Goal: Contribute content: Contribute content

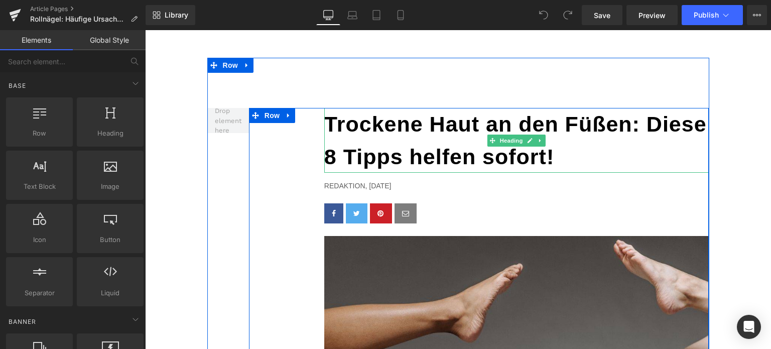
click at [430, 147] on b "Trockene Haut an den Füßen: Diese 8 Tipps helfen sofort!" at bounding box center [515, 140] width 383 height 57
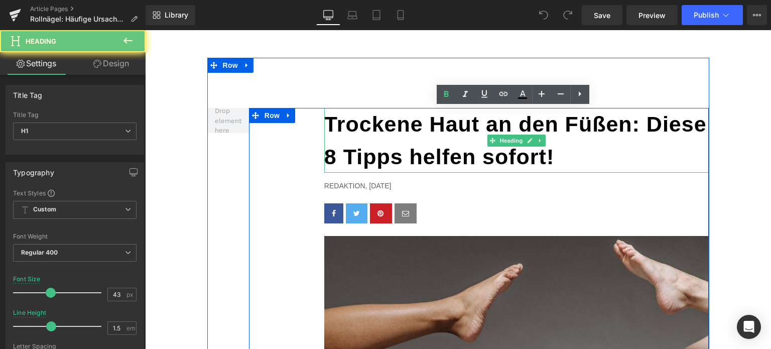
click at [430, 147] on b "Trockene Haut an den Füßen: Diese 8 Tipps helfen sofort!" at bounding box center [515, 140] width 383 height 57
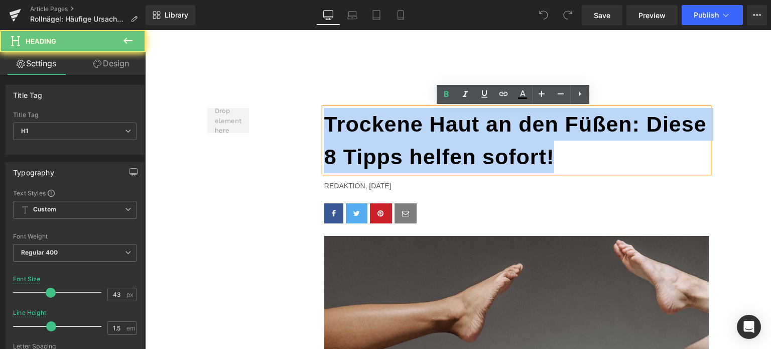
click at [430, 147] on b "Trockene Haut an den Füßen: Diese 8 Tipps helfen sofort!" at bounding box center [515, 140] width 383 height 57
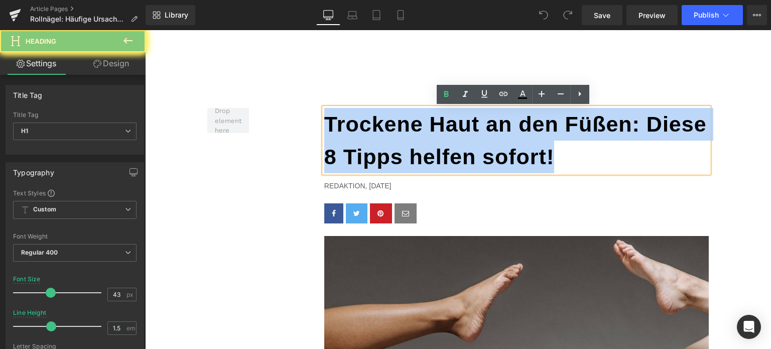
click at [430, 147] on b "Trockene Haut an den Füßen: Diese 8 Tipps helfen sofort!" at bounding box center [515, 140] width 383 height 57
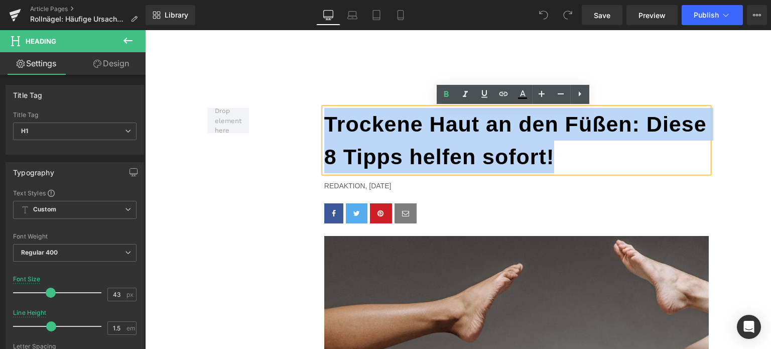
paste div
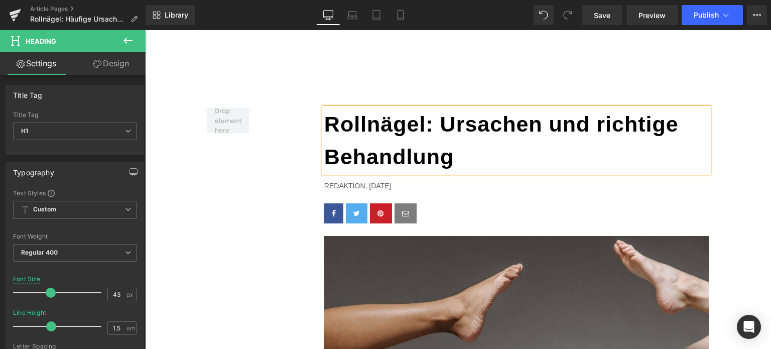
click at [438, 119] on b "Rollnägel: Ursachen und richtige Behandlung" at bounding box center [501, 140] width 355 height 57
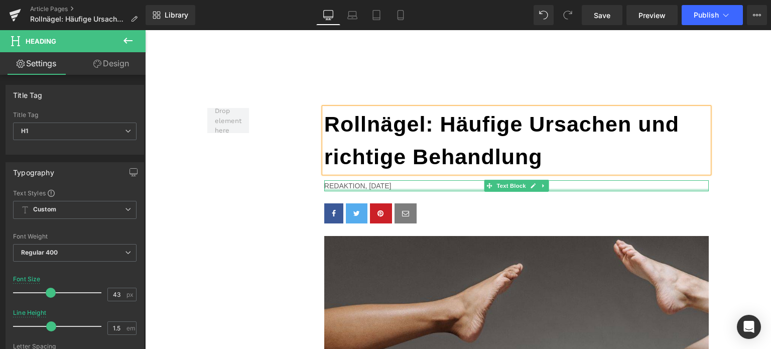
click at [406, 187] on p "Redaktion, 13. AUGUST 2025" at bounding box center [516, 185] width 385 height 11
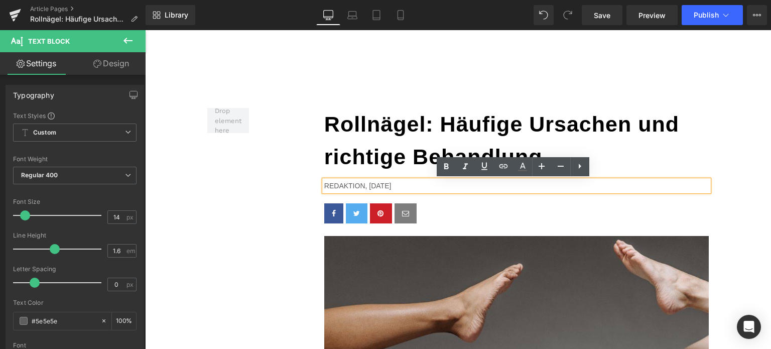
drag, startPoint x: 405, startPoint y: 186, endPoint x: 366, endPoint y: 184, distance: 39.7
click at [366, 184] on p "Redaktion, 13. AUGUST 2025" at bounding box center [516, 185] width 385 height 11
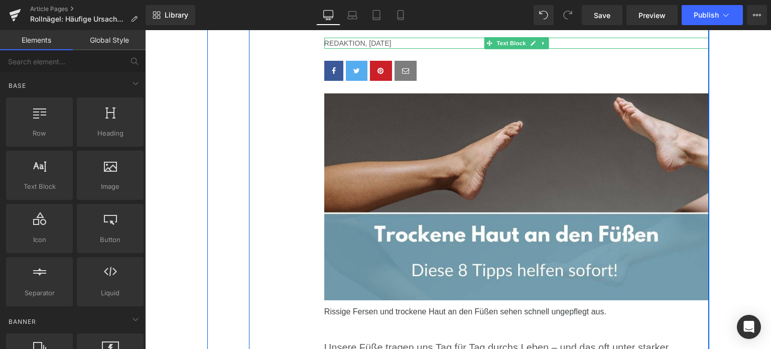
scroll to position [151, 0]
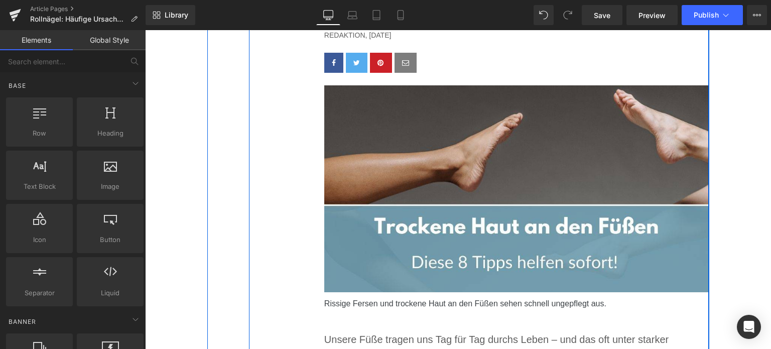
click at [466, 186] on img at bounding box center [516, 188] width 385 height 207
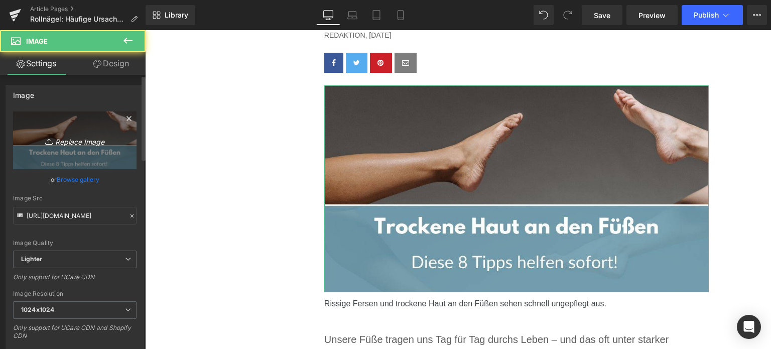
click at [78, 132] on link "Replace Image" at bounding box center [75, 140] width 124 height 58
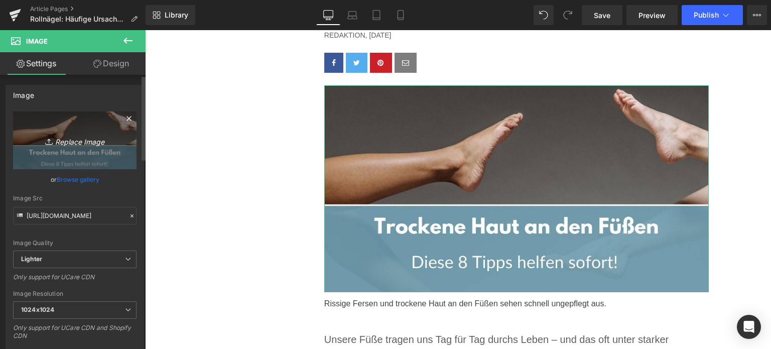
type input "C:\fakepath\rollnagel.jpg"
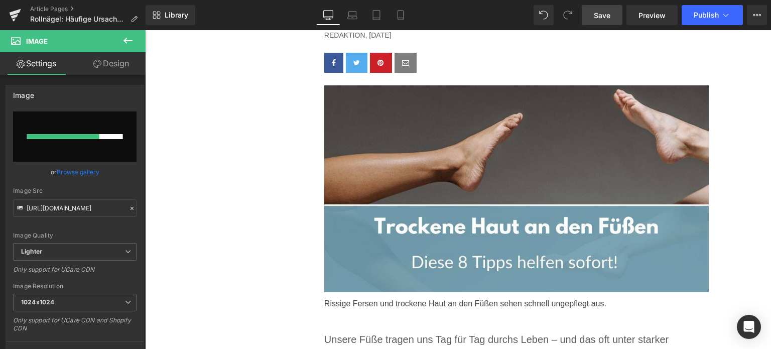
click at [607, 19] on span "Save" at bounding box center [602, 15] width 17 height 11
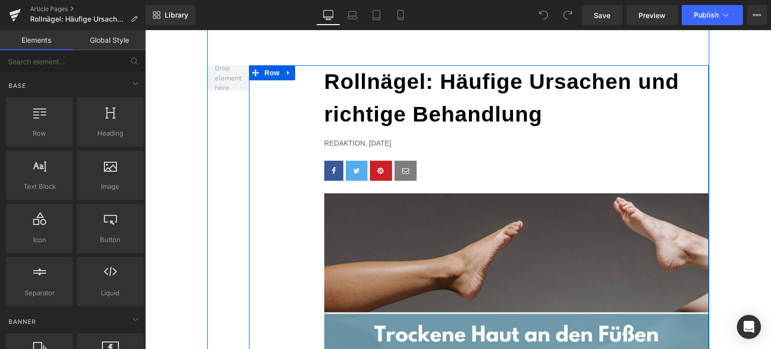
scroll to position [201, 0]
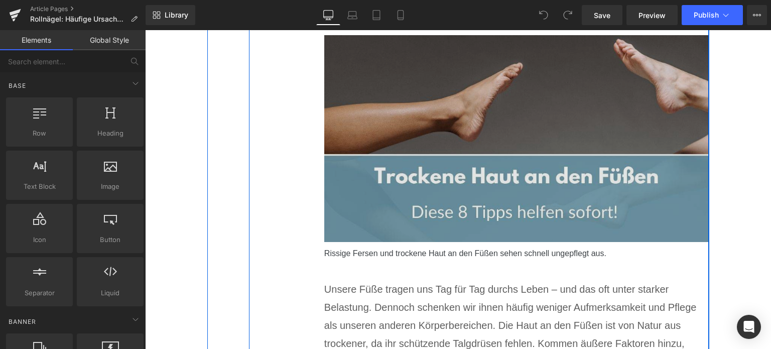
click at [414, 154] on img at bounding box center [516, 138] width 385 height 207
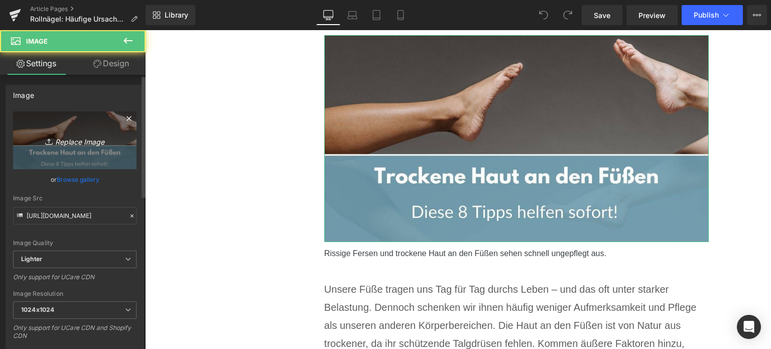
click at [35, 132] on link "Replace Image" at bounding box center [75, 140] width 124 height 58
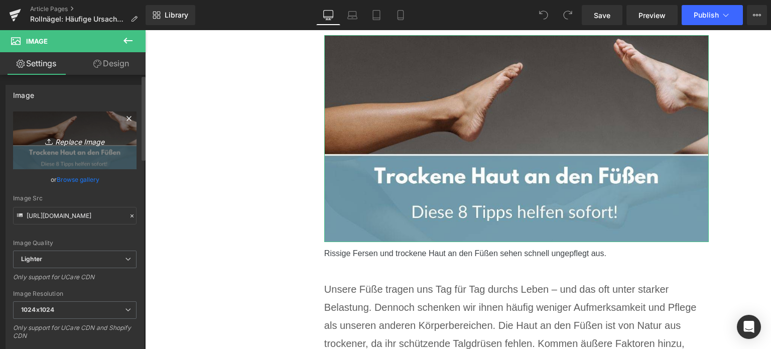
type input "C:\fakepath\rollnagel.jpg"
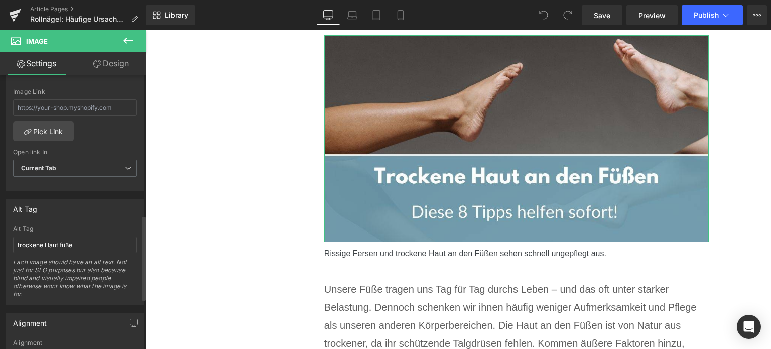
scroll to position [452, 0]
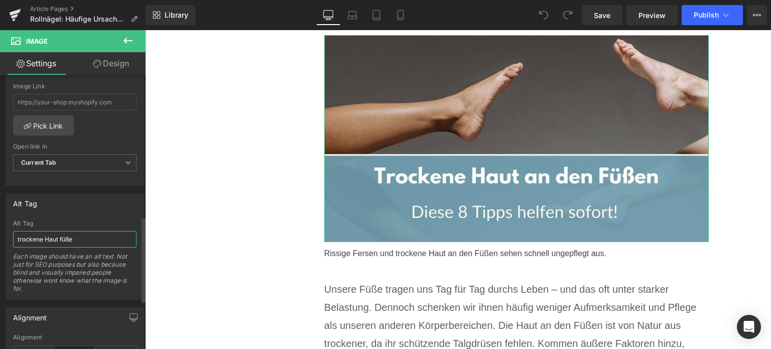
click at [61, 235] on input "trockene Haut füße" at bounding box center [75, 239] width 124 height 17
type input "rollnä"
type input "https://ucarecdn.com/f9df923d-2e2a-4e5c-8ad7-7260733badce/-/format/auto/-/previ…"
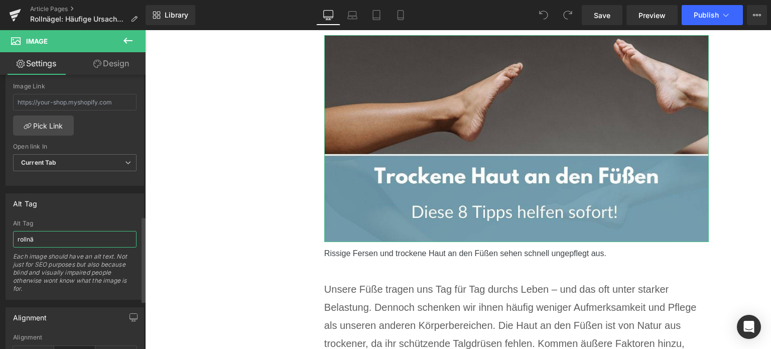
scroll to position [460, 0]
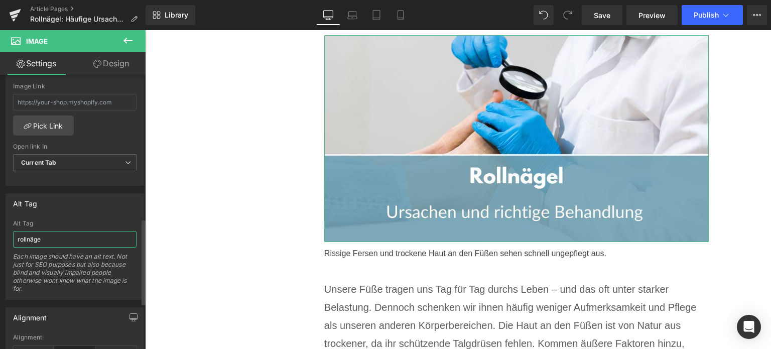
type input "rollnägeö"
type input "https://ucarecdn.com/f9df923d-2e2a-4e5c-8ad7-7260733badce/-/format/auto/-/previ…"
type input "rollnägel"
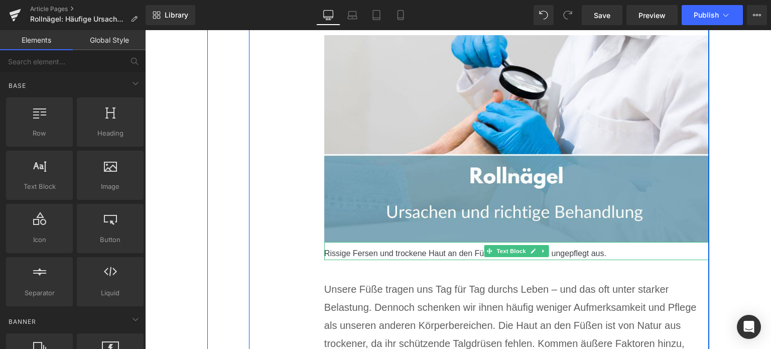
click at [401, 253] on div "Rissige Fersen und trockene Haut an den Füßen sehen schnell ungepflegt aus." at bounding box center [516, 251] width 385 height 18
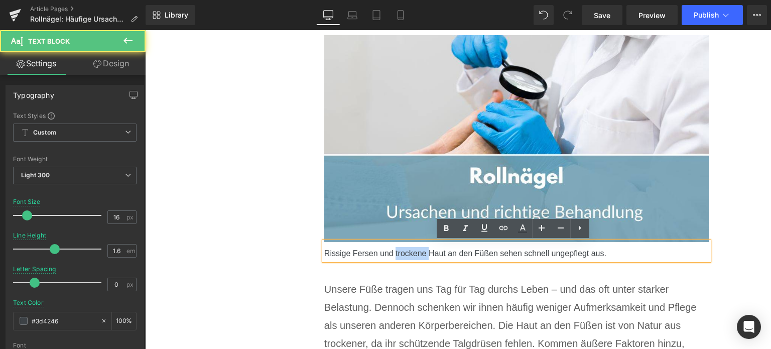
click at [401, 253] on div "Rissige Fersen und trockene Haut an den Füßen sehen schnell ungepflegt aus." at bounding box center [516, 251] width 385 height 18
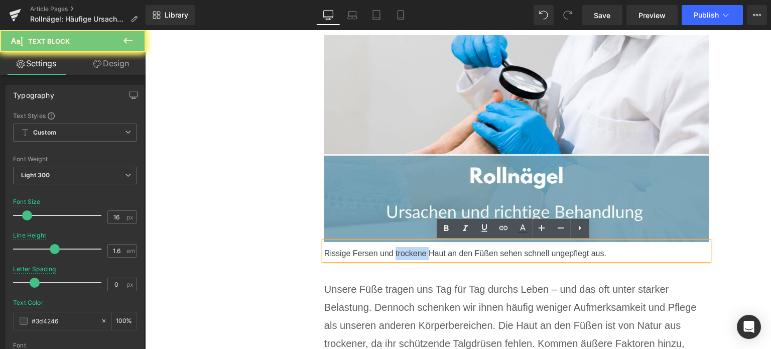
click at [401, 253] on div "Rissige Fersen und trockene Haut an den Füßen sehen schnell ungepflegt aus." at bounding box center [516, 251] width 385 height 18
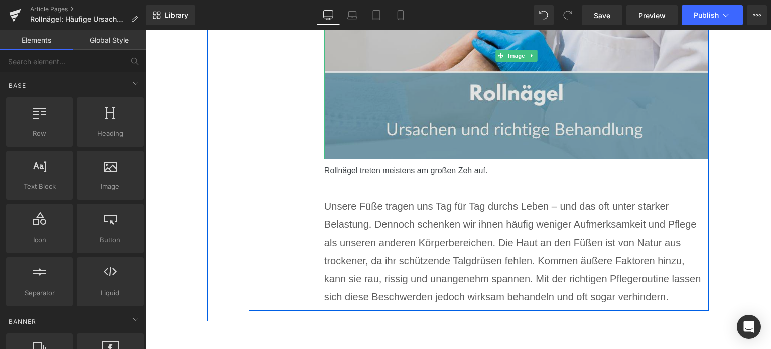
scroll to position [301, 0]
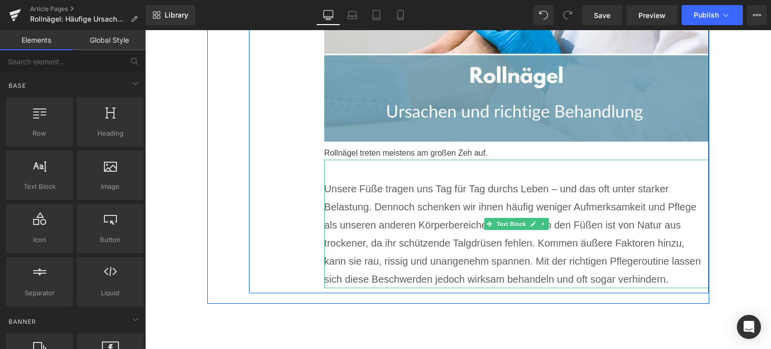
click at [419, 242] on p "Unsere Füße tragen uns Tag für Tag durchs Leben – und das oft unter starker Bel…" at bounding box center [516, 234] width 385 height 108
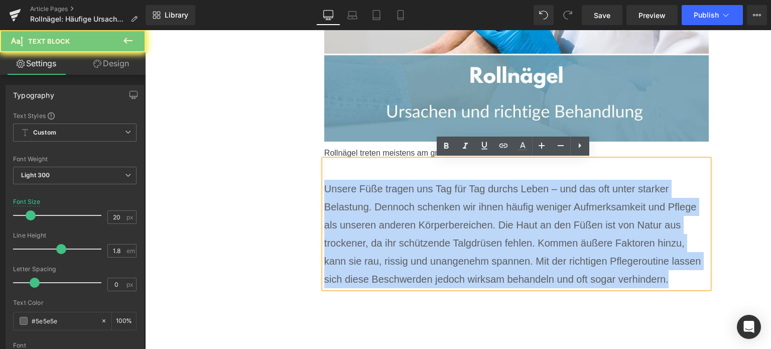
click at [419, 242] on p "Unsere Füße tragen uns Tag für Tag durchs Leben – und das oft unter starker Bel…" at bounding box center [516, 234] width 385 height 108
paste div
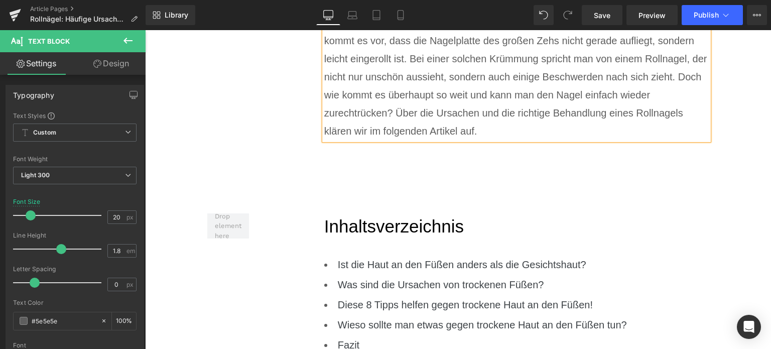
scroll to position [603, 0]
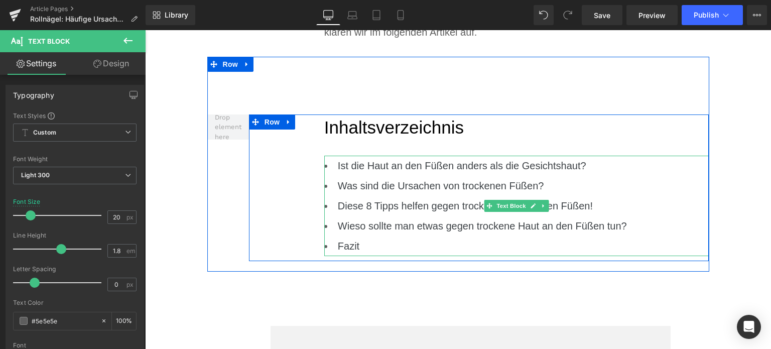
click at [382, 249] on li "Fazit" at bounding box center [516, 246] width 385 height 20
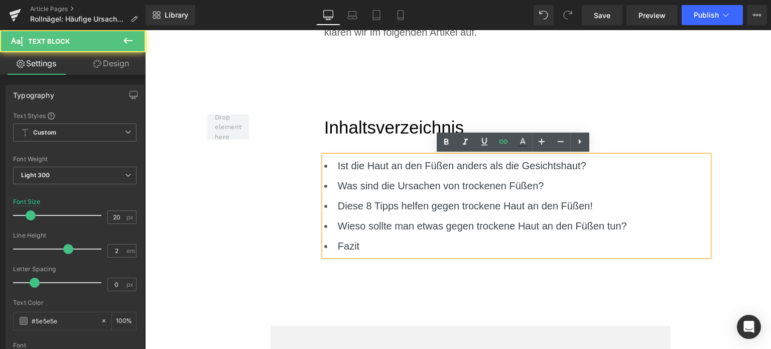
drag, startPoint x: 382, startPoint y: 247, endPoint x: 327, endPoint y: 195, distance: 75.3
click at [372, 240] on li "Fazit" at bounding box center [516, 246] width 385 height 20
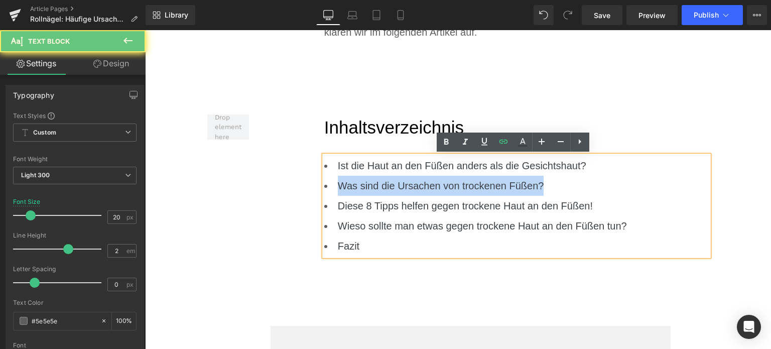
drag, startPoint x: 327, startPoint y: 195, endPoint x: 318, endPoint y: 180, distance: 17.1
click at [324, 182] on div "Ist die Haut an den Füßen anders als die Gesichtshaut? Was sind die Ursachen vo…" at bounding box center [516, 206] width 385 height 100
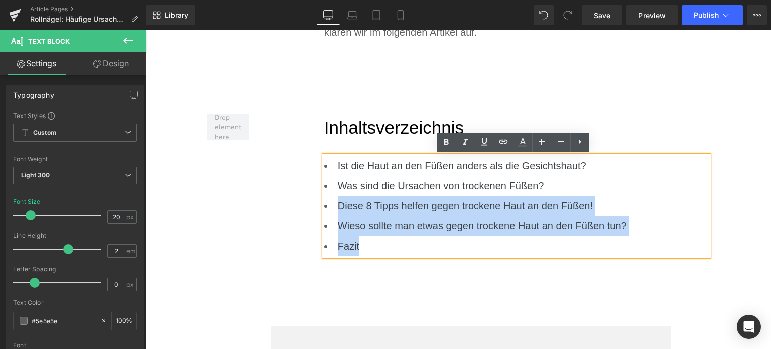
click at [369, 243] on li "Fazit" at bounding box center [516, 246] width 385 height 20
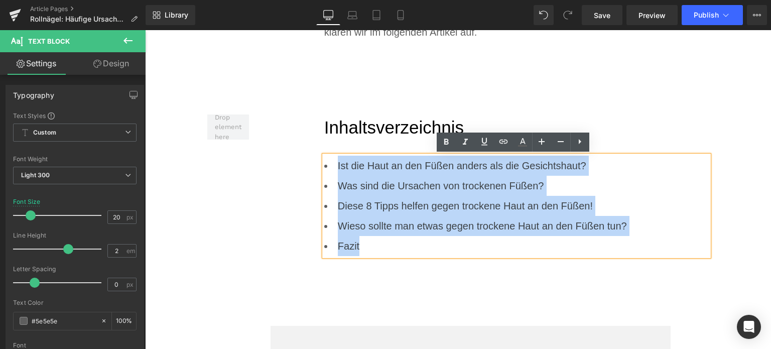
drag, startPoint x: 374, startPoint y: 250, endPoint x: 324, endPoint y: 172, distance: 92.4
click at [324, 172] on ul "Ist die Haut an den Füßen anders als die Gesichtshaut? Was sind die Ursachen vo…" at bounding box center [516, 206] width 385 height 100
paste div
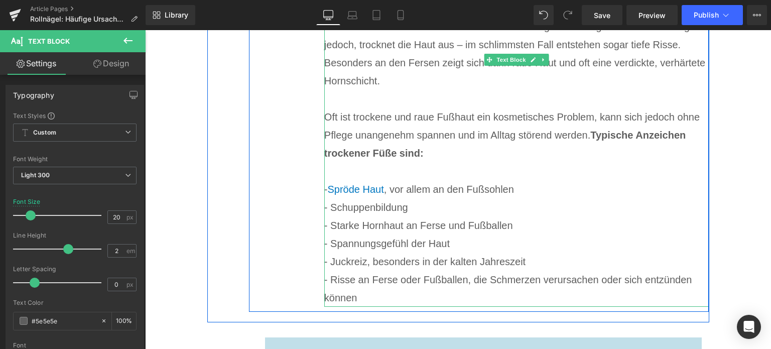
scroll to position [1306, 0]
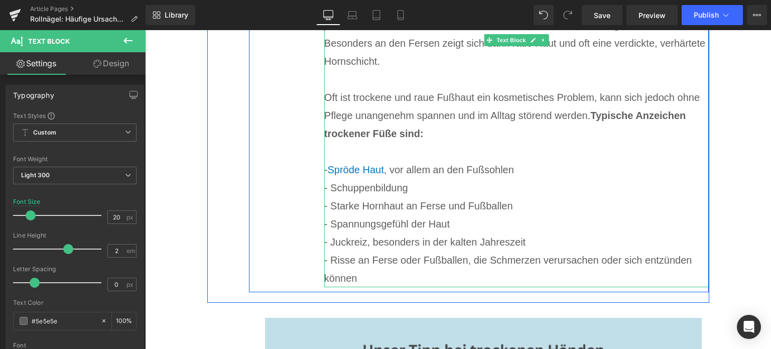
drag, startPoint x: 542, startPoint y: 185, endPoint x: 530, endPoint y: 217, distance: 34.6
click at [542, 185] on div "- Schuppenbildung" at bounding box center [516, 188] width 385 height 18
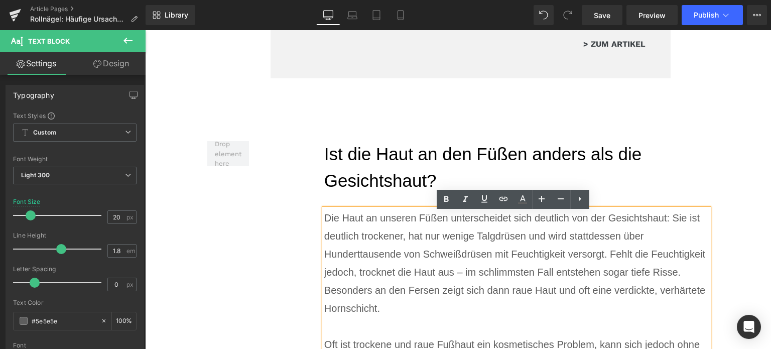
scroll to position [1055, 0]
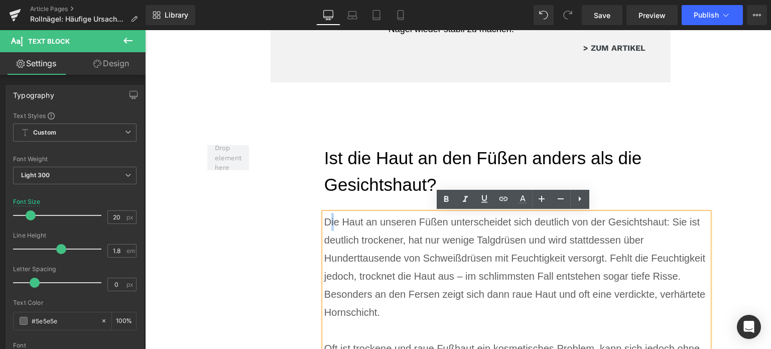
drag, startPoint x: 379, startPoint y: 280, endPoint x: 332, endPoint y: 213, distance: 81.8
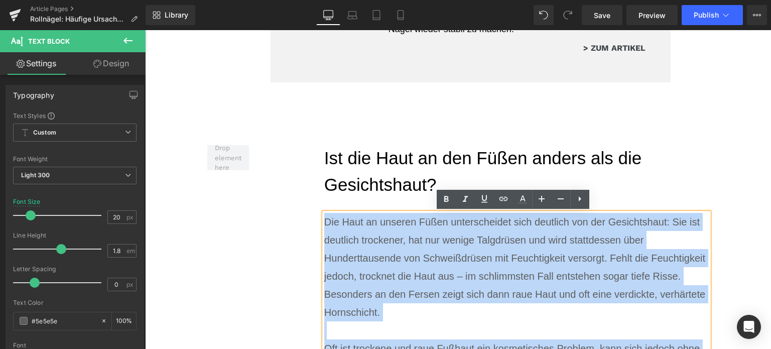
drag, startPoint x: 319, startPoint y: 220, endPoint x: 322, endPoint y: 228, distance: 7.9
paste div
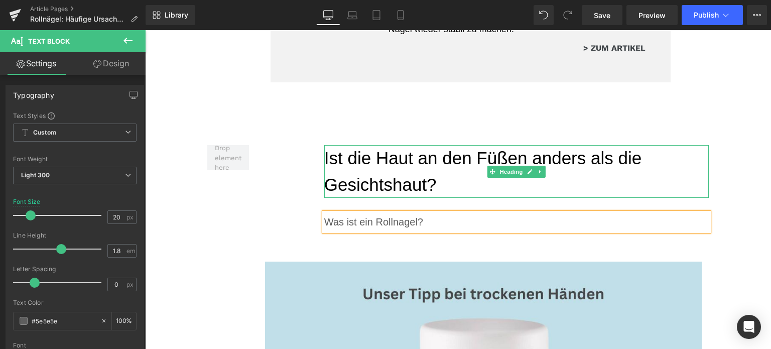
click at [374, 172] on h2 "Ist die Haut an den Füßen anders als die Gesichtshaut?" at bounding box center [516, 171] width 385 height 53
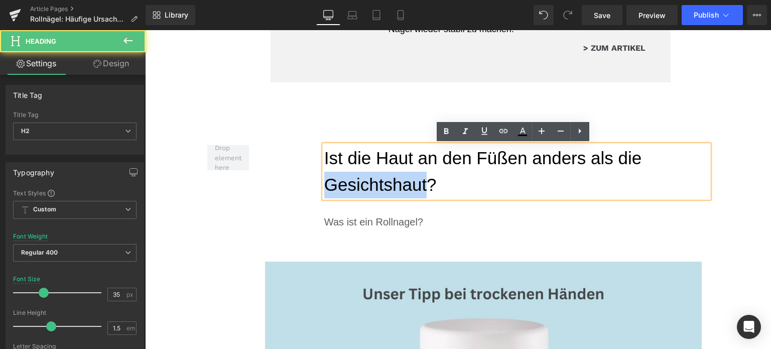
click at [374, 172] on h2 "Ist die Haut an den Füßen anders als die Gesichtshaut?" at bounding box center [516, 171] width 385 height 53
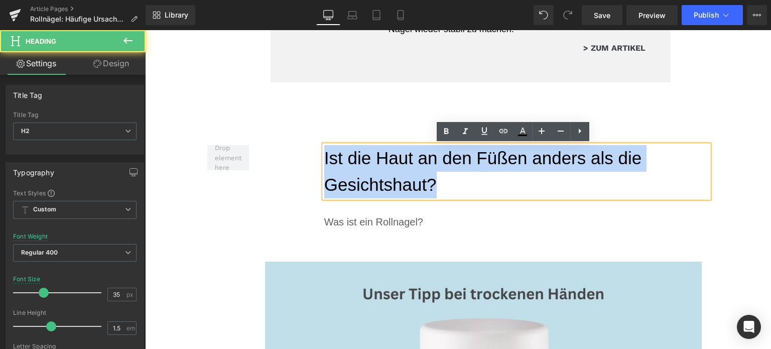
click at [374, 172] on h2 "Ist die Haut an den Füßen anders als die Gesichtshaut?" at bounding box center [516, 171] width 385 height 53
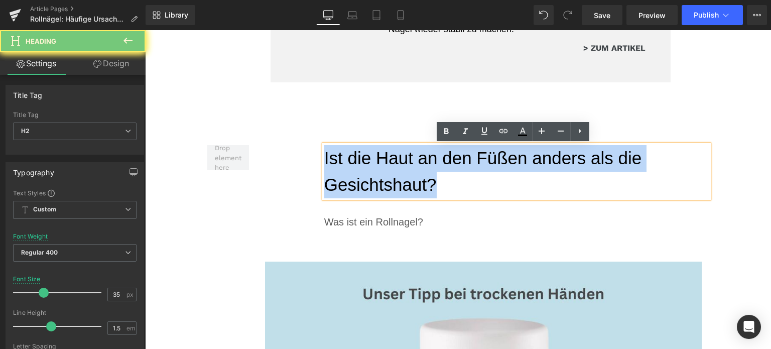
click at [374, 172] on h2 "Ist die Haut an den Füßen anders als die Gesichtshaut?" at bounding box center [516, 171] width 385 height 53
paste div
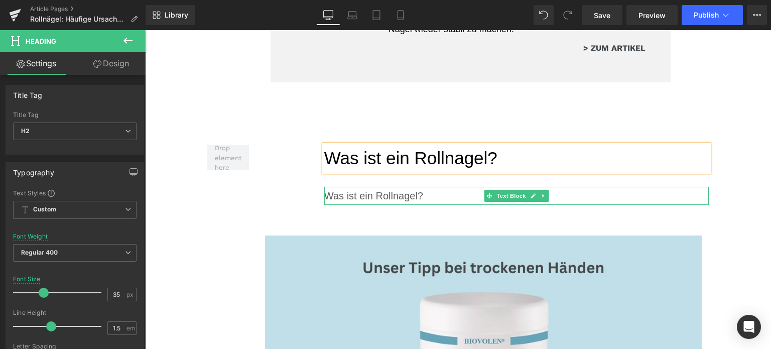
click at [403, 195] on div "Was ist ein Rollnagel?" at bounding box center [516, 196] width 385 height 18
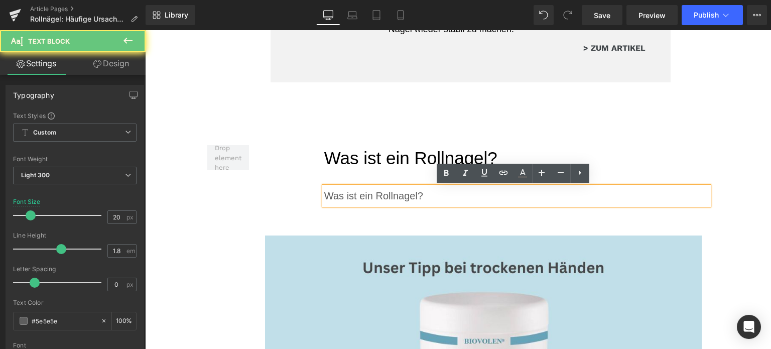
click at [403, 195] on div "Was ist ein Rollnagel?" at bounding box center [516, 196] width 385 height 18
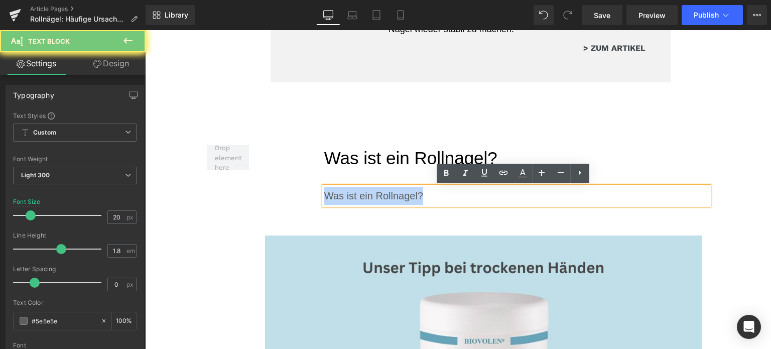
click at [403, 195] on div "Was ist ein Rollnagel?" at bounding box center [516, 196] width 385 height 18
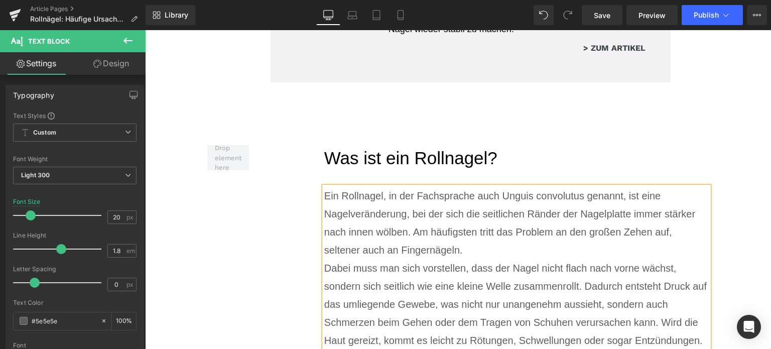
click at [535, 250] on div "Ein Rollnagel, in der Fachsprache auch Unguis convolutus genannt, ist eine Nage…" at bounding box center [516, 223] width 385 height 72
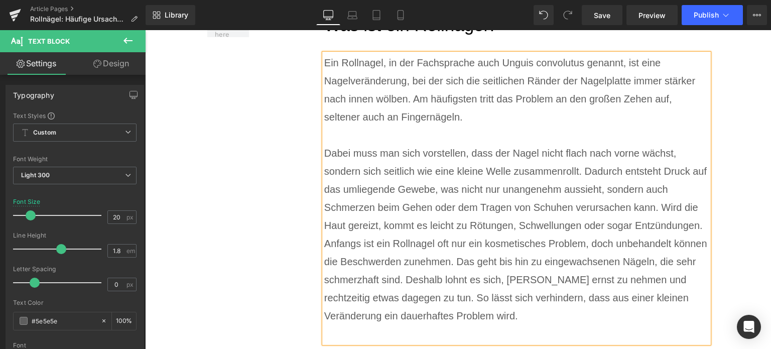
scroll to position [1205, 0]
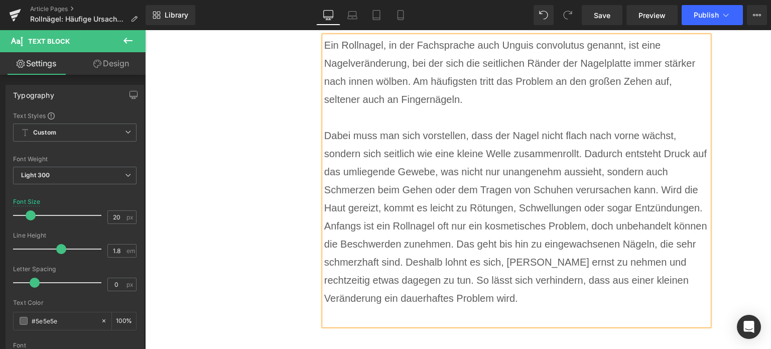
click at [420, 313] on div at bounding box center [516, 316] width 385 height 18
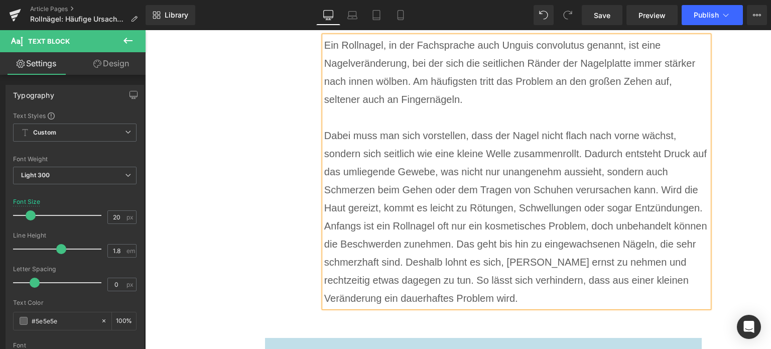
click at [704, 210] on div "Dabei muss man sich vorstellen, dass der Nagel nicht flach nach vorne wächst, s…" at bounding box center [516, 172] width 385 height 90
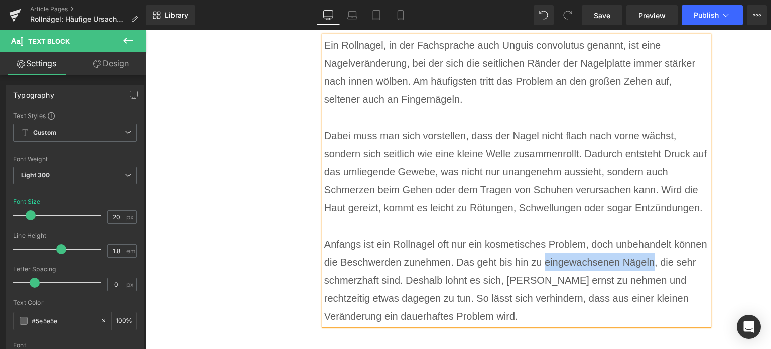
drag, startPoint x: 540, startPoint y: 262, endPoint x: 650, endPoint y: 262, distance: 109.5
click at [650, 262] on div "Anfangs ist ein Rollnagel oft nur ein kosmetisches Problem, doch unbehandelt kö…" at bounding box center [516, 280] width 385 height 90
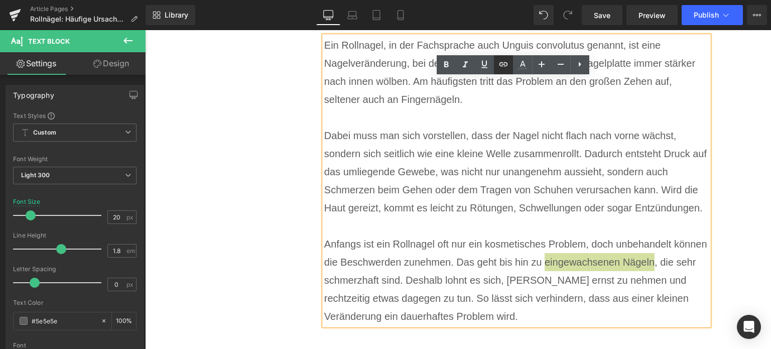
click at [503, 66] on icon at bounding box center [504, 64] width 12 height 12
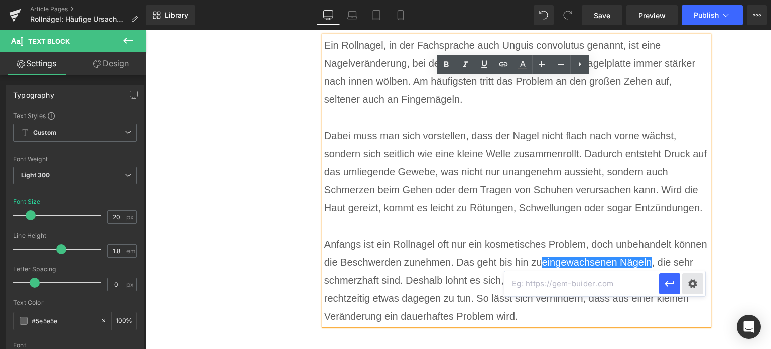
click at [695, 0] on div "Text Color Highlight Color #333333 Edit or remove link: Edit - Unlink - Cancel" at bounding box center [385, 0] width 771 height 0
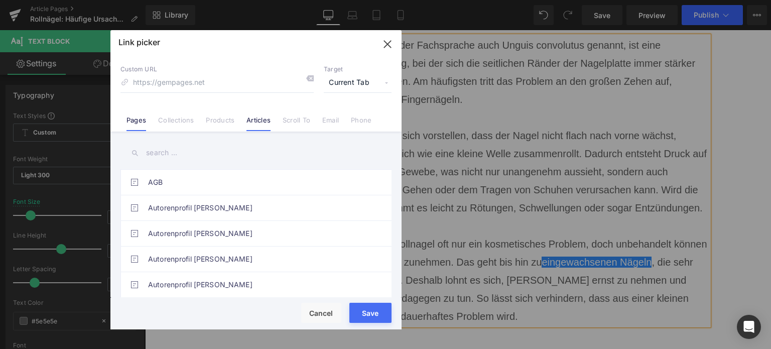
click at [251, 124] on link "Articles" at bounding box center [259, 123] width 24 height 15
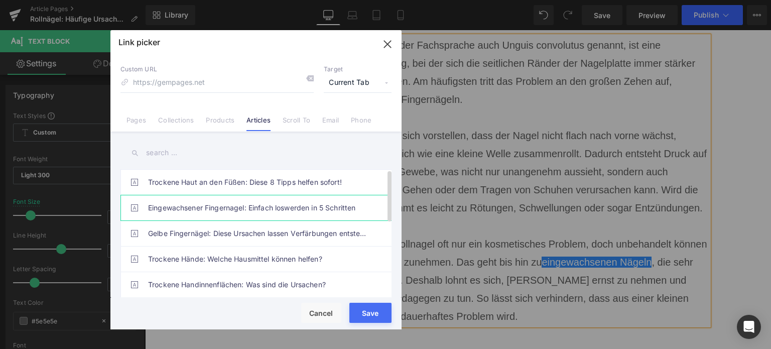
click at [224, 200] on link "Eingewachsener Fingernagel: Einfach loswerden in 5 Schritten" at bounding box center [258, 207] width 221 height 25
type input "/blogs/wissenswertes/eingewachsener-fingernagel"
click at [368, 317] on button "Save" at bounding box center [371, 313] width 42 height 20
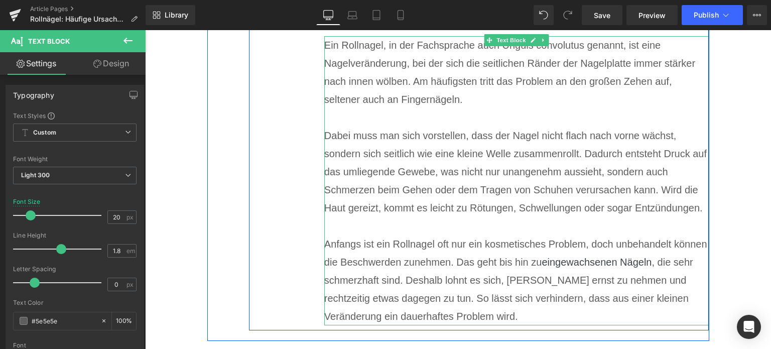
click at [654, 262] on div "Anfangs ist ein Rollnagel oft nur ein kosmetisches Problem, doch unbehandelt kö…" at bounding box center [516, 280] width 385 height 90
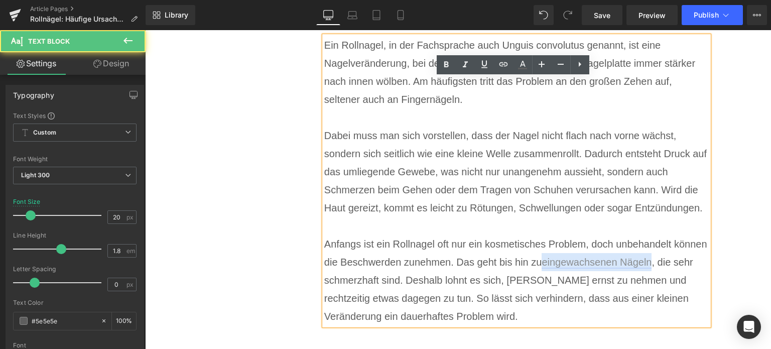
drag, startPoint x: 651, startPoint y: 262, endPoint x: 541, endPoint y: 258, distance: 110.1
click at [541, 258] on div "Anfangs ist ein Rollnagel oft nur ein kosmetisches Problem, doch unbehandelt kö…" at bounding box center [516, 280] width 385 height 90
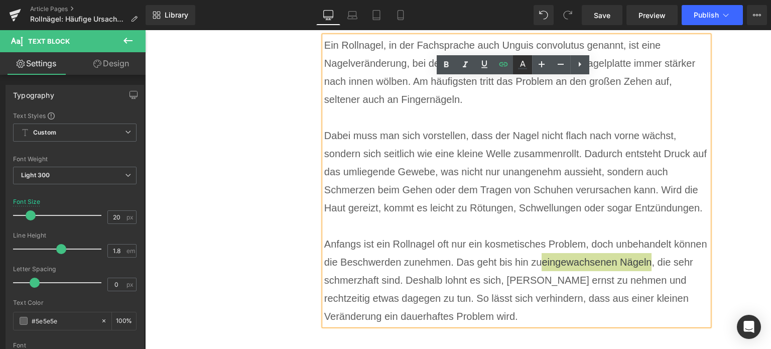
click at [523, 70] on icon at bounding box center [523, 65] width 12 height 12
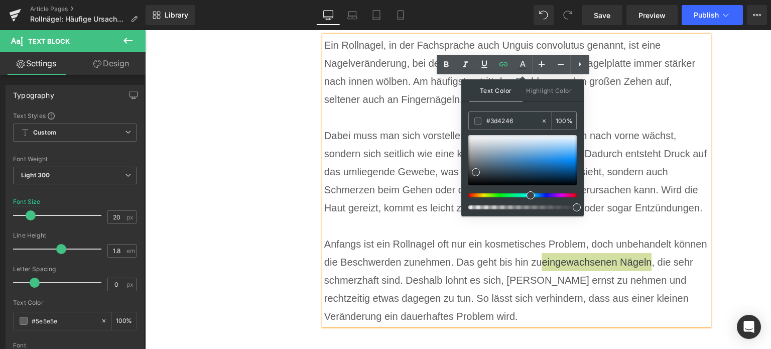
click at [509, 122] on input "#3d4246" at bounding box center [514, 121] width 54 height 11
paste input "0071C1"
type input "#0071c1"
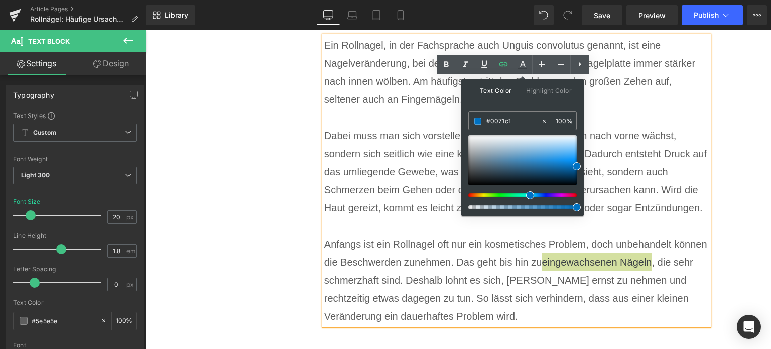
click at [477, 118] on span at bounding box center [478, 121] width 7 height 7
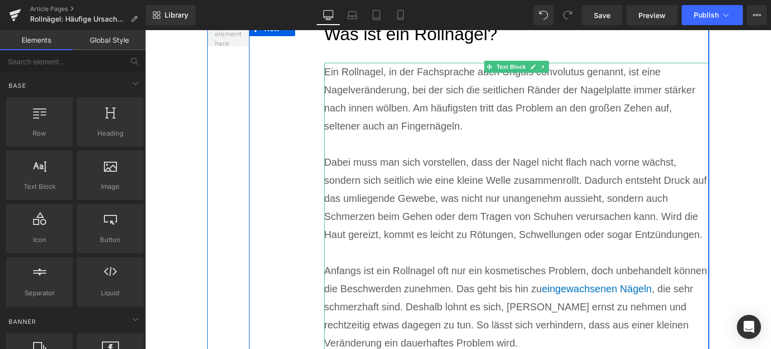
scroll to position [1155, 0]
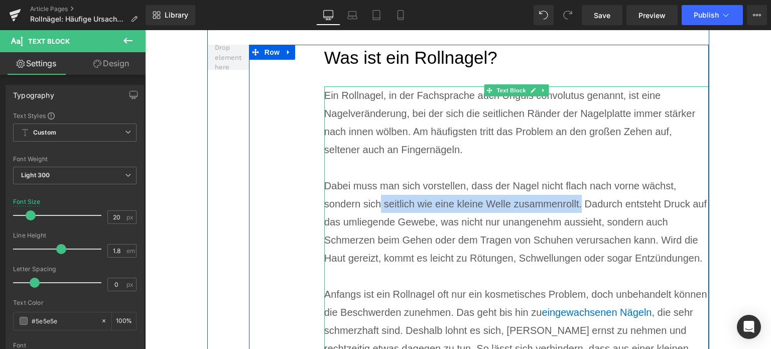
drag, startPoint x: 378, startPoint y: 204, endPoint x: 577, endPoint y: 204, distance: 199.4
click at [577, 204] on div "Dabei muss man sich vorstellen, dass der Nagel nicht flach nach vorne wächst, s…" at bounding box center [516, 222] width 385 height 90
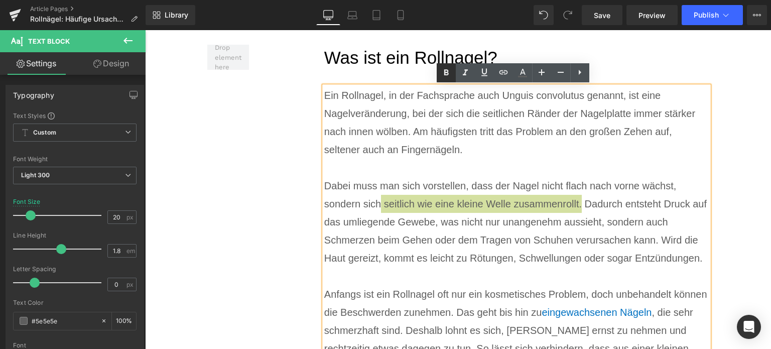
click at [442, 74] on icon at bounding box center [446, 73] width 12 height 12
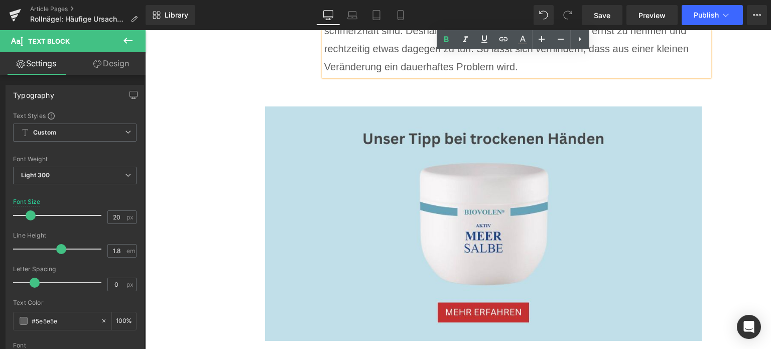
scroll to position [1456, 0]
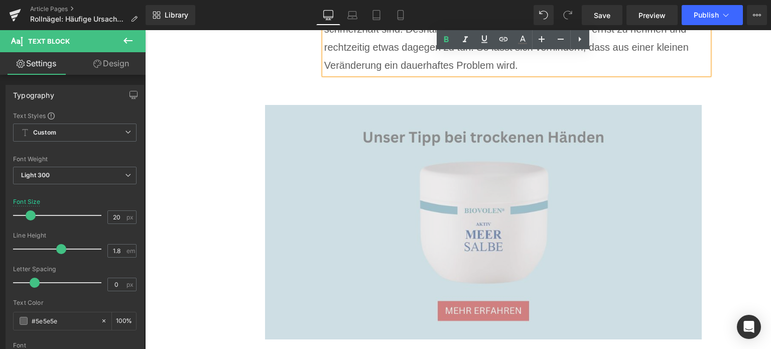
click at [529, 130] on img at bounding box center [483, 222] width 437 height 235
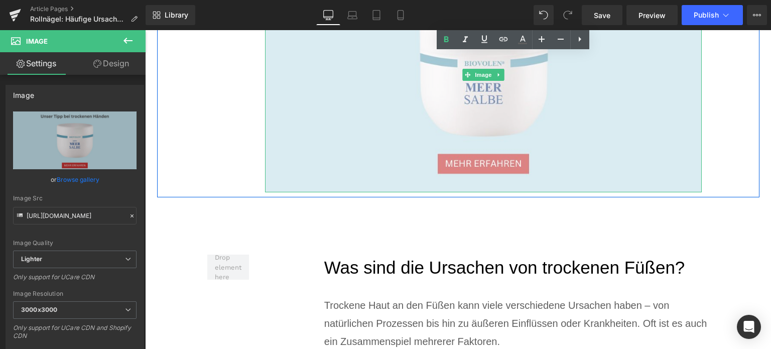
scroll to position [1607, 0]
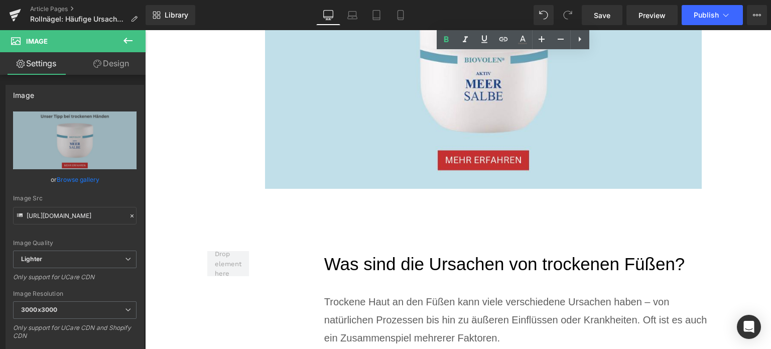
click at [394, 266] on h2 "Was sind die Ursachen von trockenen Füßen?" at bounding box center [516, 264] width 385 height 27
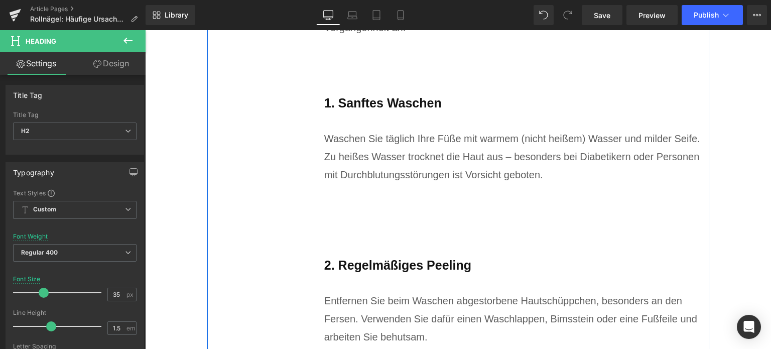
scroll to position [2612, 0]
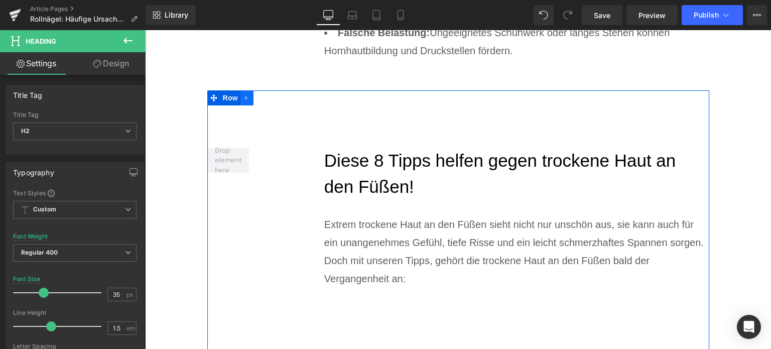
click at [245, 101] on icon at bounding box center [247, 98] width 7 height 8
click at [257, 101] on icon at bounding box center [260, 98] width 7 height 8
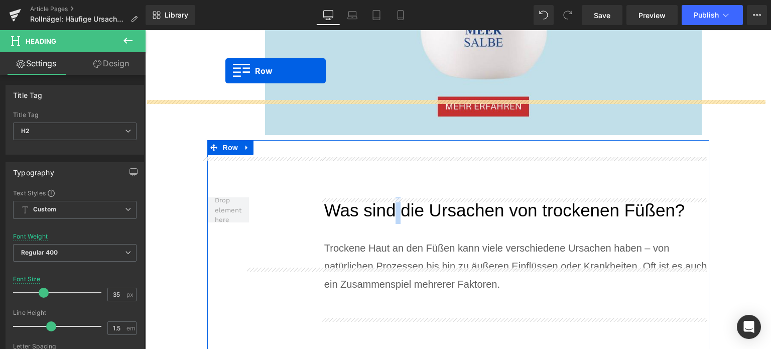
scroll to position [1611, 0]
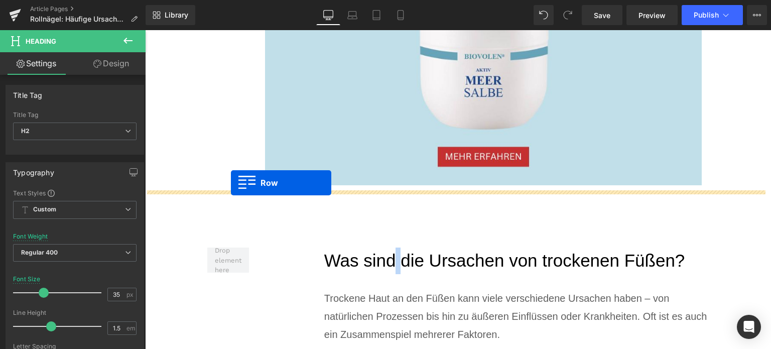
drag, startPoint x: 209, startPoint y: 46, endPoint x: 231, endPoint y: 183, distance: 138.3
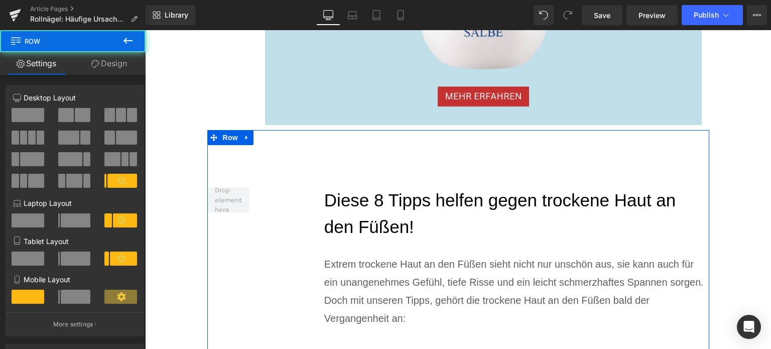
scroll to position [1711, 0]
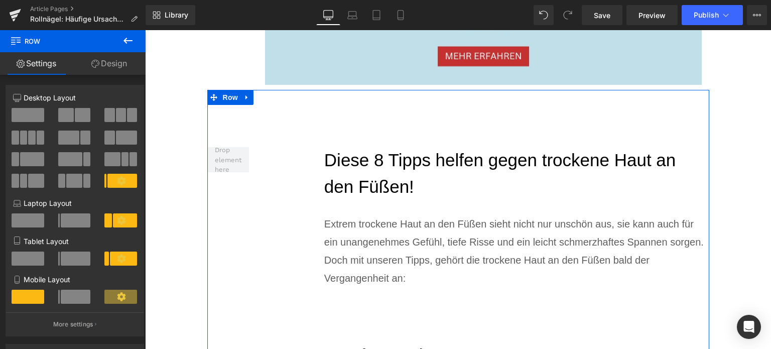
click at [368, 167] on h2 "Diese 8 Tipps helfen gegen trockene Haut an den Füßen!" at bounding box center [516, 173] width 385 height 53
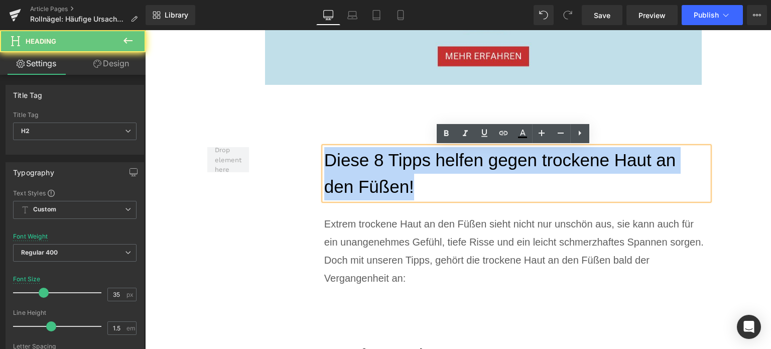
click at [368, 167] on h2 "Diese 8 Tipps helfen gegen trockene Haut an den Füßen!" at bounding box center [516, 173] width 385 height 53
paste div
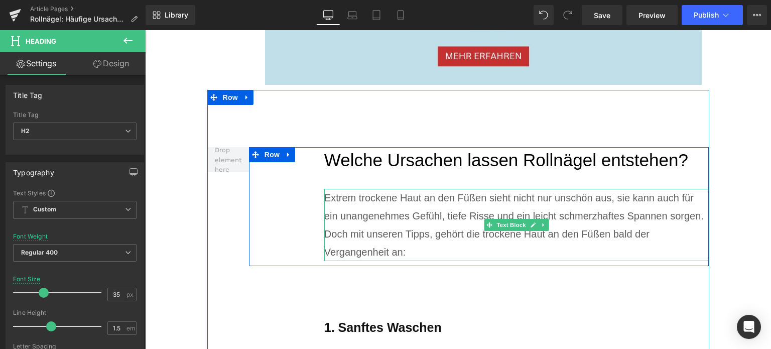
click at [379, 216] on div "Extrem trockene Haut an den Füßen sieht nicht nur unschön aus, sie kann auch fü…" at bounding box center [516, 225] width 385 height 72
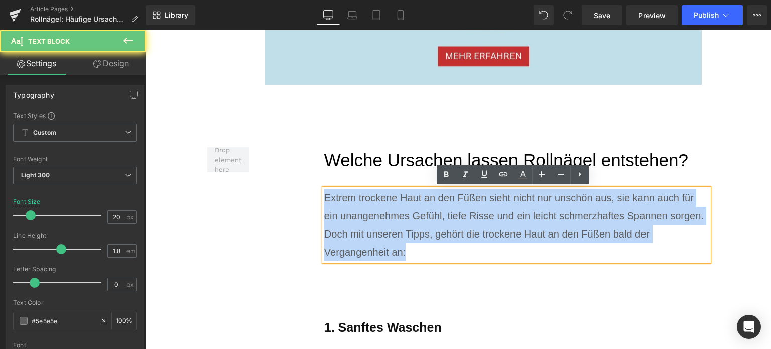
click at [379, 216] on div "Extrem trockene Haut an den Füßen sieht nicht nur unschön aus, sie kann auch fü…" at bounding box center [516, 225] width 385 height 72
paste div
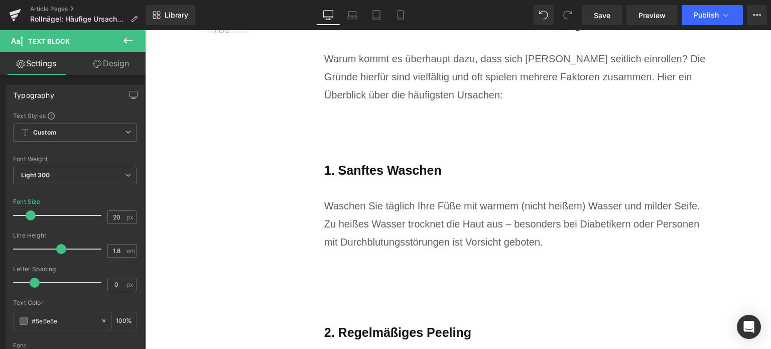
scroll to position [1862, 0]
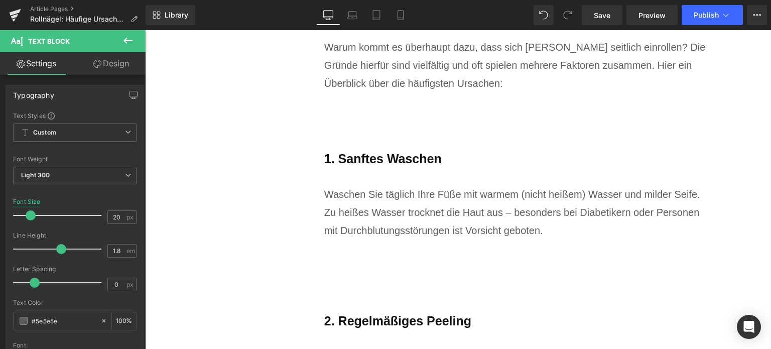
click at [366, 160] on b "1. Sanftes Waschen" at bounding box center [383, 159] width 118 height 14
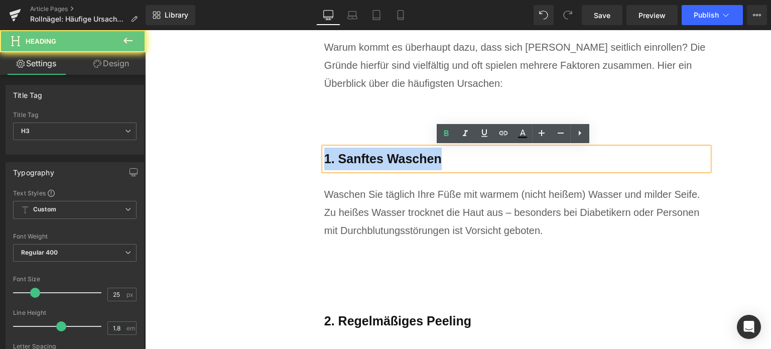
click at [366, 160] on b "1. Sanftes Waschen" at bounding box center [383, 159] width 118 height 14
paste div
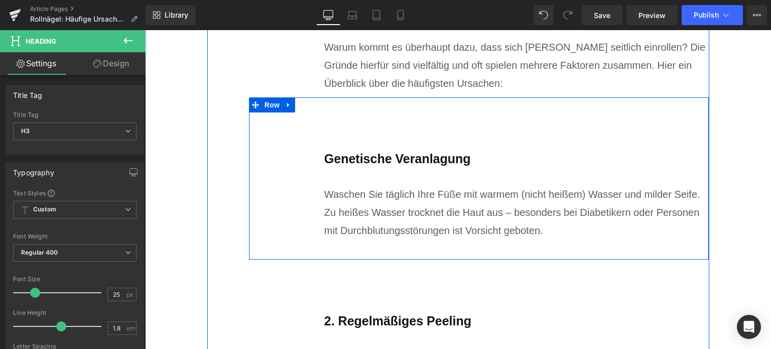
click at [383, 216] on div "Waschen Sie täglich Ihre Füße mit warmem (nicht heißem) Wasser und milder Seife…" at bounding box center [516, 212] width 385 height 54
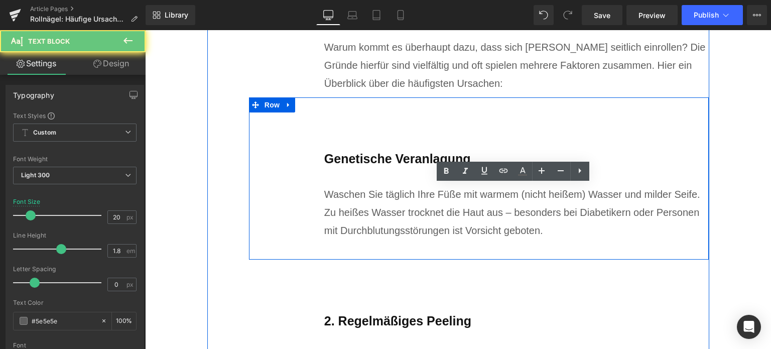
click at [383, 216] on div "Waschen Sie täglich Ihre Füße mit warmem (nicht heißem) Wasser und milder Seife…" at bounding box center [516, 212] width 385 height 54
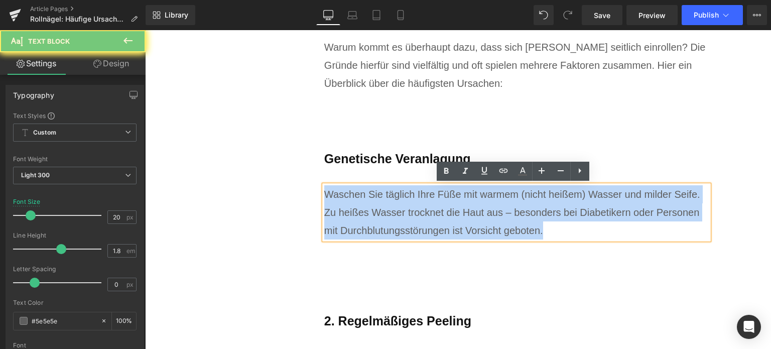
click at [383, 216] on div "Waschen Sie täglich Ihre Füße mit warmem (nicht heißem) Wasser und milder Seife…" at bounding box center [516, 212] width 385 height 54
paste div
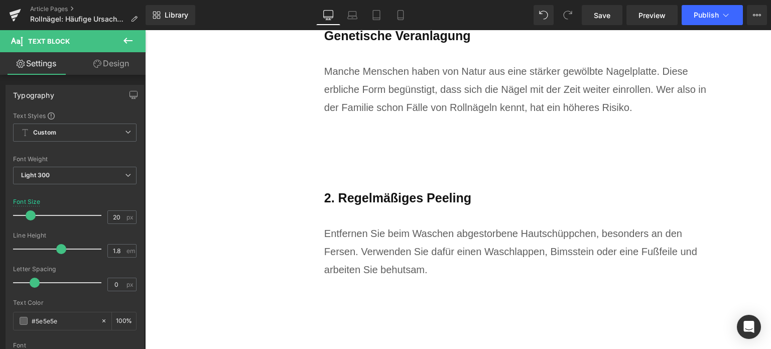
scroll to position [2012, 0]
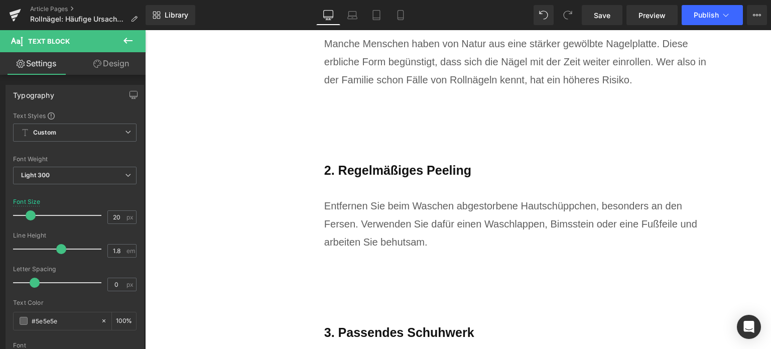
click at [386, 175] on b "2. Regelmäßiges Peeling" at bounding box center [397, 170] width 147 height 14
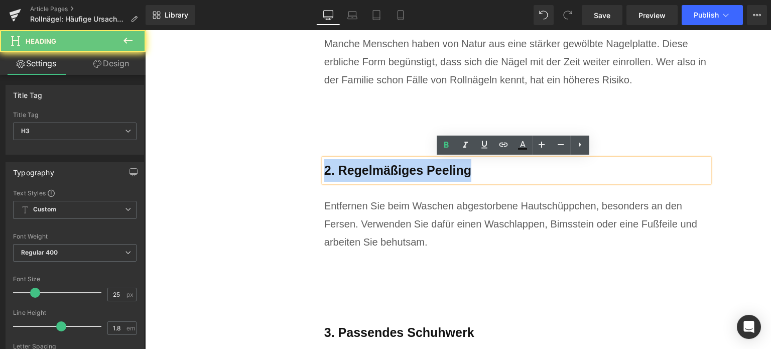
click at [386, 175] on b "2. Regelmäßiges Peeling" at bounding box center [397, 170] width 147 height 14
paste div
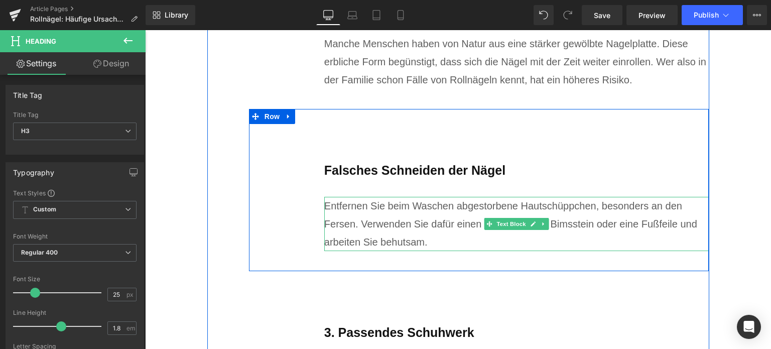
click at [371, 225] on div "Entfernen Sie beim Waschen abgestorbene Hautschüppchen, besonders an den Fersen…" at bounding box center [516, 224] width 385 height 54
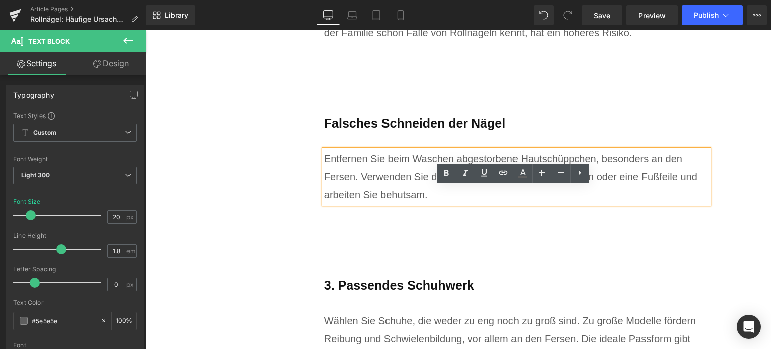
scroll to position [2063, 0]
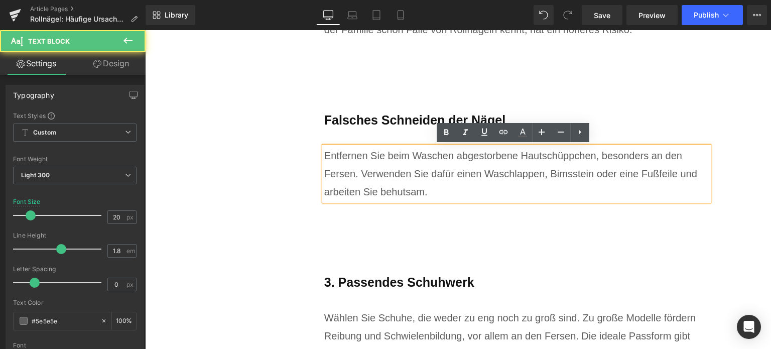
click at [365, 189] on div "Entfernen Sie beim Waschen abgestorbene Hautschüppchen, besonders an den Fersen…" at bounding box center [516, 174] width 385 height 54
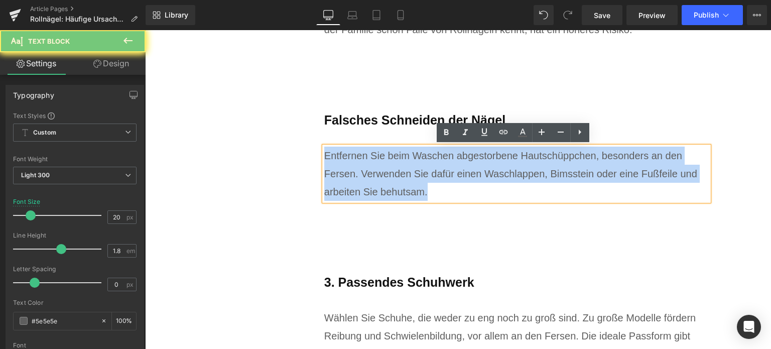
click at [365, 189] on div "Entfernen Sie beim Waschen abgestorbene Hautschüppchen, besonders an den Fersen…" at bounding box center [516, 174] width 385 height 54
paste div
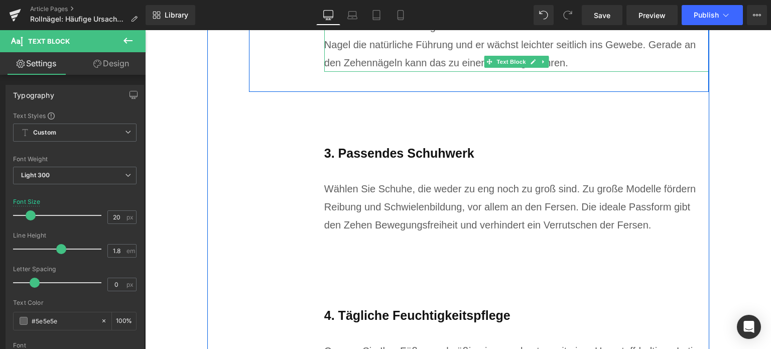
scroll to position [2213, 0]
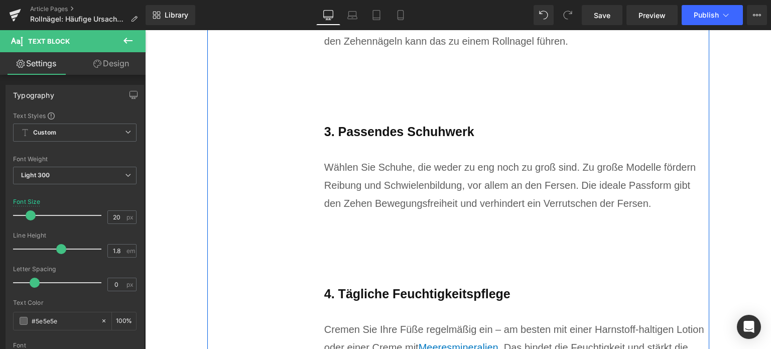
click at [372, 129] on b "3. Passendes Schuhwerk" at bounding box center [399, 132] width 150 height 14
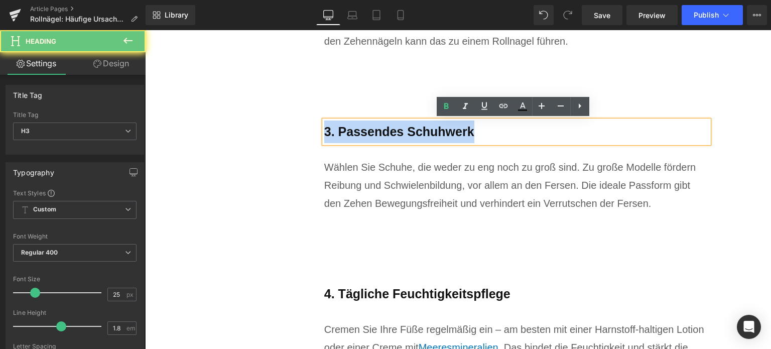
click at [372, 129] on b "3. Passendes Schuhwerk" at bounding box center [399, 132] width 150 height 14
paste div
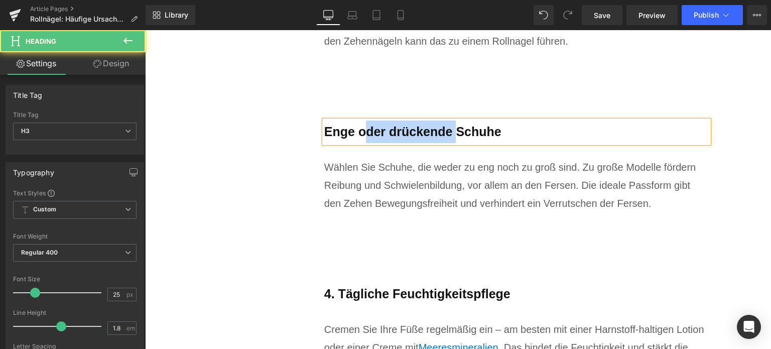
drag, startPoint x: 455, startPoint y: 131, endPoint x: 360, endPoint y: 133, distance: 95.5
click at [360, 133] on span "Enge oder drückende Schuhe" at bounding box center [412, 132] width 177 height 14
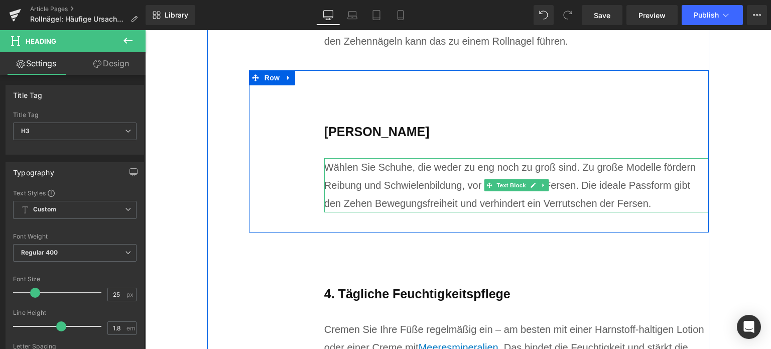
click at [378, 190] on div "Wählen Sie Schuhe, die weder zu eng noch zu groß sind. Zu große Modelle fördern…" at bounding box center [516, 185] width 385 height 54
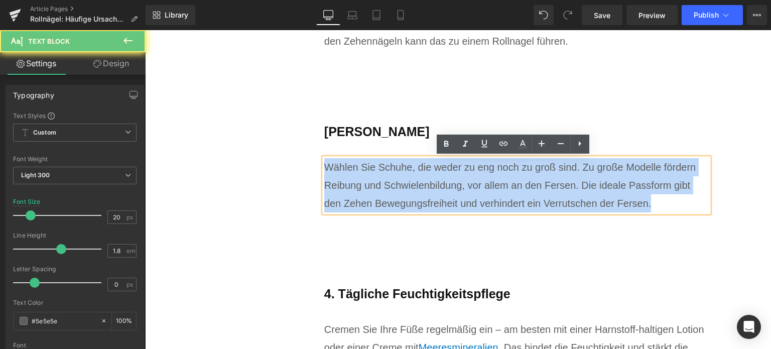
click at [378, 190] on div "Wählen Sie Schuhe, die weder zu eng noch zu groß sind. Zu große Modelle fördern…" at bounding box center [516, 185] width 385 height 54
paste div
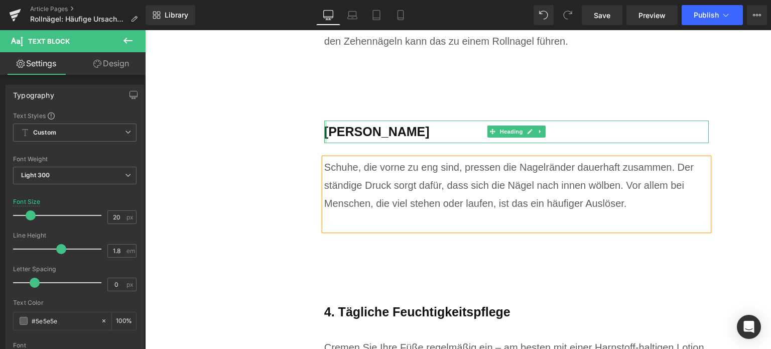
click at [324, 132] on div at bounding box center [325, 132] width 3 height 23
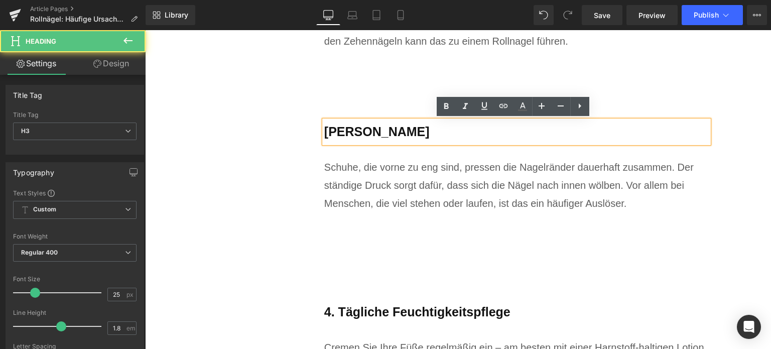
click at [324, 132] on span "Enge Schuhe" at bounding box center [376, 132] width 105 height 14
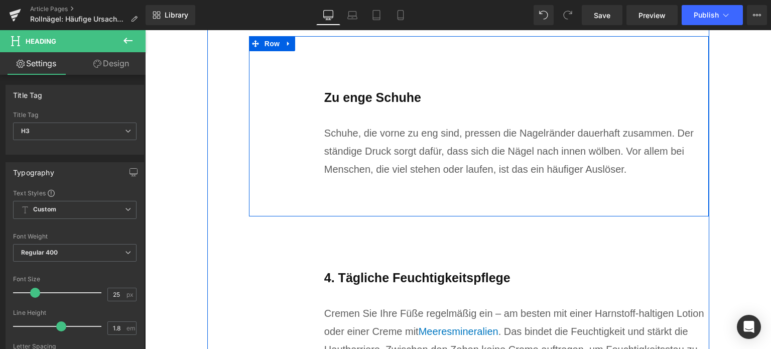
scroll to position [2264, 0]
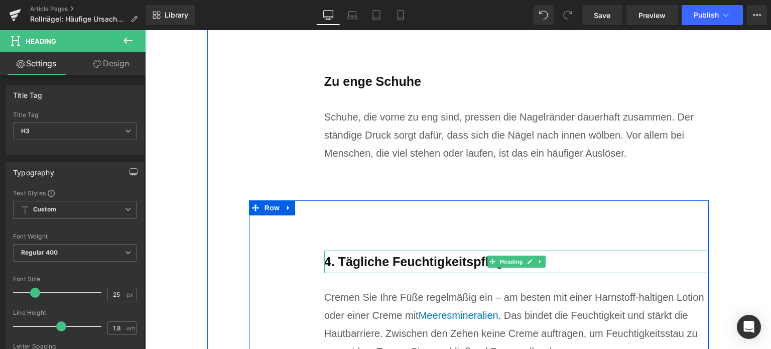
click at [378, 268] on b "4. Tägliche Feuchtigkeitspflege" at bounding box center [417, 262] width 186 height 14
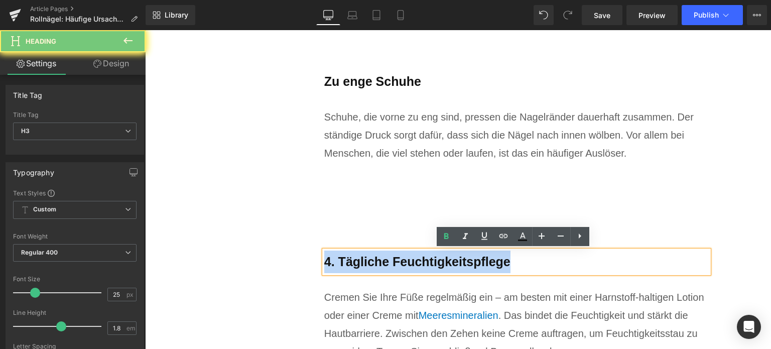
click at [378, 268] on b "4. Tägliche Feuchtigkeitspflege" at bounding box center [417, 262] width 186 height 14
paste div
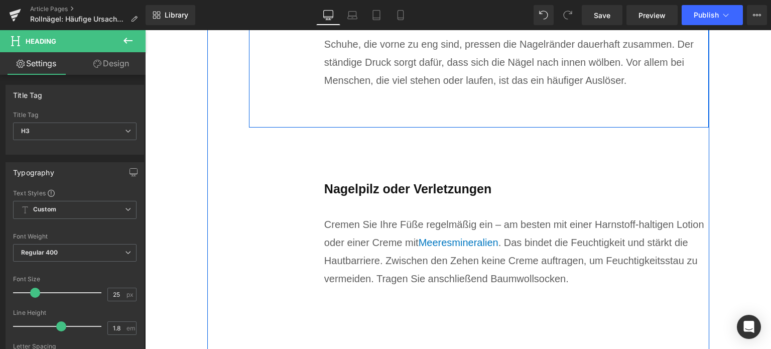
scroll to position [2364, 0]
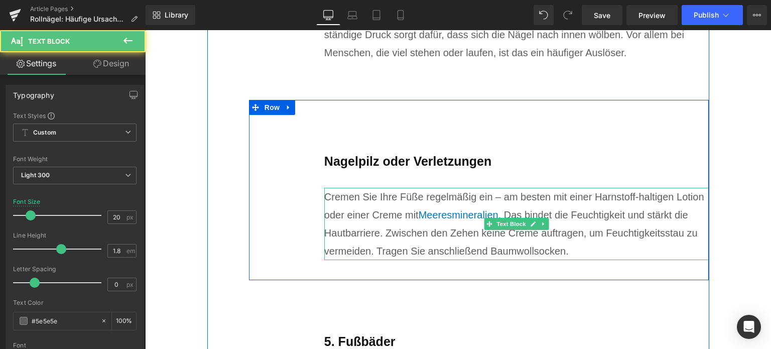
click at [369, 214] on div "Cremen Sie Ihre Füße regelmäßig ein – am besten mit einer Harnstoff-haltigen Lo…" at bounding box center [516, 224] width 385 height 72
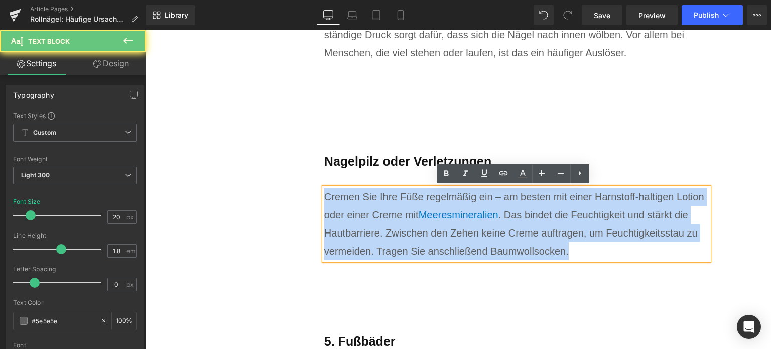
click at [369, 214] on div "Cremen Sie Ihre Füße regelmäßig ein – am besten mit einer Harnstoff-haltigen Lo…" at bounding box center [516, 224] width 385 height 72
paste div
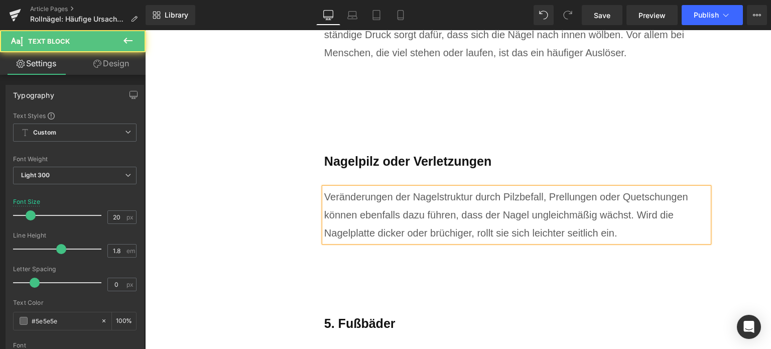
click at [428, 232] on div "Veränderungen der Nagelstruktur durch Pilzbefall, Prellungen oder Quetschungen …" at bounding box center [516, 215] width 385 height 54
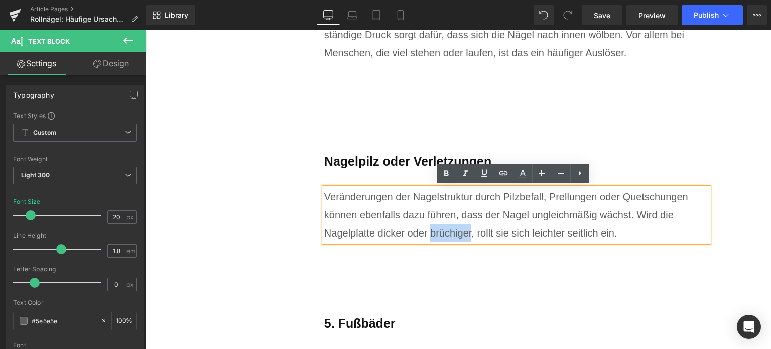
drag, startPoint x: 428, startPoint y: 232, endPoint x: 468, endPoint y: 230, distance: 40.2
click at [468, 230] on div "Veränderungen der Nagelstruktur durch Pilzbefall, Prellungen oder Quetschungen …" at bounding box center [516, 215] width 385 height 54
click at [503, 174] on icon at bounding box center [504, 173] width 12 height 12
click at [587, 0] on div "Text Color Highlight Color rgba(0, 113, 193, 1) #0071c1 100 % transparent trans…" at bounding box center [385, 0] width 771 height 0
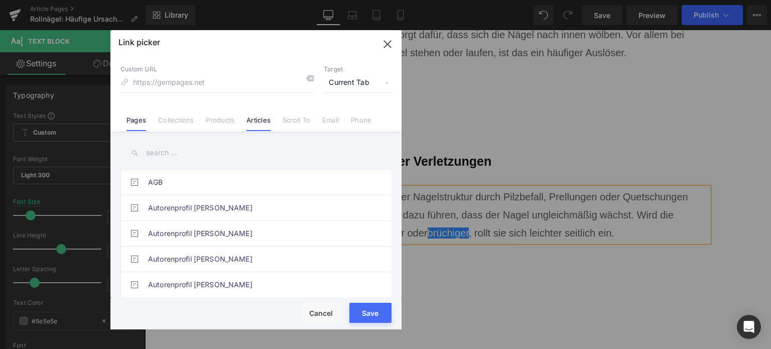
click at [257, 122] on link "Articles" at bounding box center [259, 123] width 24 height 15
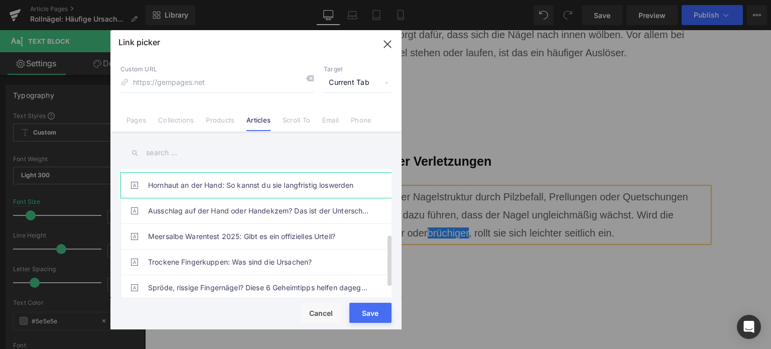
scroll to position [182, 0]
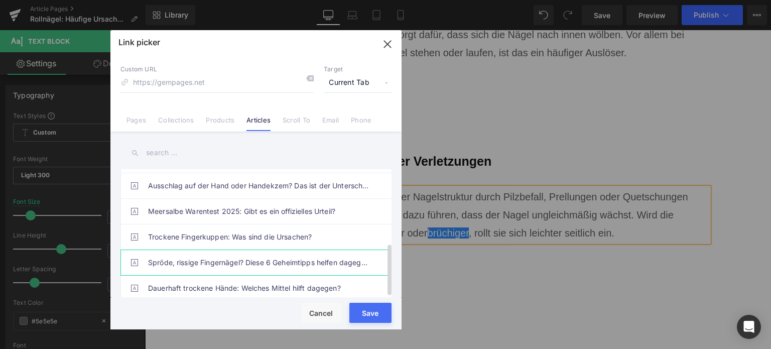
click at [239, 256] on link "Spröde, rissige Fingernägel? Diese 6 Geheimtipps helfen dagegen!" at bounding box center [258, 262] width 221 height 25
type input "/blogs/wissenswertes/sproede-rissige-fingernagel"
click at [375, 319] on button "Save" at bounding box center [371, 313] width 42 height 20
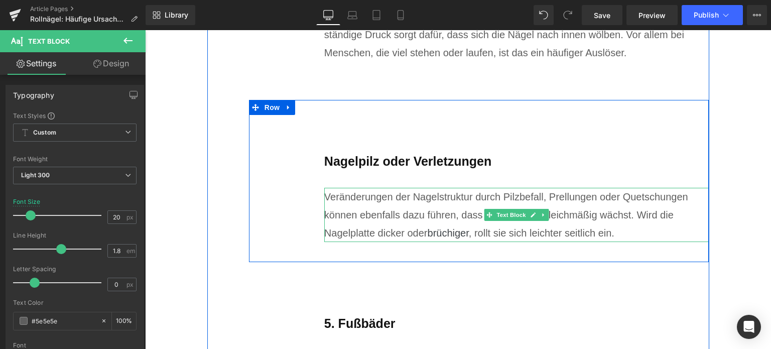
click at [469, 231] on div "Veränderungen der Nagelstruktur durch Pilzbefall, Prellungen oder Quetschungen …" at bounding box center [516, 215] width 385 height 54
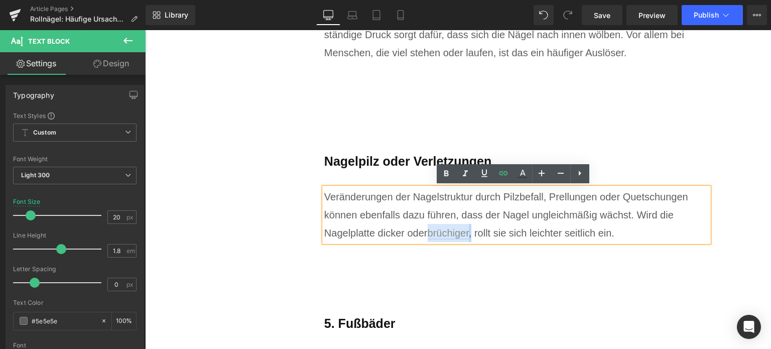
drag, startPoint x: 469, startPoint y: 231, endPoint x: 434, endPoint y: 230, distance: 34.7
click at [434, 230] on div "Veränderungen der Nagelstruktur durch Pilzbefall, Prellungen oder Quetschungen …" at bounding box center [516, 215] width 385 height 54
click at [527, 171] on icon at bounding box center [523, 174] width 12 height 12
type input "#5e5e5e"
type input "100"
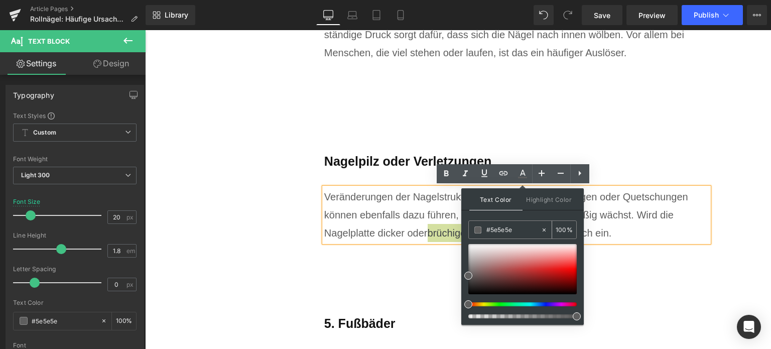
click at [495, 226] on input "#5e5e5e" at bounding box center [514, 229] width 54 height 11
paste input "0071C1"
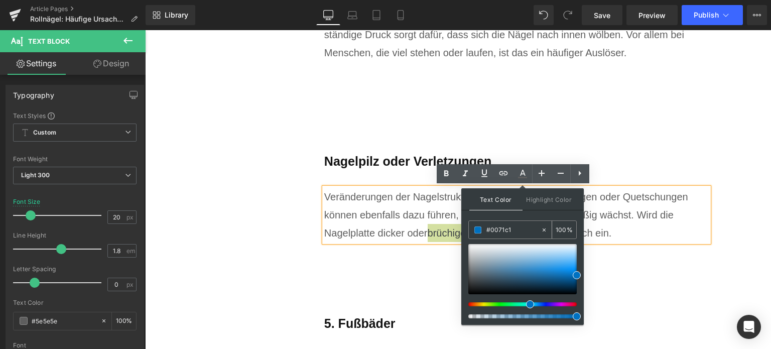
click at [477, 229] on span at bounding box center [478, 230] width 7 height 7
click at [145, 30] on div "100px" at bounding box center [145, 30] width 0 height 0
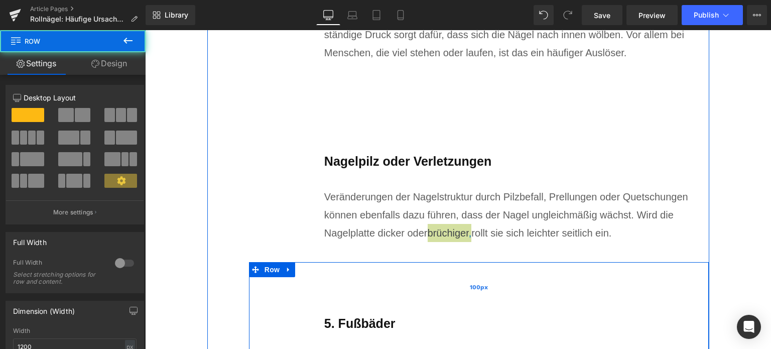
click at [580, 262] on div "100px" at bounding box center [479, 287] width 461 height 50
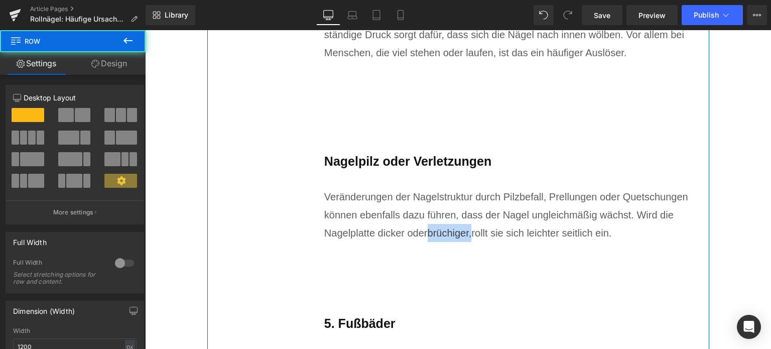
click at [487, 247] on div "Nagelpilz oder Verletzungen Heading Veränderungen der Nagelstruktur durch Pilzb…" at bounding box center [516, 203] width 385 height 107
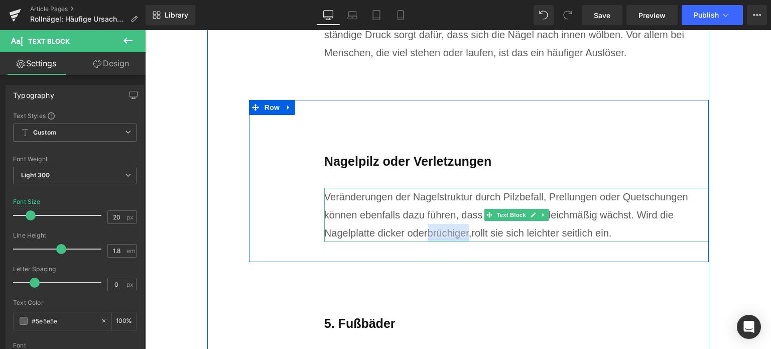
drag, startPoint x: 439, startPoint y: 233, endPoint x: 468, endPoint y: 234, distance: 28.1
click at [468, 234] on div "Veränderungen der Nagelstruktur durch Pilzbefall, Prellungen oder Quetschungen …" at bounding box center [516, 215] width 385 height 54
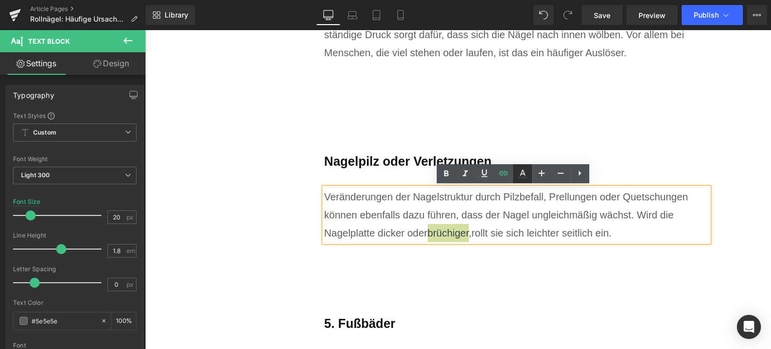
click at [525, 172] on icon at bounding box center [523, 174] width 12 height 12
type input "#3d4246"
type input "100"
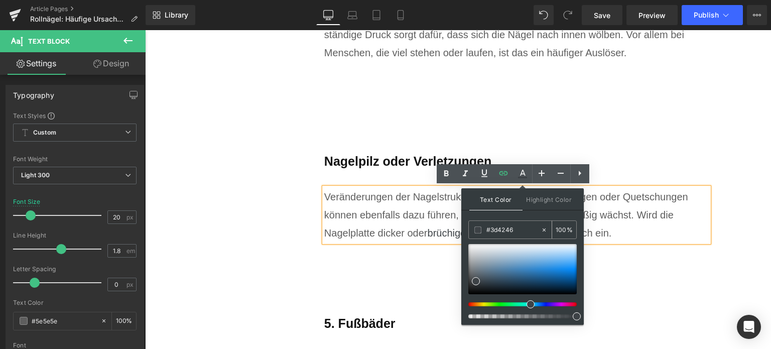
click at [492, 229] on input "#3d4246" at bounding box center [514, 229] width 54 height 11
paste input "0071C1"
type input "#0071c1"
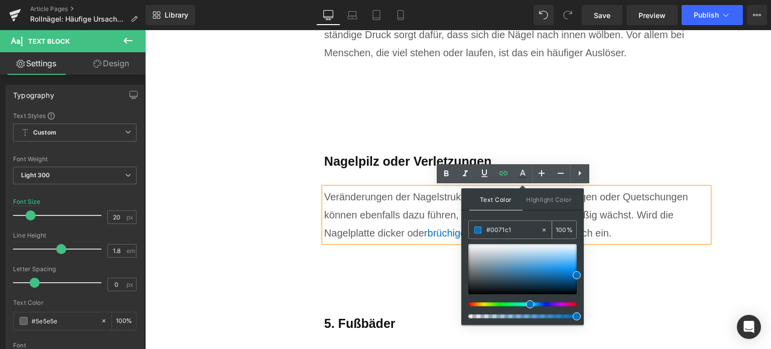
click at [478, 230] on span at bounding box center [478, 230] width 7 height 7
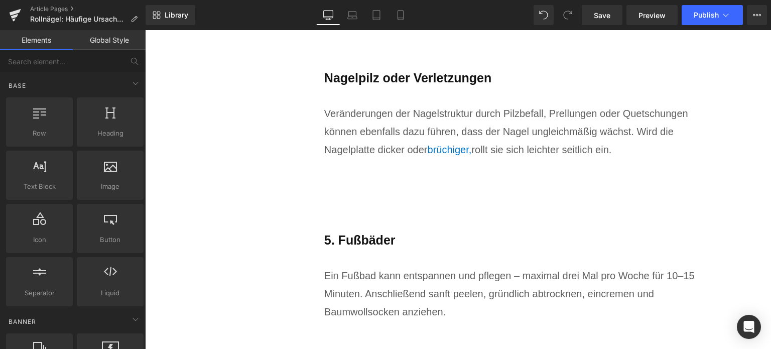
scroll to position [2464, 0]
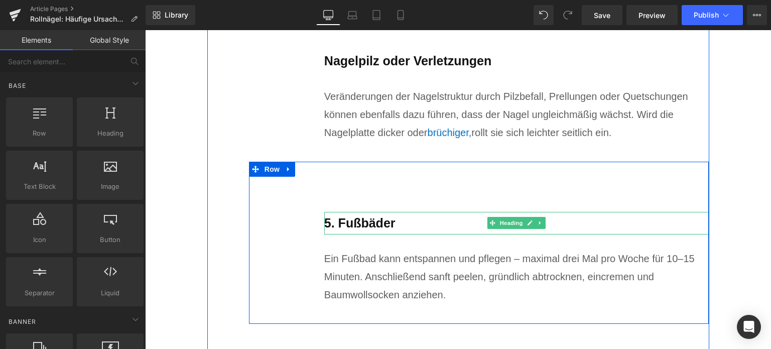
click at [376, 223] on b "5. Fußbäder" at bounding box center [359, 223] width 71 height 14
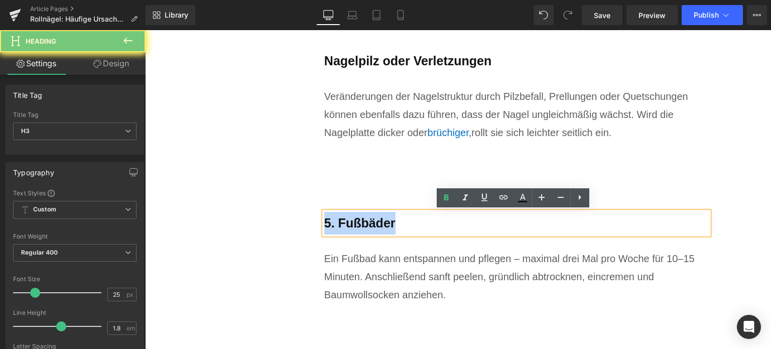
click at [376, 223] on b "5. Fußbäder" at bounding box center [359, 223] width 71 height 14
paste div
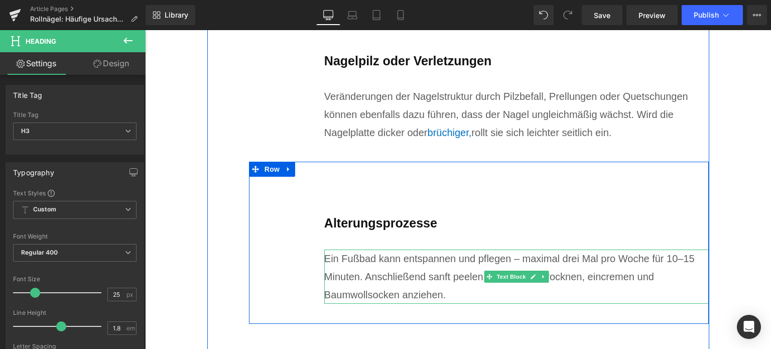
click at [346, 281] on div "Ein Fußbad kann entspannen und pflegen – maximal drei Mal pro Woche für 10–15 M…" at bounding box center [516, 277] width 385 height 54
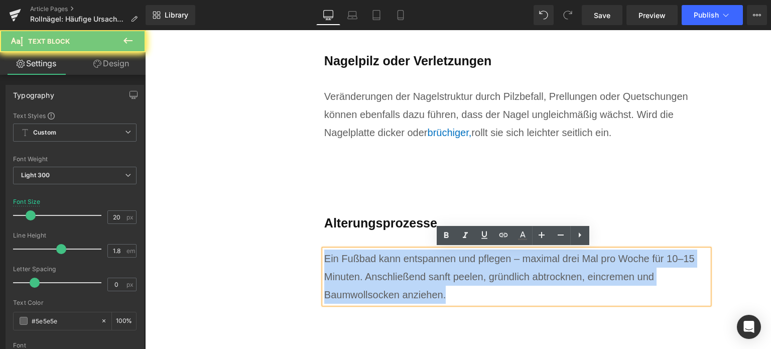
click at [346, 281] on div "Ein Fußbad kann entspannen und pflegen – maximal drei Mal pro Woche für 10–15 M…" at bounding box center [516, 277] width 385 height 54
paste div
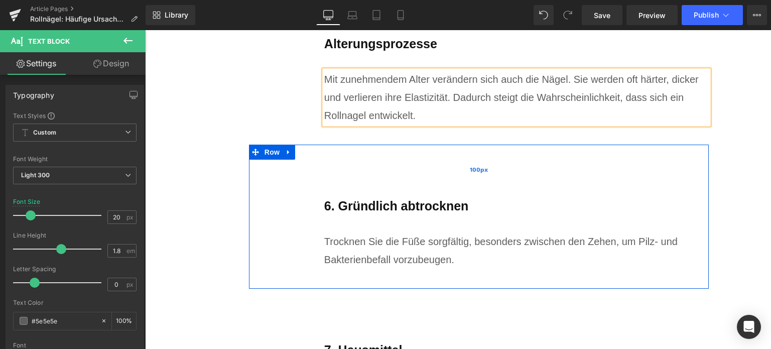
scroll to position [2615, 0]
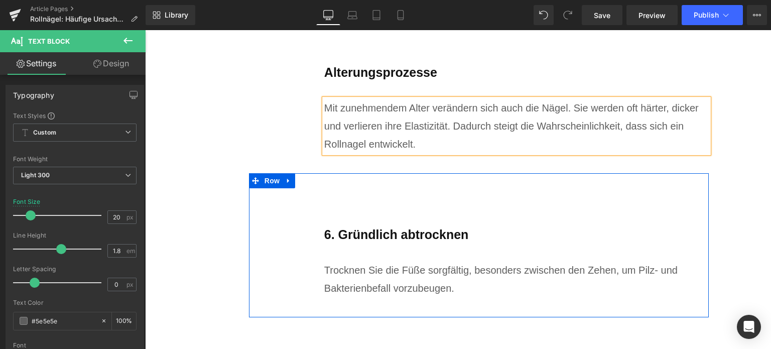
drag, startPoint x: 286, startPoint y: 182, endPoint x: 292, endPoint y: 182, distance: 6.0
click at [286, 182] on icon at bounding box center [288, 181] width 7 height 8
click at [313, 181] on icon at bounding box center [314, 180] width 7 height 7
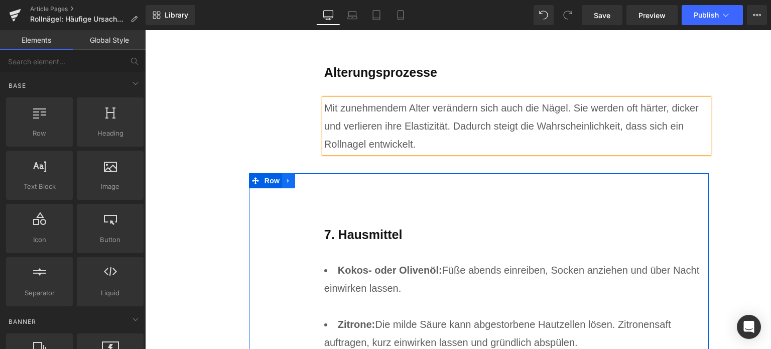
click at [290, 183] on link at bounding box center [288, 180] width 13 height 15
click at [311, 182] on icon at bounding box center [314, 180] width 7 height 7
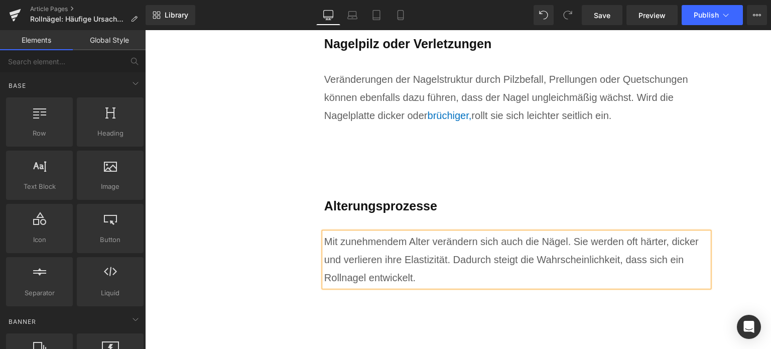
scroll to position [2464, 0]
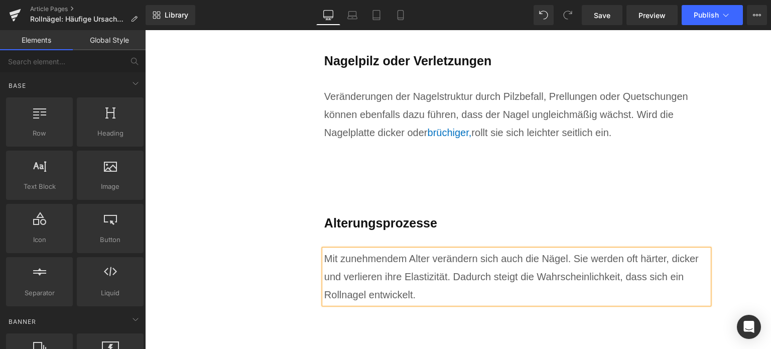
click at [260, 235] on div "Alterungsprozesse Heading Mit zunehmendem Alter verändern sich auch die Nägel. …" at bounding box center [479, 243] width 461 height 162
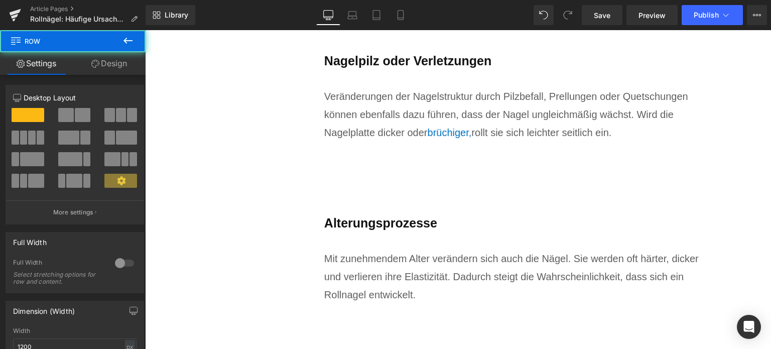
click at [447, 212] on div "Alterungsprozesse Heading" at bounding box center [516, 223] width 385 height 23
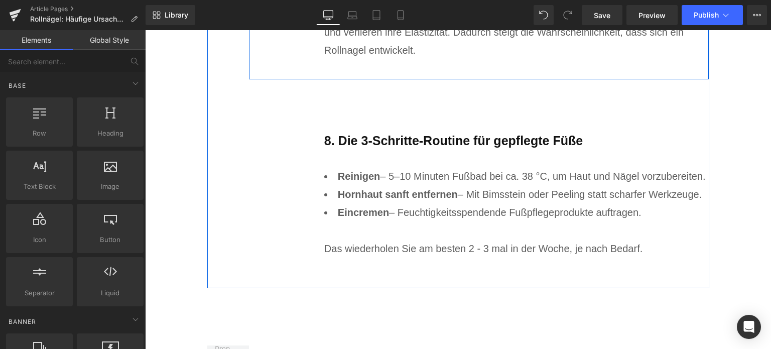
scroll to position [2716, 0]
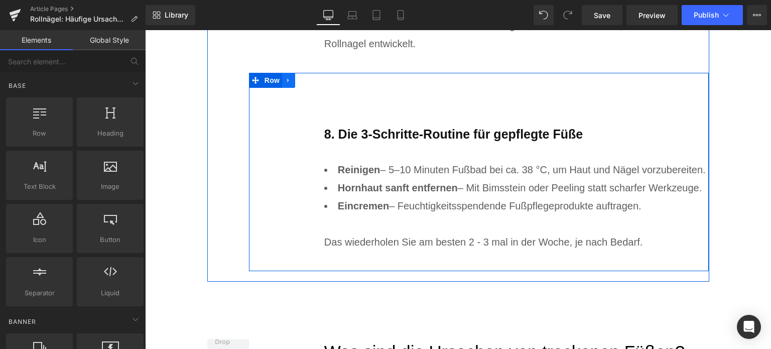
click at [288, 77] on icon at bounding box center [288, 80] width 7 height 8
click at [311, 82] on icon at bounding box center [314, 80] width 7 height 8
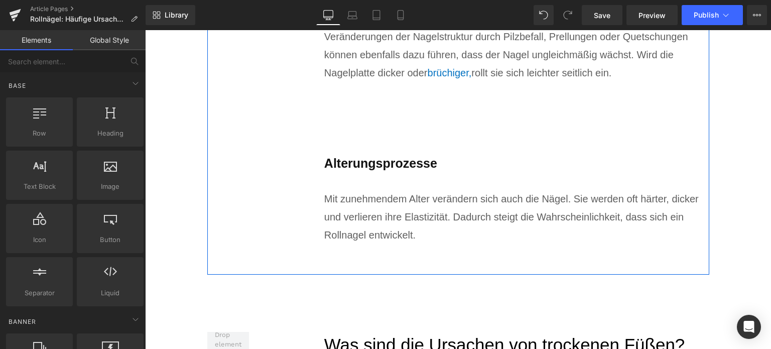
scroll to position [2515, 0]
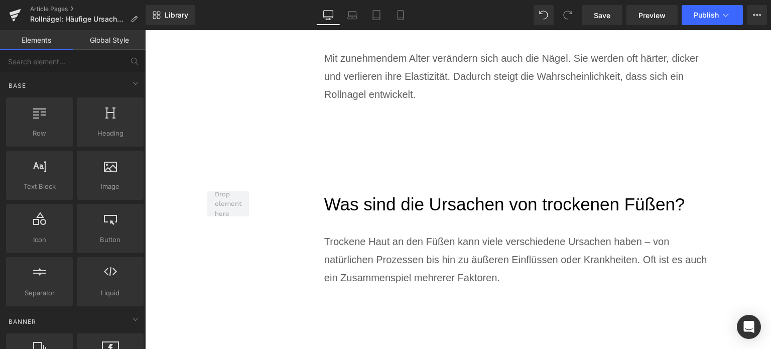
scroll to position [2665, 0]
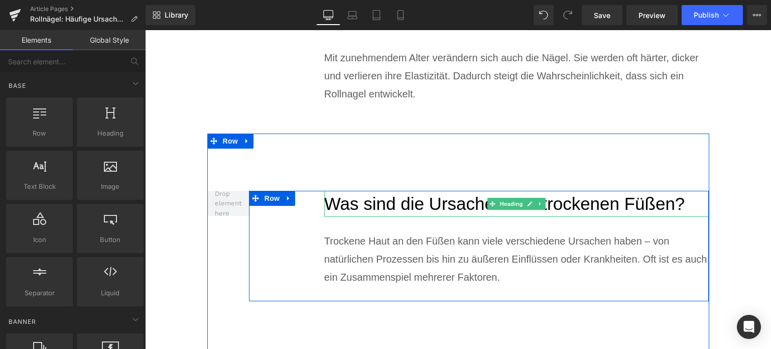
click at [378, 208] on h2 "Was sind die Ursachen von trockenen Füßen?" at bounding box center [516, 204] width 385 height 27
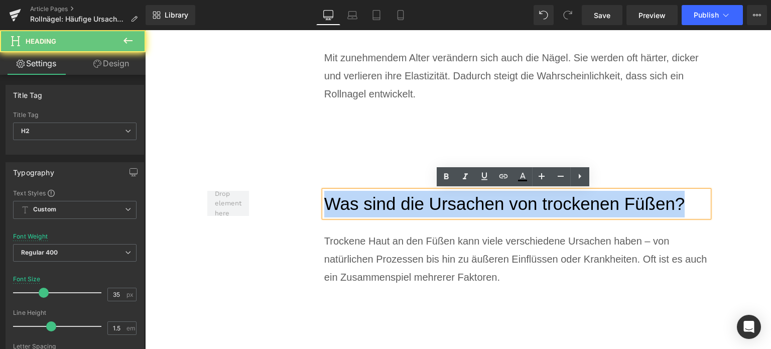
click at [378, 208] on h2 "Was sind die Ursachen von trockenen Füßen?" at bounding box center [516, 204] width 385 height 27
paste div
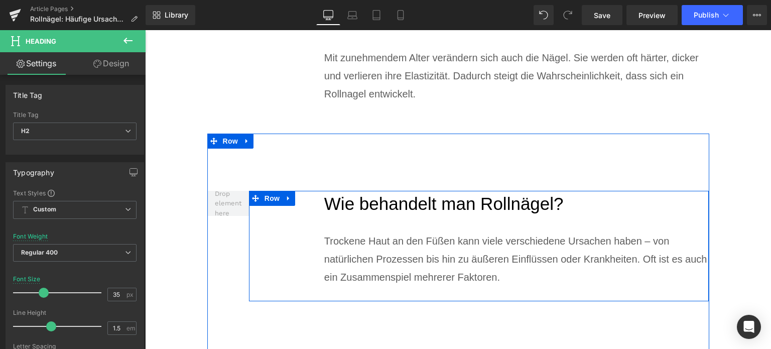
click at [416, 265] on div "Trockene Haut an den Füßen kann viele verschiedene Ursachen haben – von natürli…" at bounding box center [516, 259] width 385 height 54
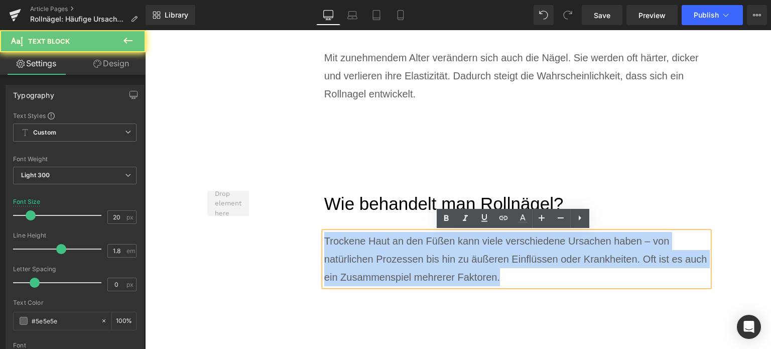
click at [416, 265] on div "Trockene Haut an den Füßen kann viele verschiedene Ursachen haben – von natürli…" at bounding box center [516, 259] width 385 height 54
paste div
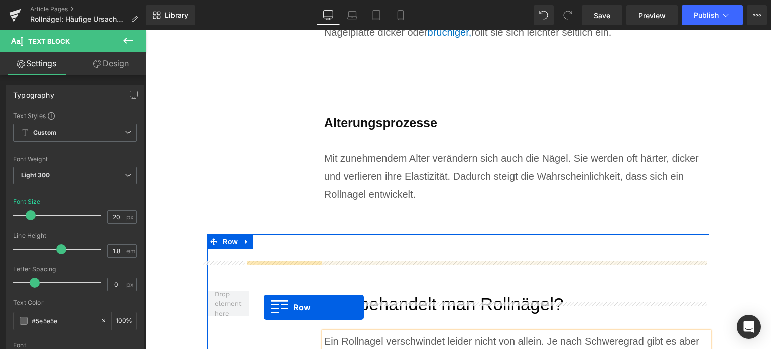
scroll to position [2615, 0]
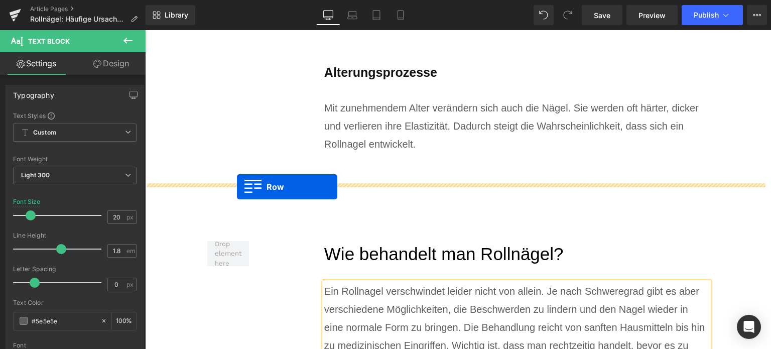
drag, startPoint x: 204, startPoint y: 72, endPoint x: 237, endPoint y: 187, distance: 119.1
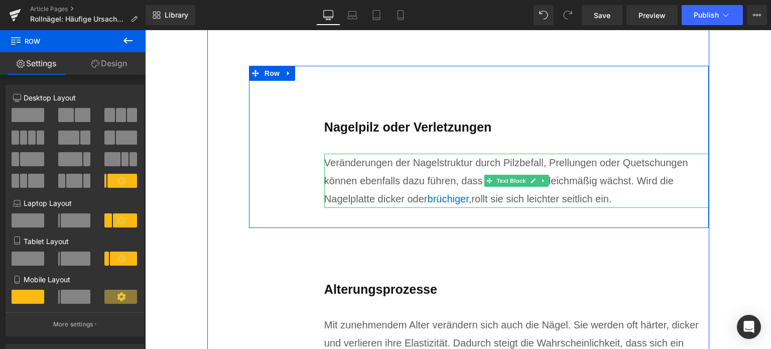
scroll to position [2699, 0]
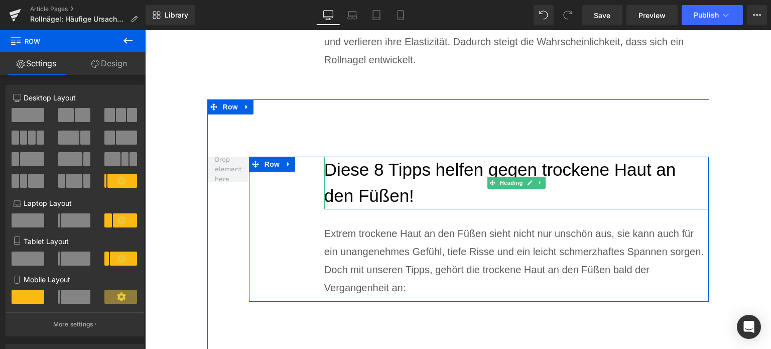
click at [410, 182] on h2 "Diese 8 Tipps helfen gegen trockene Haut an den Füßen!" at bounding box center [516, 183] width 385 height 53
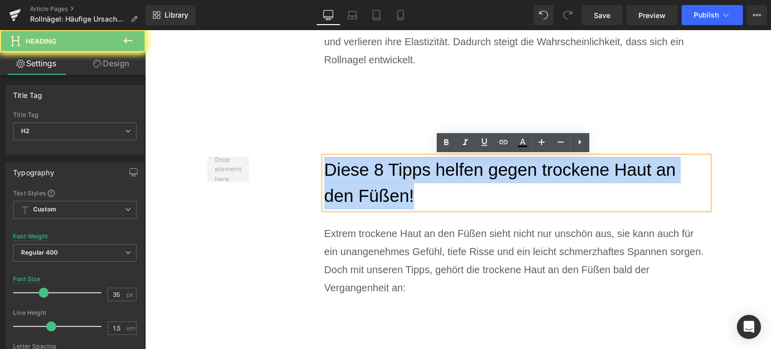
click at [410, 182] on h2 "Diese 8 Tipps helfen gegen trockene Haut an den Füßen!" at bounding box center [516, 183] width 385 height 53
paste div
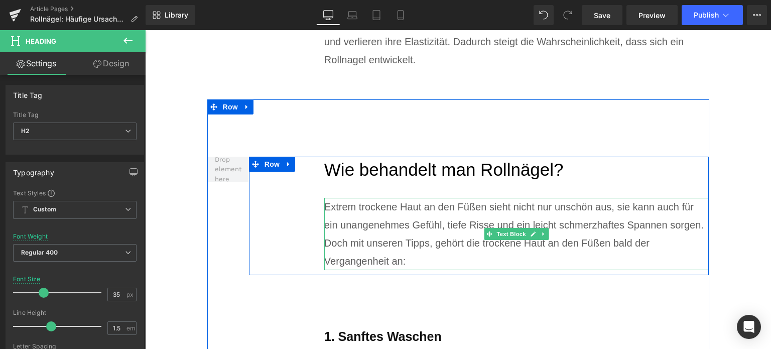
click at [388, 244] on div "Extrem trockene Haut an den Füßen sieht nicht nur unschön aus, sie kann auch fü…" at bounding box center [516, 234] width 385 height 72
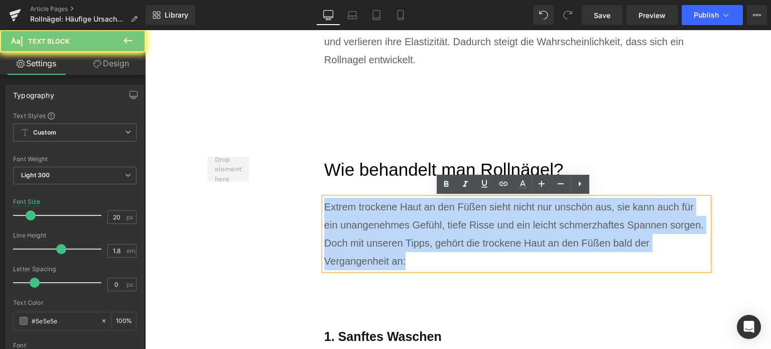
click at [388, 244] on div "Extrem trockene Haut an den Füßen sieht nicht nur unschön aus, sie kann auch fü…" at bounding box center [516, 234] width 385 height 72
paste div
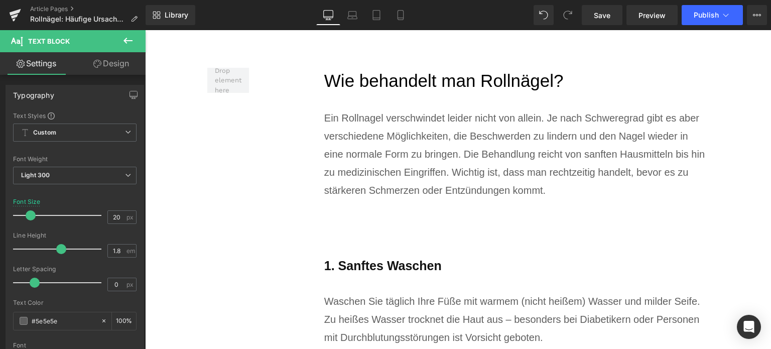
scroll to position [2850, 0]
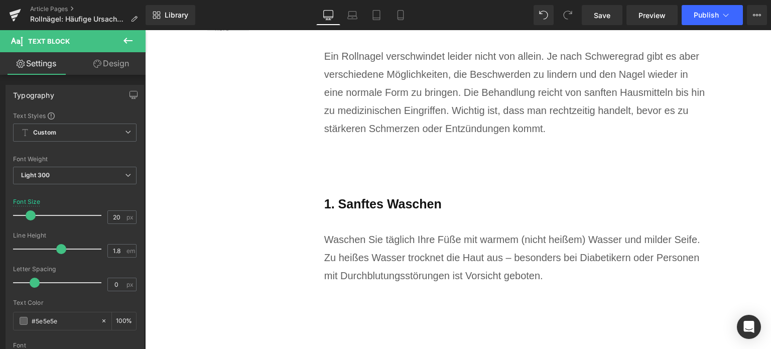
click at [350, 209] on b "1. Sanftes Waschen" at bounding box center [383, 204] width 118 height 14
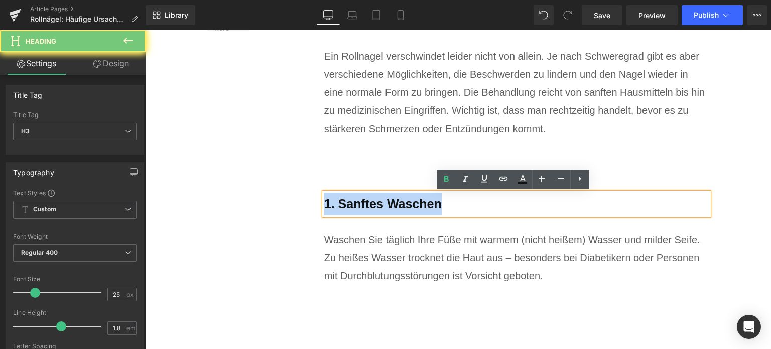
click at [350, 209] on b "1. Sanftes Waschen" at bounding box center [383, 204] width 118 height 14
paste div
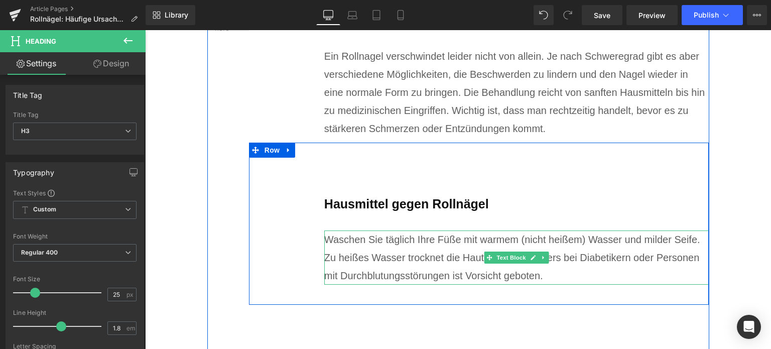
click at [366, 243] on div "Waschen Sie täglich Ihre Füße mit warmem (nicht heißem) Wasser und milder Seife…" at bounding box center [516, 258] width 385 height 54
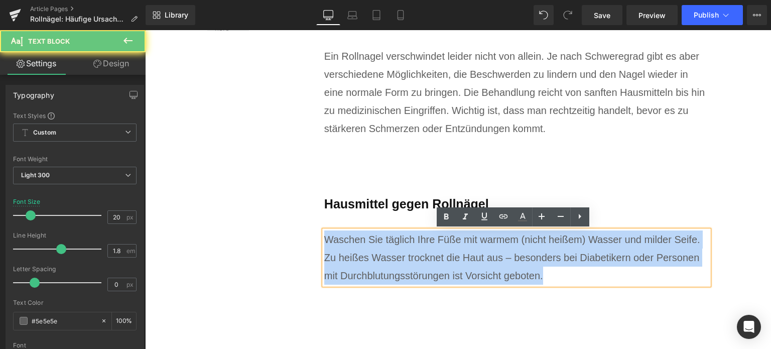
click at [366, 243] on div "Waschen Sie täglich Ihre Füße mit warmem (nicht heißem) Wasser und milder Seife…" at bounding box center [516, 258] width 385 height 54
paste div
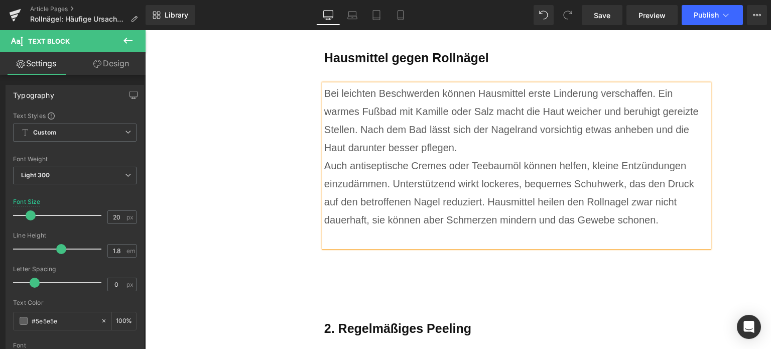
scroll to position [3001, 0]
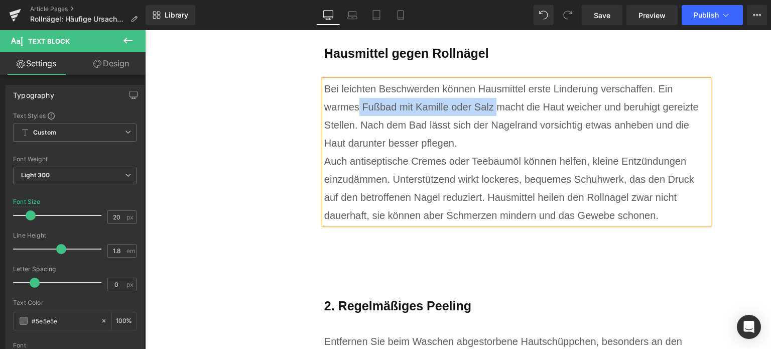
drag, startPoint x: 354, startPoint y: 103, endPoint x: 492, endPoint y: 100, distance: 138.2
click at [492, 100] on div "Bei leichten Beschwerden können Hausmittel erste Linderung verschaffen. Ein war…" at bounding box center [516, 116] width 385 height 72
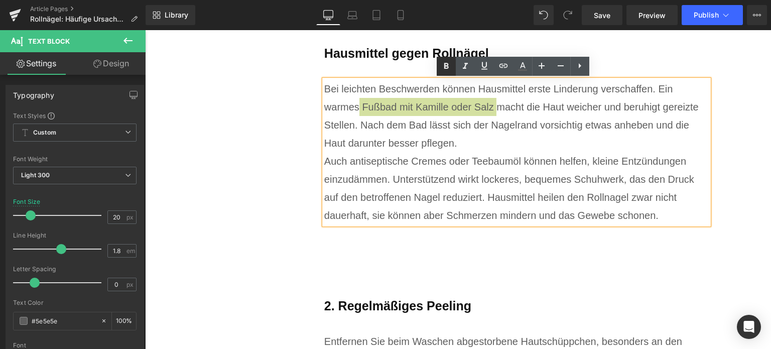
click at [450, 68] on icon at bounding box center [446, 66] width 12 height 12
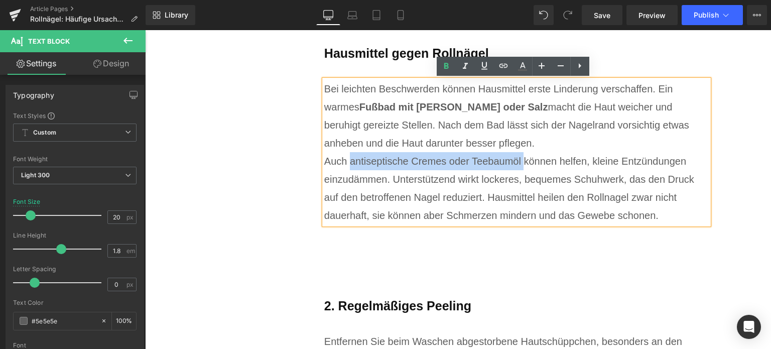
drag, startPoint x: 345, startPoint y: 161, endPoint x: 499, endPoint y: 136, distance: 155.7
click at [519, 160] on div "Auch antiseptische Cremes oder Teebaumöl können helfen, kleine Entzündungen ein…" at bounding box center [516, 188] width 385 height 72
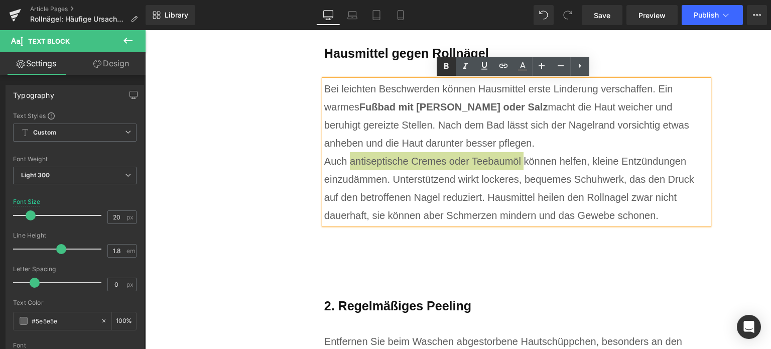
click at [450, 64] on icon at bounding box center [446, 66] width 12 height 12
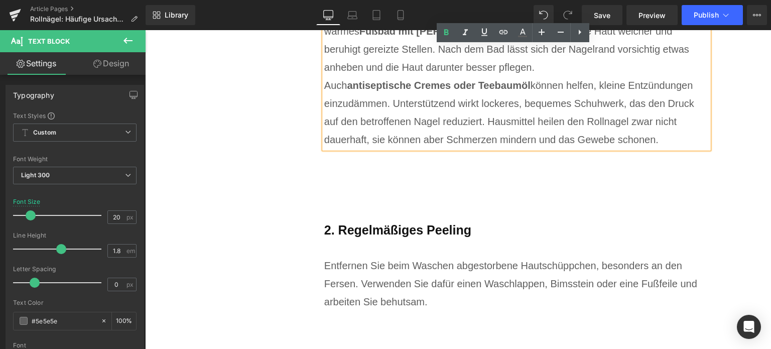
scroll to position [3101, 0]
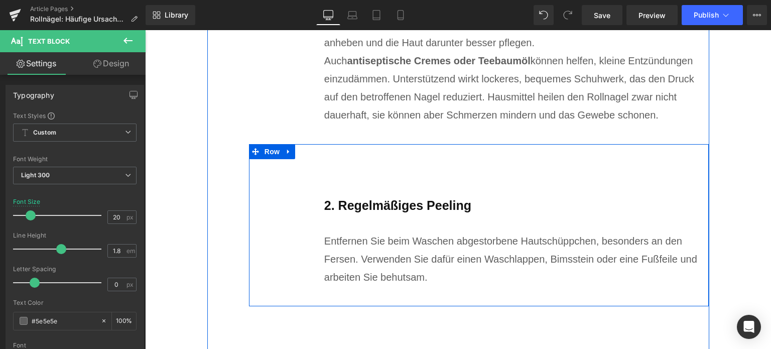
click at [412, 206] on b "2. Regelmäßiges Peeling" at bounding box center [397, 205] width 147 height 14
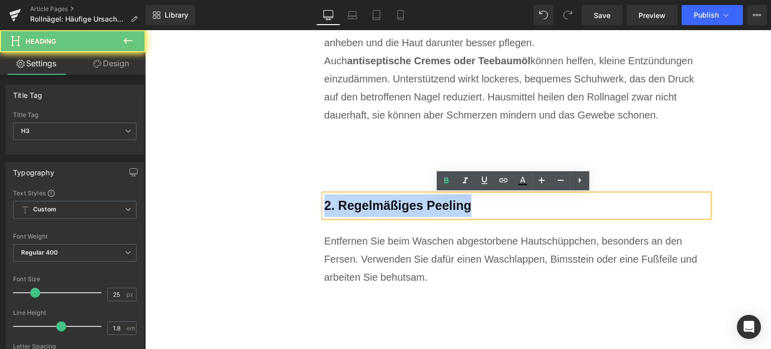
click at [412, 206] on b "2. Regelmäßiges Peeling" at bounding box center [397, 205] width 147 height 14
paste div
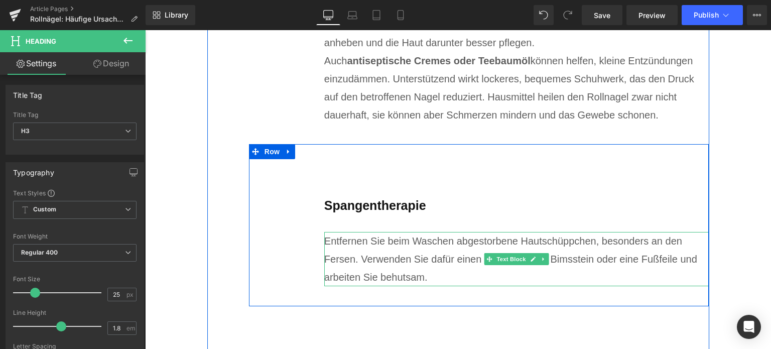
click at [442, 262] on div "Entfernen Sie beim Waschen abgestorbene Hautschüppchen, besonders an den Fersen…" at bounding box center [516, 259] width 385 height 54
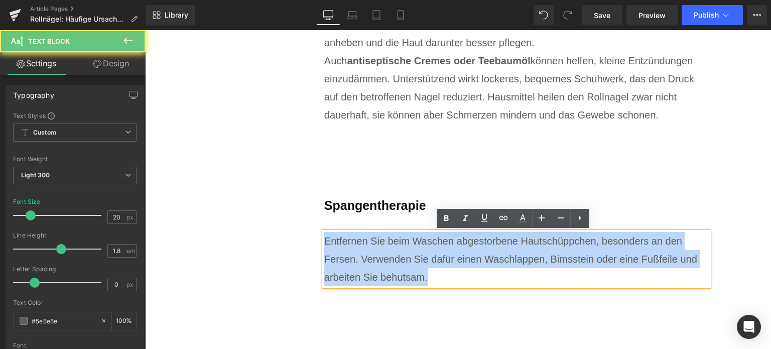
click at [442, 262] on div "Entfernen Sie beim Waschen abgestorbene Hautschüppchen, besonders an den Fersen…" at bounding box center [516, 259] width 385 height 54
paste div
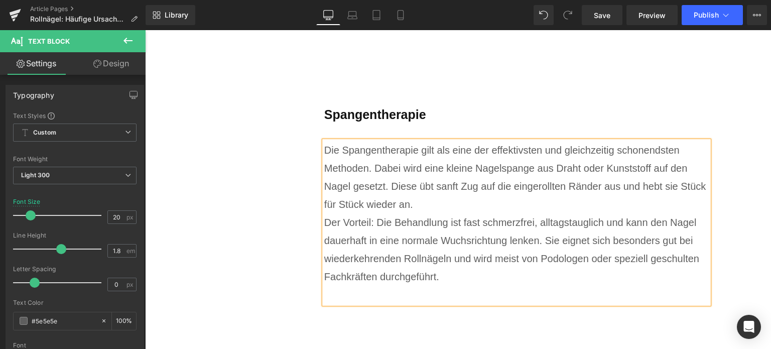
scroll to position [3202, 0]
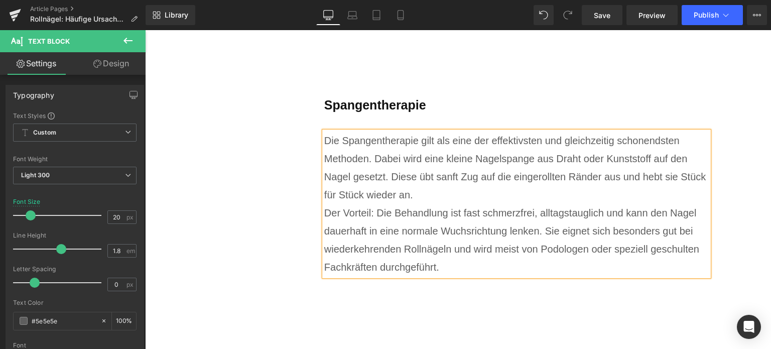
click at [369, 211] on div "Der Vorteil: Die Behandlung ist fast schmerzfrei, alltagstauglich und kann den …" at bounding box center [516, 240] width 385 height 72
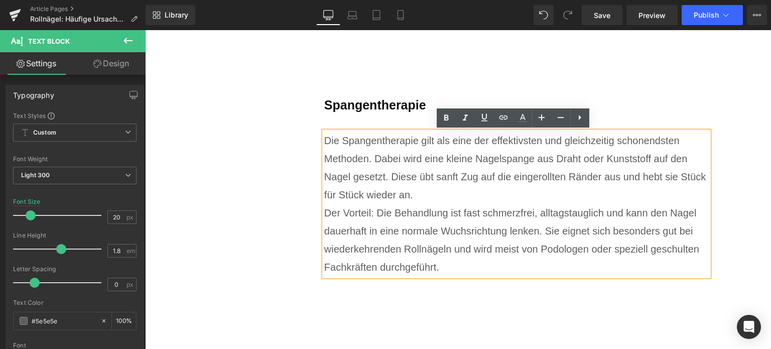
drag, startPoint x: 369, startPoint y: 211, endPoint x: 352, endPoint y: 211, distance: 16.6
click at [364, 211] on div "Der Vorteil: Die Behandlung ist fast schmerzfrei, alltagstauglich und kann den …" at bounding box center [516, 240] width 385 height 72
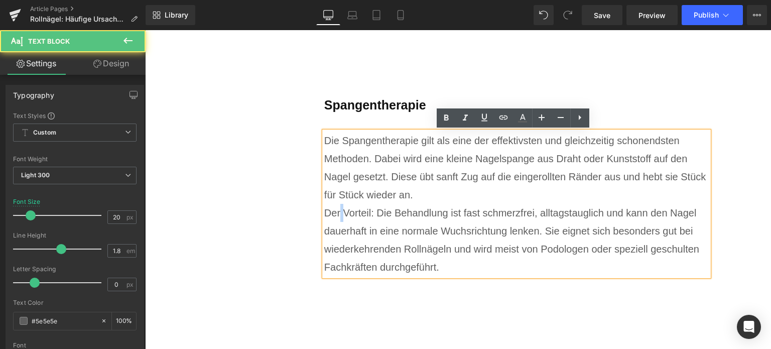
drag, startPoint x: 340, startPoint y: 210, endPoint x: 333, endPoint y: 210, distance: 6.0
click at [334, 210] on div "Der Vorteil: Die Behandlung ist fast schmerzfrei, alltagstauglich und kann den …" at bounding box center [516, 240] width 385 height 72
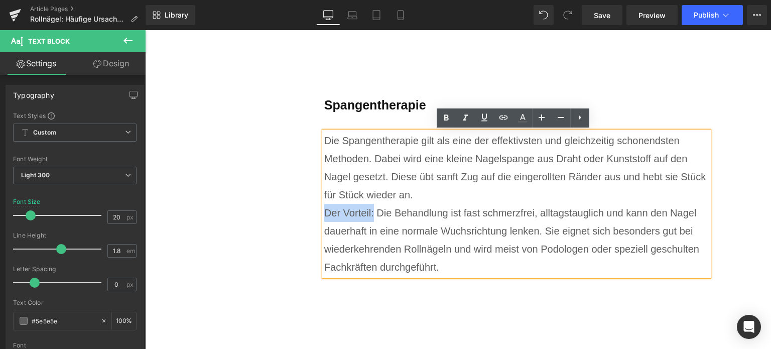
drag, startPoint x: 320, startPoint y: 207, endPoint x: 371, endPoint y: 212, distance: 50.9
click at [371, 212] on div "Der Vorteil: Die Behandlung ist fast schmerzfrei, alltagstauglich und kann den …" at bounding box center [516, 240] width 385 height 72
click at [444, 119] on icon at bounding box center [446, 118] width 5 height 6
click at [632, 145] on div "Die Spangentherapie gilt als eine der effektivsten und gleichzeitig schonendste…" at bounding box center [516, 168] width 385 height 72
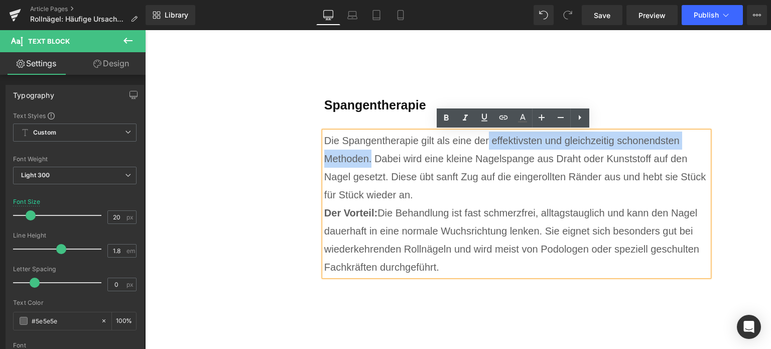
drag, startPoint x: 486, startPoint y: 140, endPoint x: 368, endPoint y: 152, distance: 119.1
click at [368, 152] on div "Die Spangentherapie gilt als eine der effektivsten und gleichzeitig schonendste…" at bounding box center [516, 168] width 385 height 72
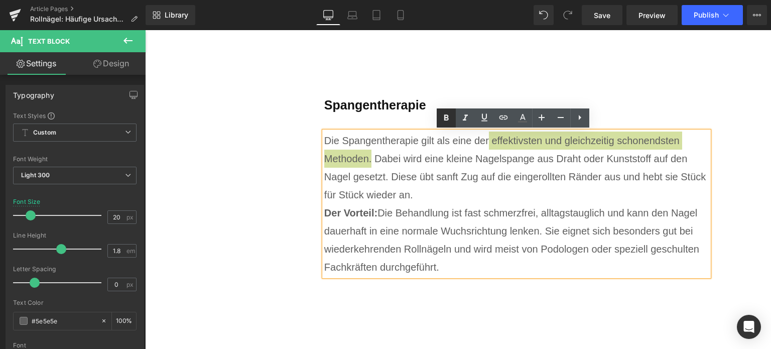
click at [446, 117] on icon at bounding box center [446, 118] width 12 height 12
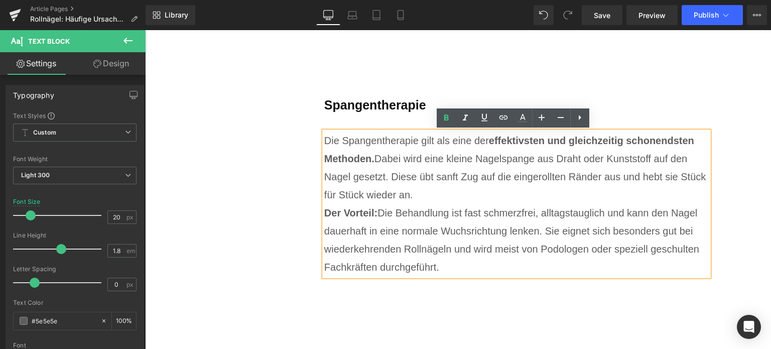
click at [543, 204] on div "Der Vorteil: Die Behandlung ist fast schmerzfrei, alltagstauglich und kann den …" at bounding box center [516, 240] width 385 height 72
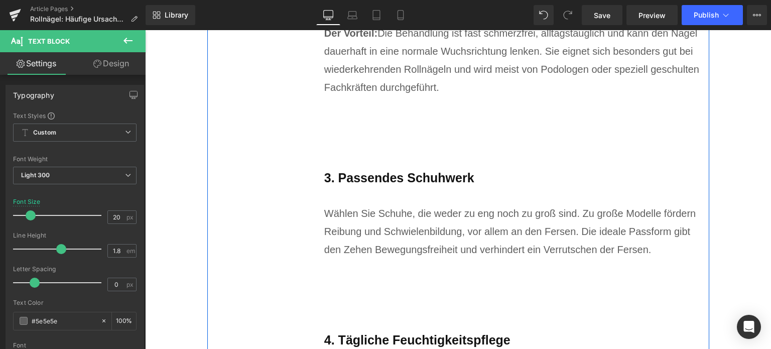
scroll to position [3403, 0]
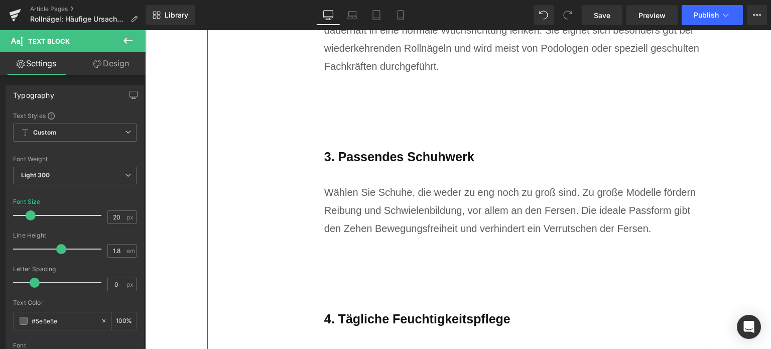
click at [382, 158] on b "3. Passendes Schuhwerk" at bounding box center [399, 157] width 150 height 14
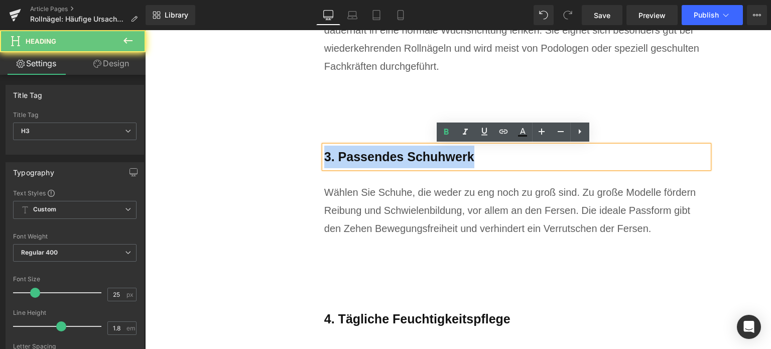
click at [382, 158] on b "3. Passendes Schuhwerk" at bounding box center [399, 157] width 150 height 14
paste div
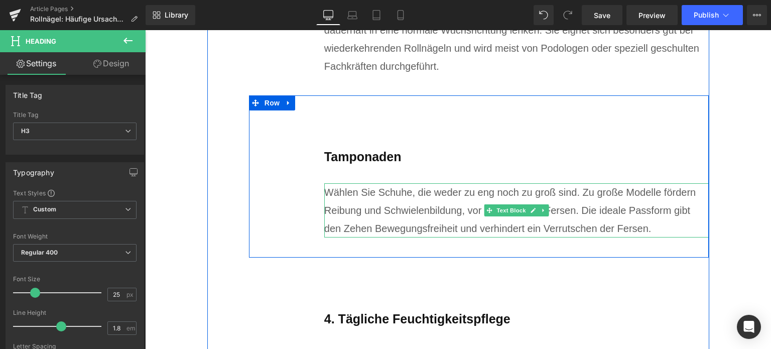
click at [366, 218] on div "Wählen Sie Schuhe, die weder zu eng noch zu groß sind. Zu große Modelle fördern…" at bounding box center [516, 210] width 385 height 54
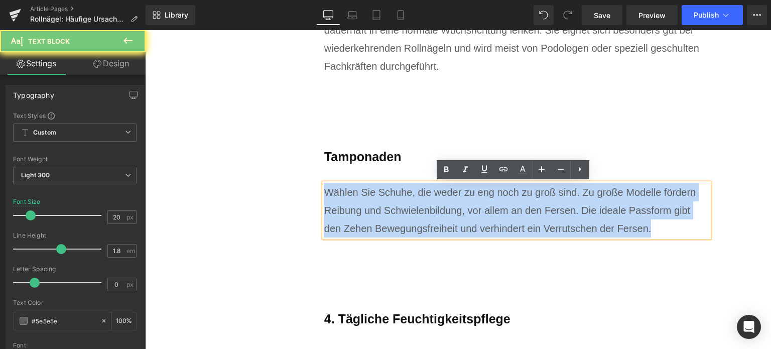
click at [366, 218] on div "Wählen Sie Schuhe, die weder zu eng noch zu groß sind. Zu große Modelle fördern…" at bounding box center [516, 210] width 385 height 54
paste div
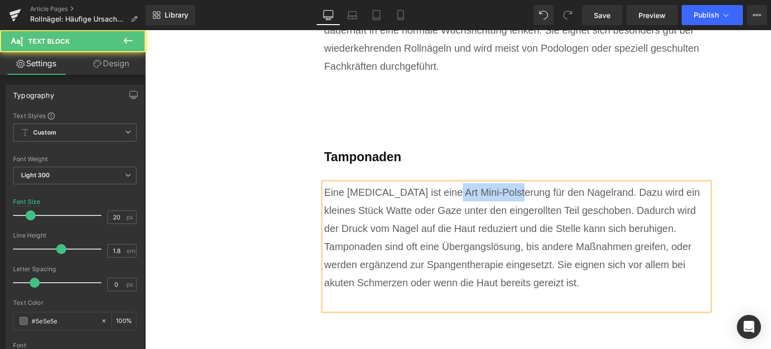
drag, startPoint x: 446, startPoint y: 193, endPoint x: 518, endPoint y: 194, distance: 71.3
click at [518, 194] on div "Eine Tamponade ist eine Art Mini-Polsterung für den Nagelrand. Dazu wird ein kl…" at bounding box center [516, 210] width 385 height 54
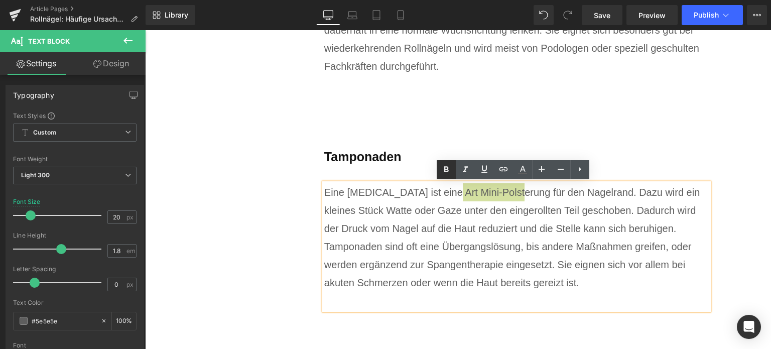
click at [448, 174] on icon at bounding box center [446, 170] width 12 height 12
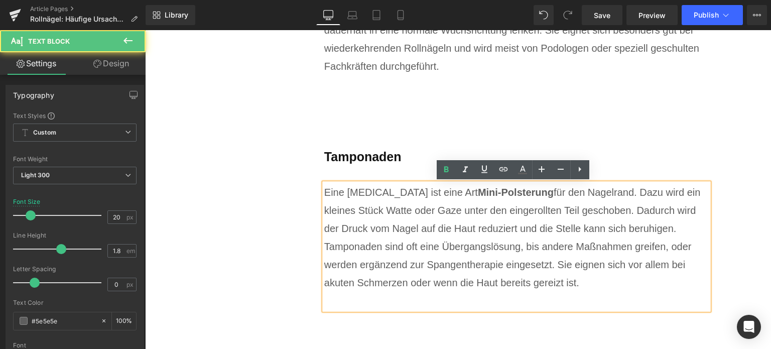
click at [363, 303] on div at bounding box center [516, 301] width 385 height 18
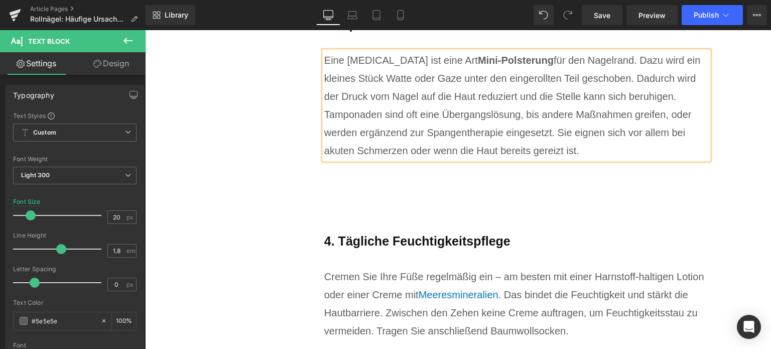
scroll to position [3553, 0]
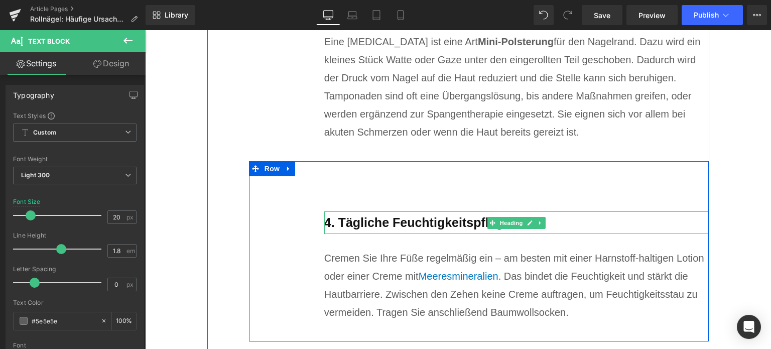
click at [372, 223] on b "4. Tägliche Feuchtigkeitspflege" at bounding box center [417, 222] width 186 height 14
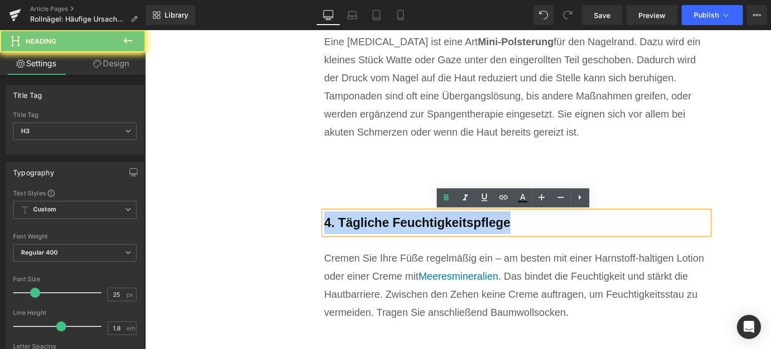
click at [372, 223] on b "4. Tägliche Feuchtigkeitspflege" at bounding box center [417, 222] width 186 height 14
paste div
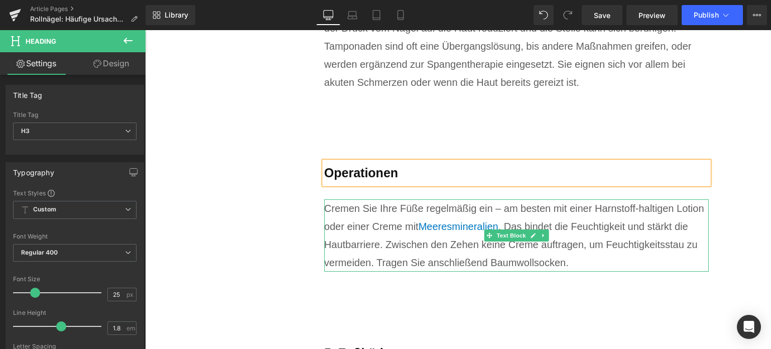
scroll to position [3603, 0]
click at [366, 233] on div "Cremen Sie Ihre Füße regelmäßig ein – am besten mit einer Harnstoff-haltigen Lo…" at bounding box center [516, 235] width 385 height 72
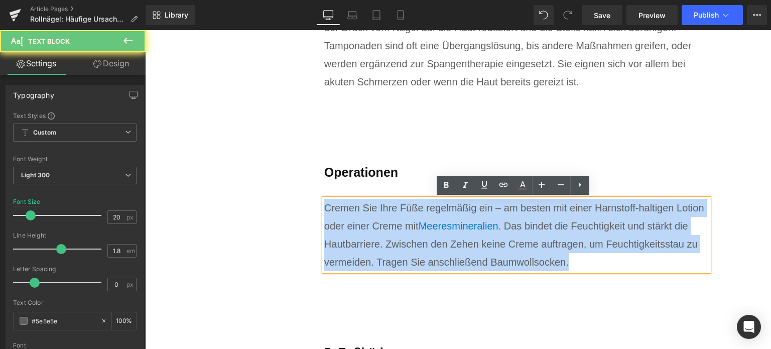
click at [366, 233] on div "Cremen Sie Ihre Füße regelmäßig ein – am besten mit einer Harnstoff-haltigen Lo…" at bounding box center [516, 235] width 385 height 72
paste div
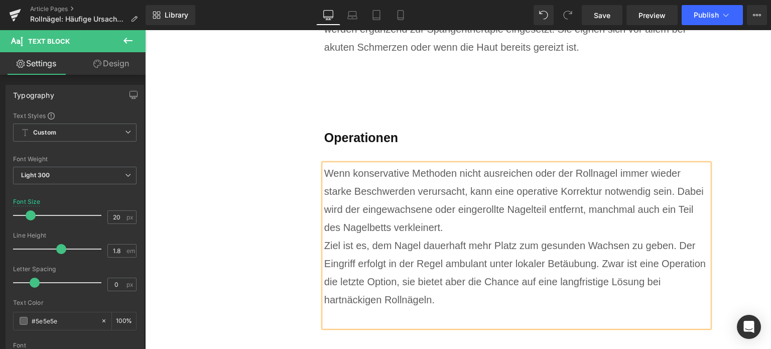
scroll to position [3654, 0]
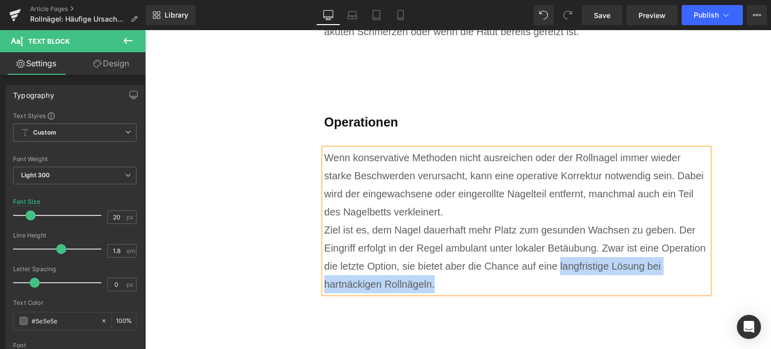
drag, startPoint x: 555, startPoint y: 267, endPoint x: 454, endPoint y: 276, distance: 101.9
click at [454, 276] on div "Ziel ist es, dem Nagel dauerhaft mehr Platz zum gesunden Wachsen zu geben. Der …" at bounding box center [516, 257] width 385 height 72
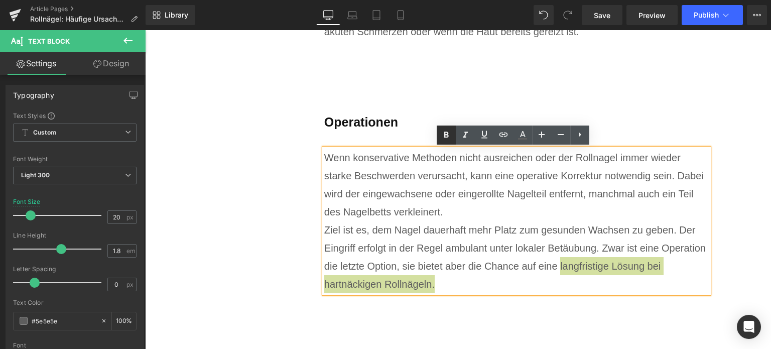
click at [442, 137] on icon at bounding box center [446, 135] width 12 height 12
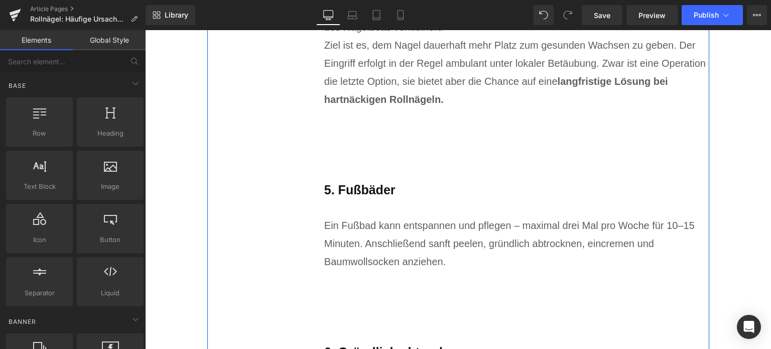
scroll to position [3855, 0]
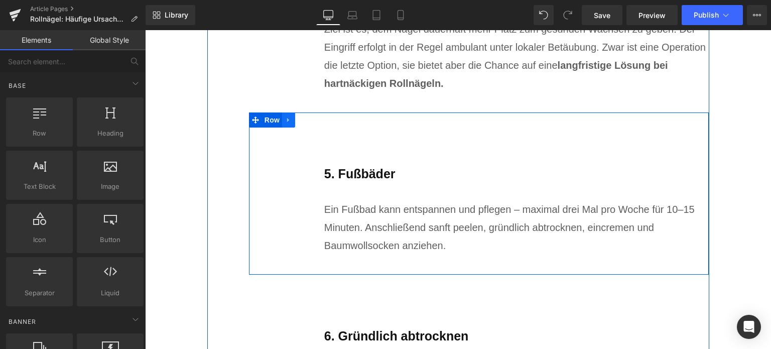
click at [286, 126] on link at bounding box center [288, 119] width 13 height 15
click at [311, 122] on icon at bounding box center [314, 120] width 7 height 7
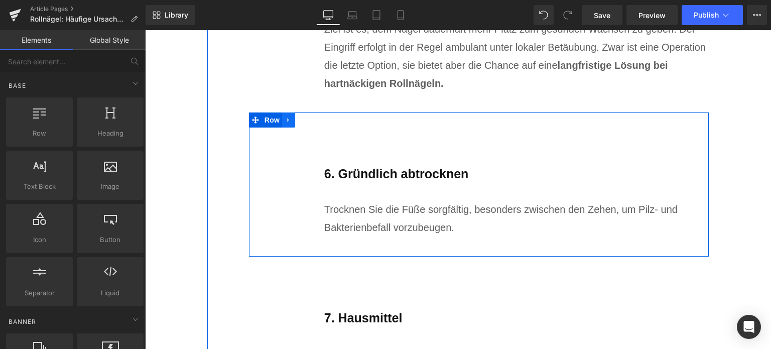
click at [287, 123] on icon at bounding box center [288, 121] width 7 height 8
click at [311, 122] on icon at bounding box center [314, 120] width 7 height 7
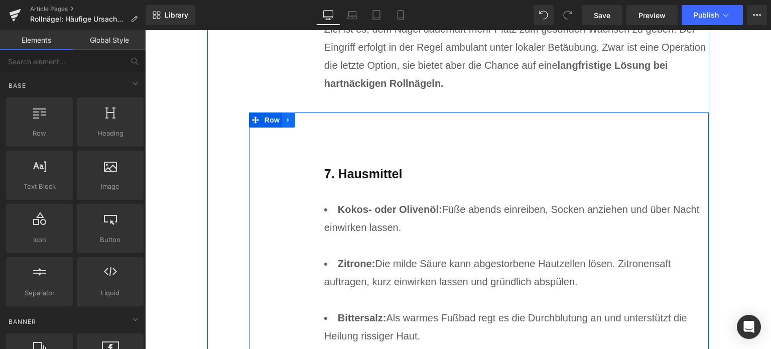
click at [286, 120] on icon at bounding box center [288, 121] width 7 height 8
click at [311, 121] on icon at bounding box center [314, 121] width 7 height 8
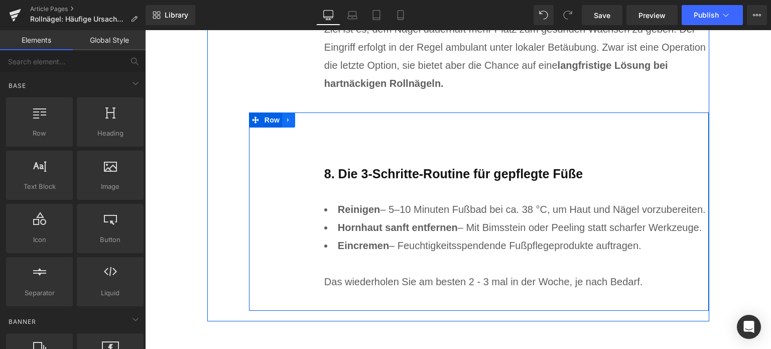
click at [288, 120] on icon at bounding box center [288, 121] width 7 height 8
click at [311, 122] on icon at bounding box center [314, 121] width 7 height 8
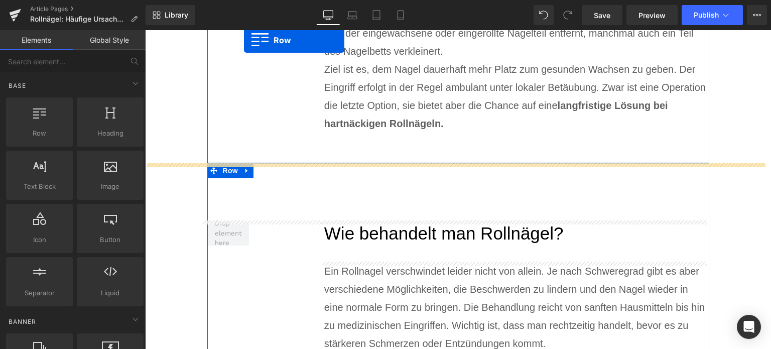
scroll to position [3764, 0]
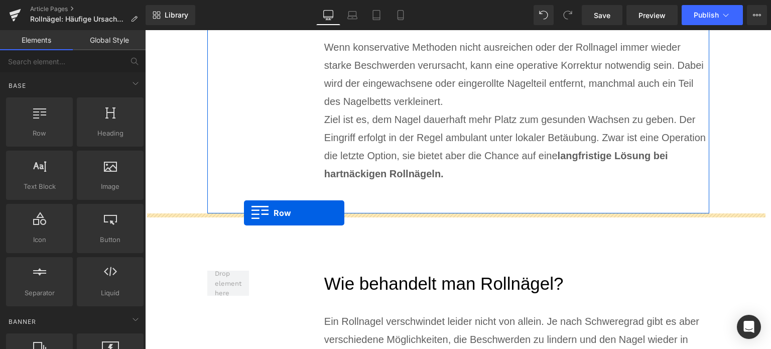
drag, startPoint x: 207, startPoint y: 114, endPoint x: 244, endPoint y: 213, distance: 105.5
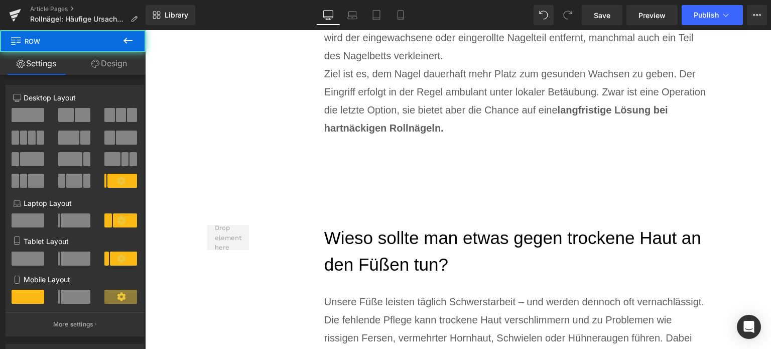
scroll to position [3865, 0]
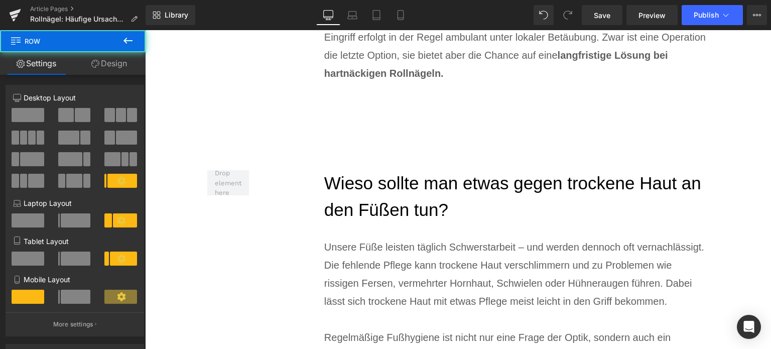
click at [392, 179] on h2 "Wieso sollte man etwas gegen trockene Haut an den Füßen tun?" at bounding box center [516, 196] width 385 height 53
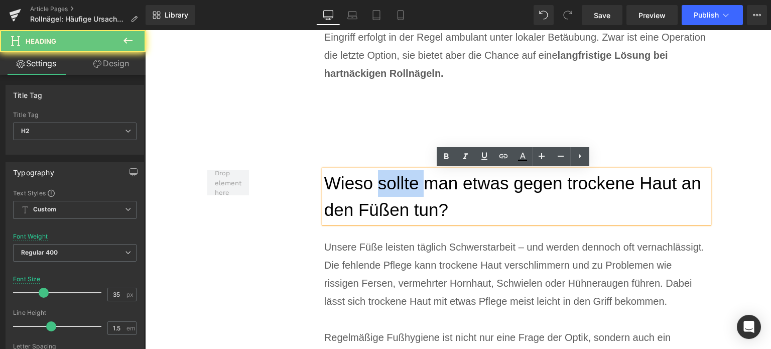
click at [392, 179] on h2 "Wieso sollte man etwas gegen trockene Haut an den Füßen tun?" at bounding box center [516, 196] width 385 height 53
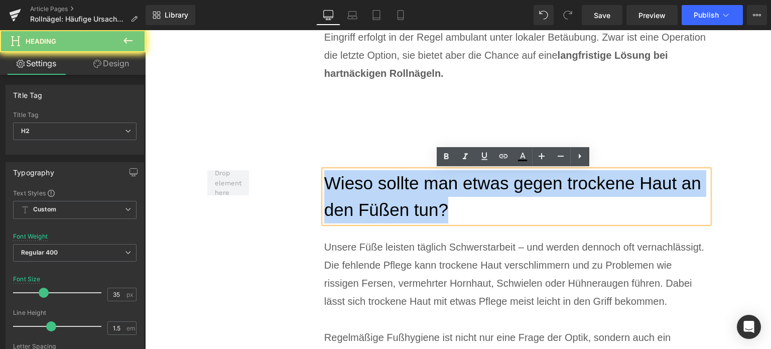
click at [392, 179] on h2 "Wieso sollte man etwas gegen trockene Haut an den Füßen tun?" at bounding box center [516, 196] width 385 height 53
paste div
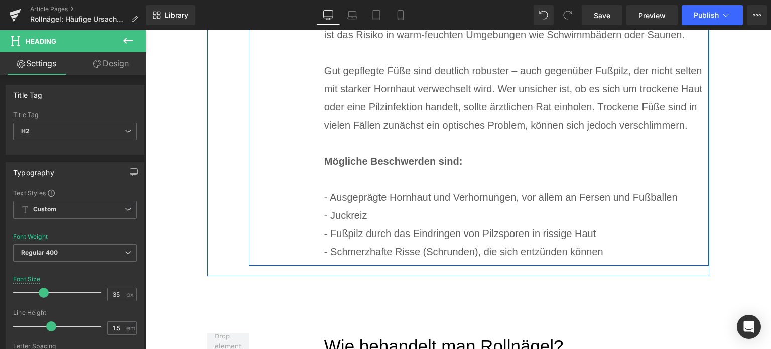
scroll to position [4367, 0]
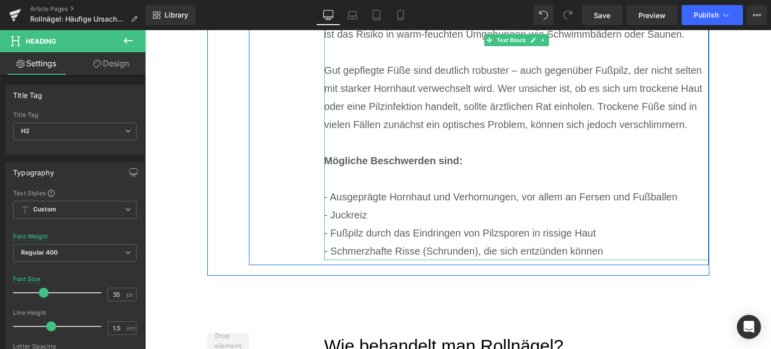
drag, startPoint x: 632, startPoint y: 234, endPoint x: 630, endPoint y: 243, distance: 8.7
click at [632, 234] on div "- Fußpilz durch das Eindringen von Pilzsporen in rissige Haut" at bounding box center [516, 233] width 385 height 18
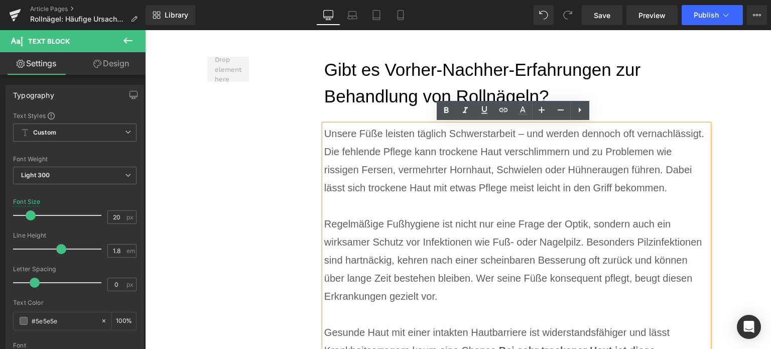
scroll to position [3965, 0]
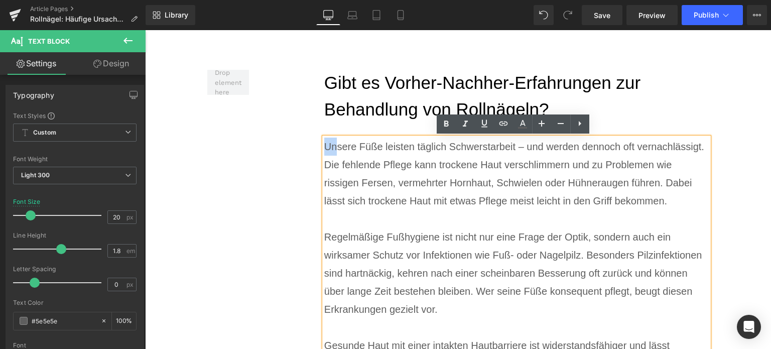
drag, startPoint x: 629, startPoint y: 254, endPoint x: 323, endPoint y: 148, distance: 323.7
click at [331, 146] on div "Unsere Füße leisten täglich Schwerstarbeit – und werden dennoch oft vernachläss…" at bounding box center [516, 174] width 385 height 72
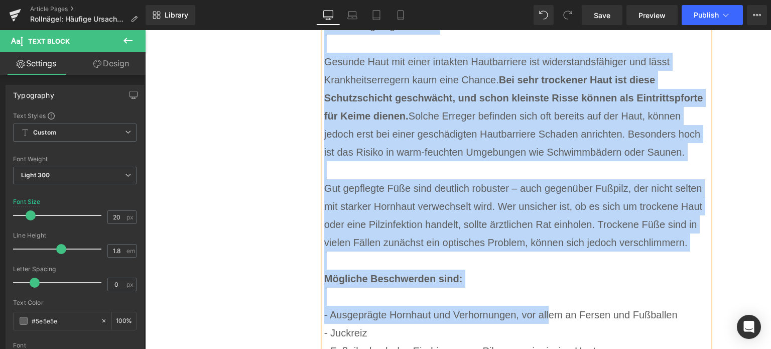
scroll to position [4317, 0]
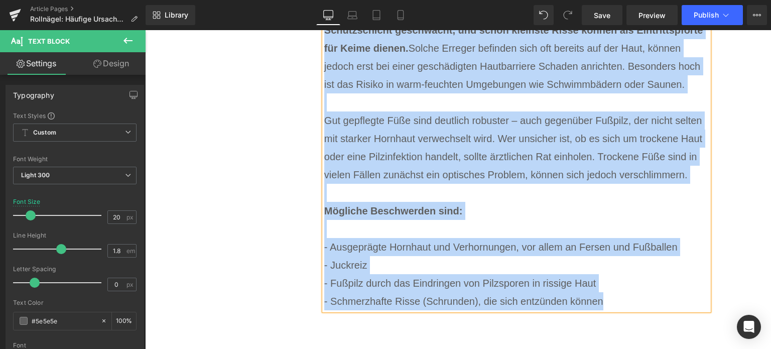
drag, startPoint x: 323, startPoint y: 146, endPoint x: 612, endPoint y: 302, distance: 328.1
click at [612, 302] on div "Unsere Füße leisten täglich Schwerstarbeit – und werden dennoch oft vernachläss…" at bounding box center [516, 48] width 385 height 524
paste div
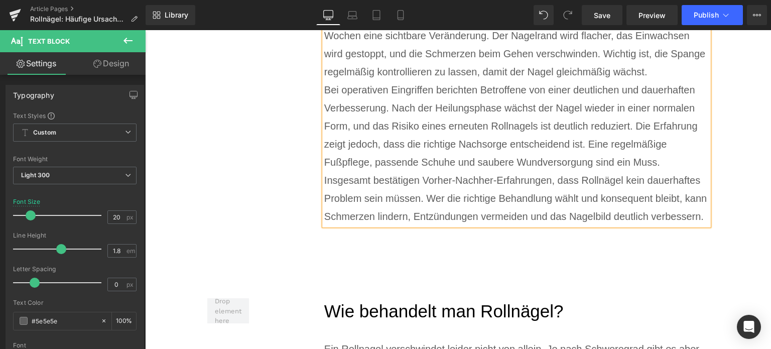
scroll to position [4216, 0]
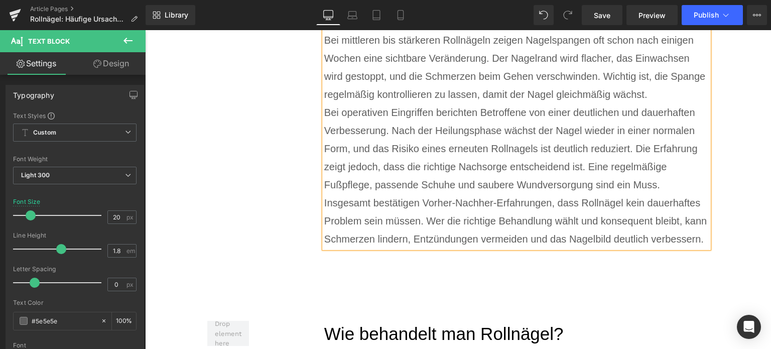
click at [674, 185] on div "Bei operativen Eingriffen berichten Betroffene von einer deutlichen und dauerha…" at bounding box center [516, 148] width 385 height 90
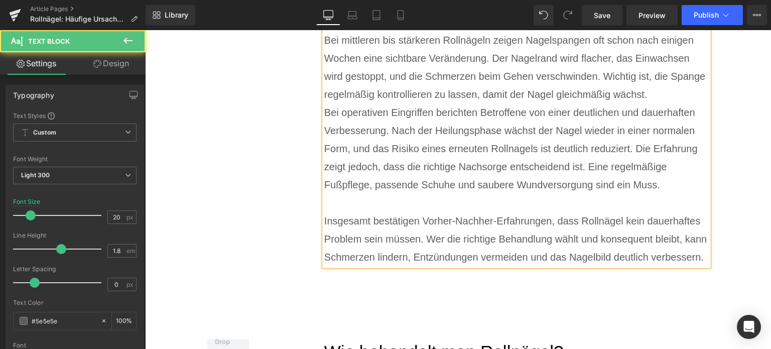
scroll to position [4166, 0]
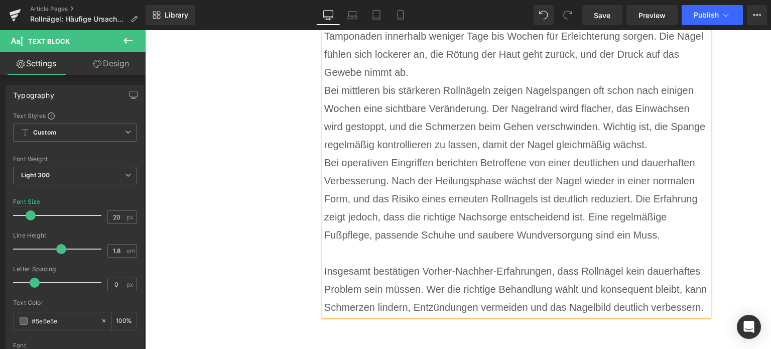
click at [655, 149] on div "Bei mittleren bis stärkeren Rollnägeln zeigen Nagelspangen oft schon nach einig…" at bounding box center [516, 117] width 385 height 72
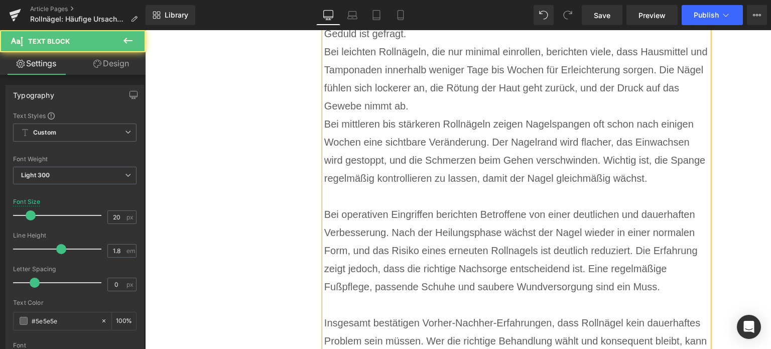
scroll to position [4116, 0]
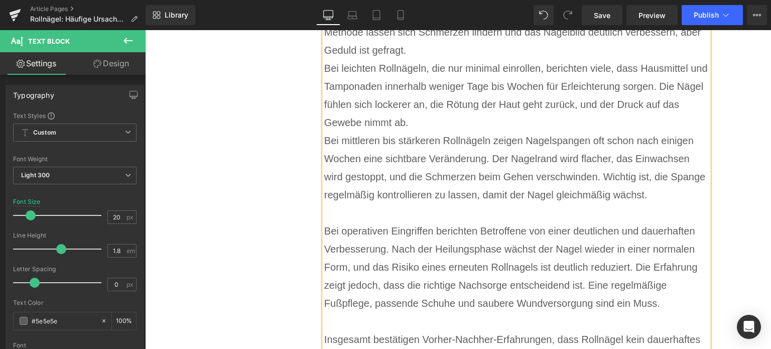
click at [443, 126] on div "Bei leichten Rollnägeln, die nur minimal einrollen, berichten viele, dass Hausm…" at bounding box center [516, 95] width 385 height 72
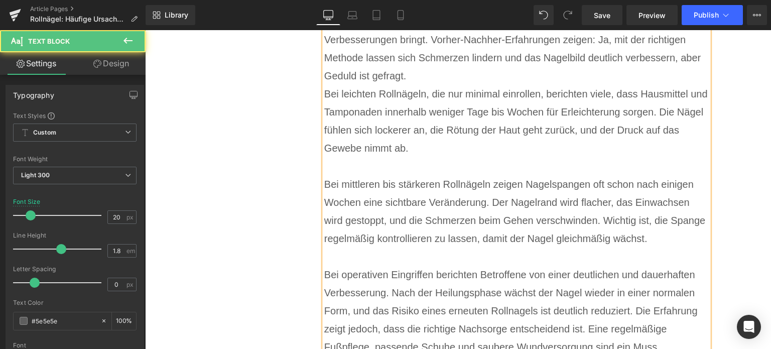
scroll to position [4065, 0]
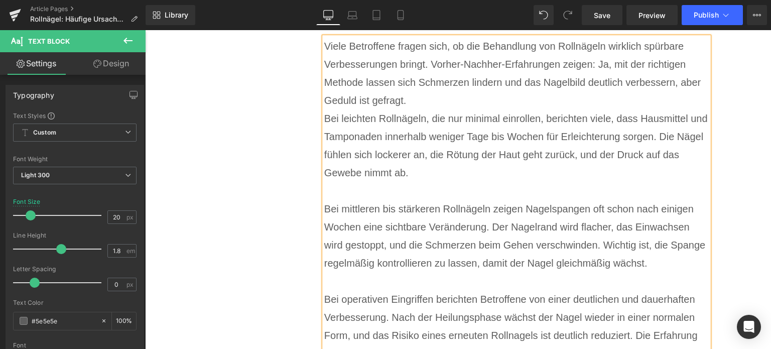
click at [432, 99] on div "Viele Betroffene fragen sich, ob die Behandlung von Rollnägeln wirklich spürbar…" at bounding box center [516, 73] width 385 height 72
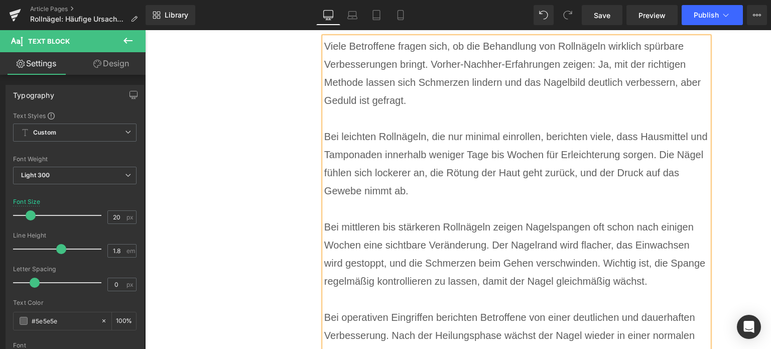
scroll to position [4015, 0]
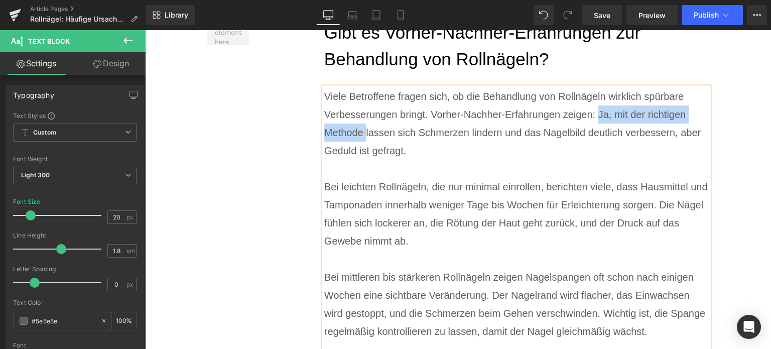
drag, startPoint x: 595, startPoint y: 115, endPoint x: 363, endPoint y: 131, distance: 232.6
click at [363, 131] on div "Viele Betroffene fragen sich, ob die Behandlung von Rollnägeln wirklich spürbar…" at bounding box center [516, 123] width 385 height 72
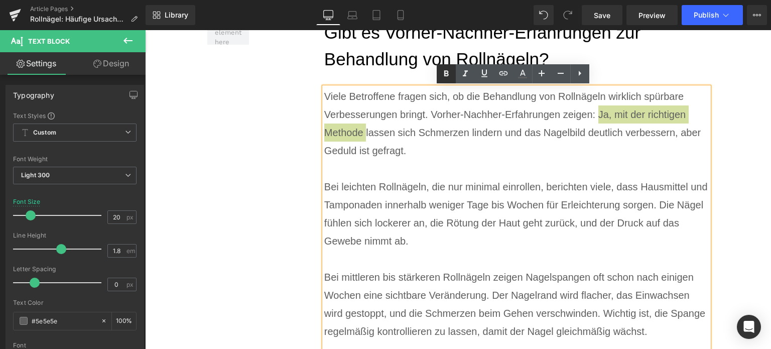
click at [442, 72] on icon at bounding box center [446, 74] width 12 height 12
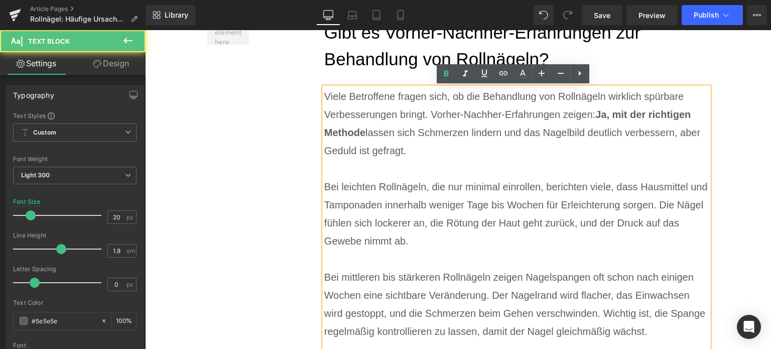
click at [512, 142] on div "Viele Betroffene fragen sich, ob die Behandlung von Rollnägeln wirklich spürbar…" at bounding box center [516, 123] width 385 height 72
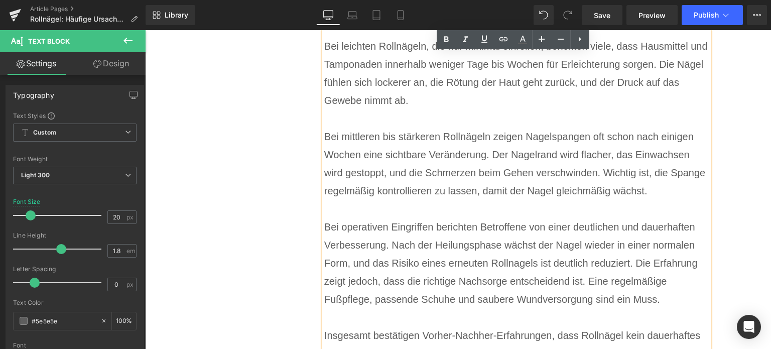
scroll to position [4166, 0]
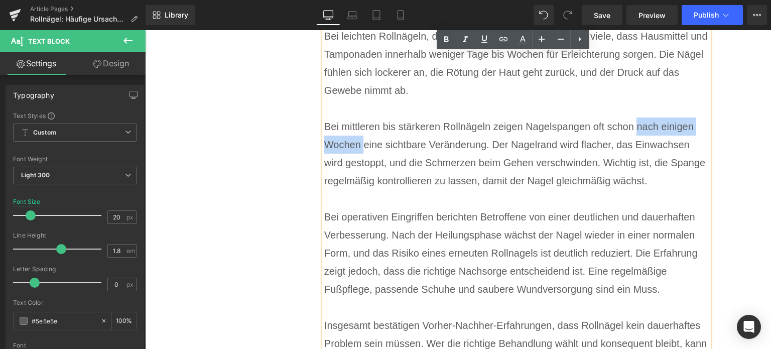
drag, startPoint x: 633, startPoint y: 128, endPoint x: 360, endPoint y: 145, distance: 274.2
click at [360, 145] on div "Bei mittleren bis stärkeren Rollnägeln zeigen Nagelspangen oft schon nach einig…" at bounding box center [516, 154] width 385 height 72
click at [442, 47] on link at bounding box center [446, 39] width 19 height 19
click at [442, 224] on div "Bei operativen Eingriffen berichten Betroffene von einer deutlichen und dauerha…" at bounding box center [516, 253] width 385 height 90
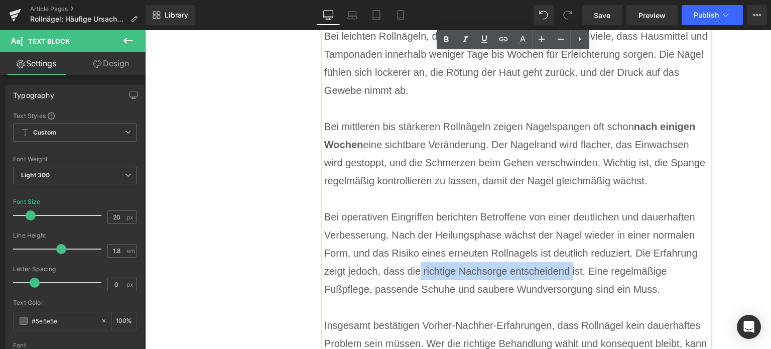
drag, startPoint x: 418, startPoint y: 274, endPoint x: 567, endPoint y: 269, distance: 148.7
click at [567, 269] on div "Bei operativen Eingriffen berichten Betroffene von einer deutlichen und dauerha…" at bounding box center [516, 253] width 385 height 90
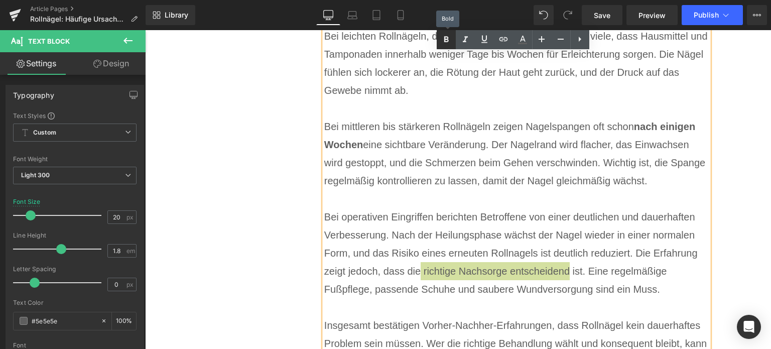
drag, startPoint x: 442, startPoint y: 43, endPoint x: 446, endPoint y: 47, distance: 5.7
click at [442, 43] on icon at bounding box center [446, 40] width 12 height 12
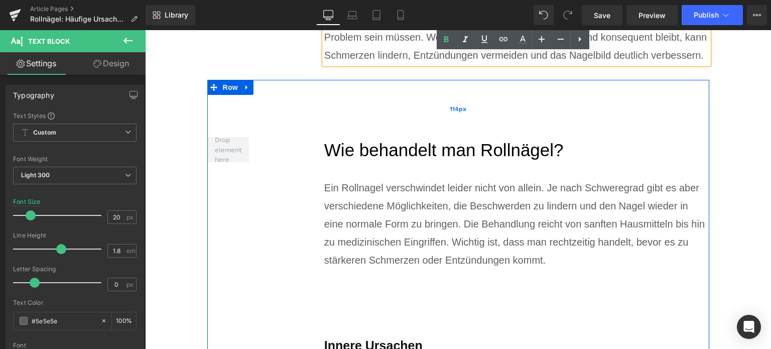
scroll to position [4467, 0]
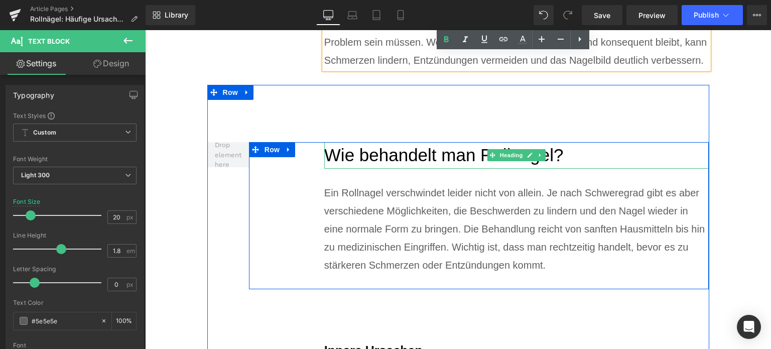
click at [377, 156] on h2 "Wie behandelt man Rollnägel?" at bounding box center [516, 155] width 385 height 27
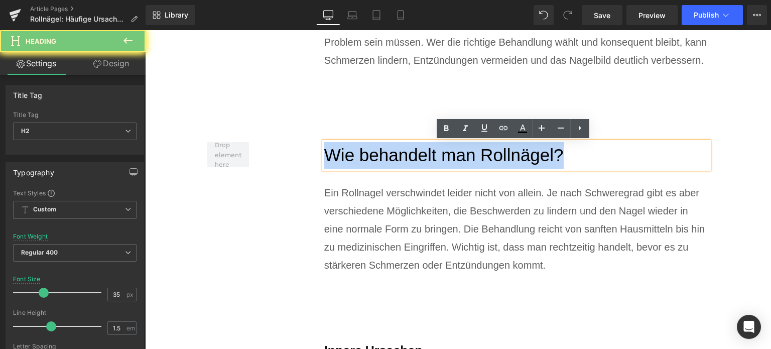
click at [377, 156] on h2 "Wie behandelt man Rollnägel?" at bounding box center [516, 155] width 385 height 27
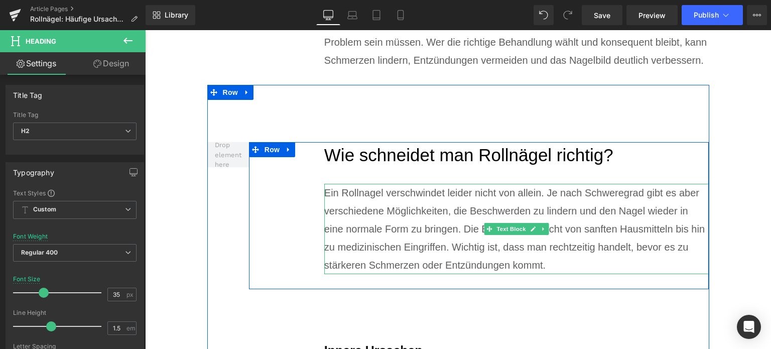
click at [411, 231] on div "Ein Rollnagel verschwindet leider nicht von allein. Je nach Schweregrad gibt es…" at bounding box center [516, 229] width 385 height 90
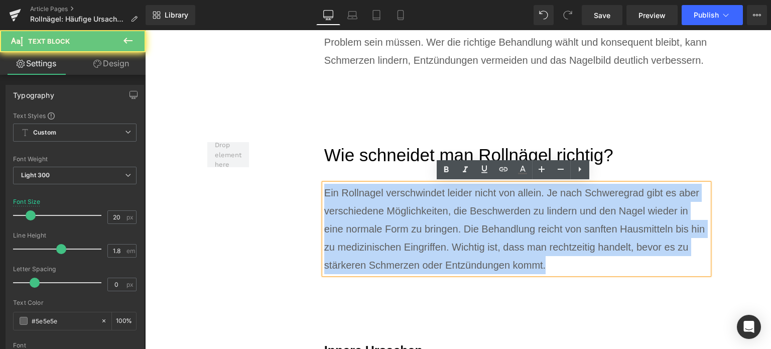
click at [411, 231] on div "Ein Rollnagel verschwindet leider nicht von allein. Je nach Schweregrad gibt es…" at bounding box center [516, 229] width 385 height 90
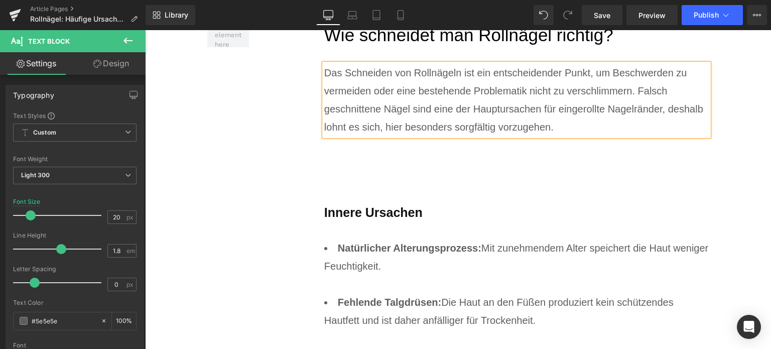
scroll to position [4618, 0]
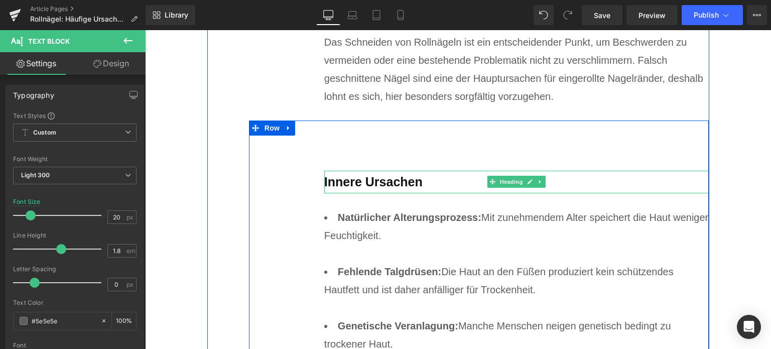
click at [358, 182] on b "Innere Ursachen" at bounding box center [373, 182] width 98 height 14
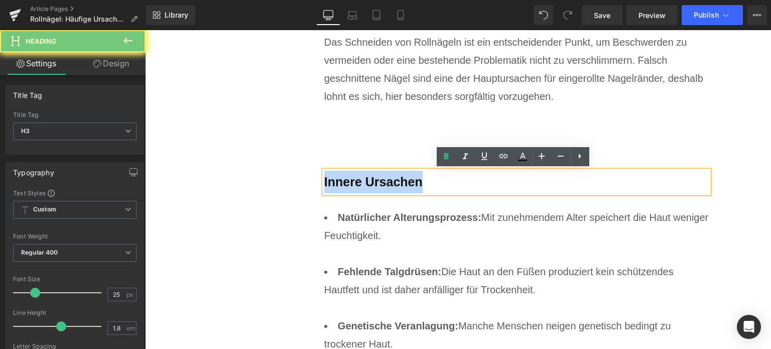
click at [358, 182] on b "Innere Ursachen" at bounding box center [373, 182] width 98 height 14
paste div
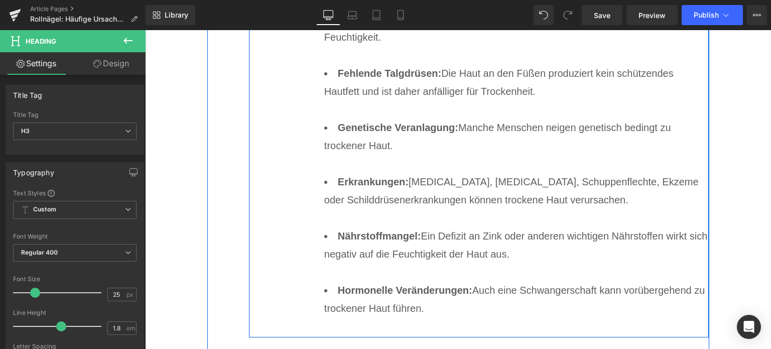
scroll to position [4819, 0]
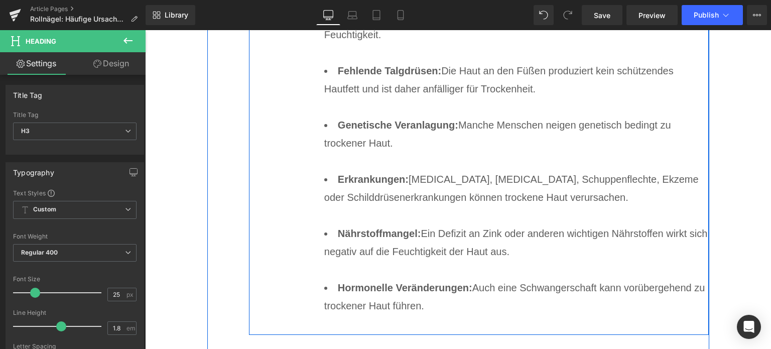
drag, startPoint x: 462, startPoint y: 293, endPoint x: 459, endPoint y: 303, distance: 11.0
click at [462, 293] on li "Hormonelle Veränderungen: Auch eine Schwangerschaft kann vorübergehend zu trock…" at bounding box center [516, 297] width 385 height 36
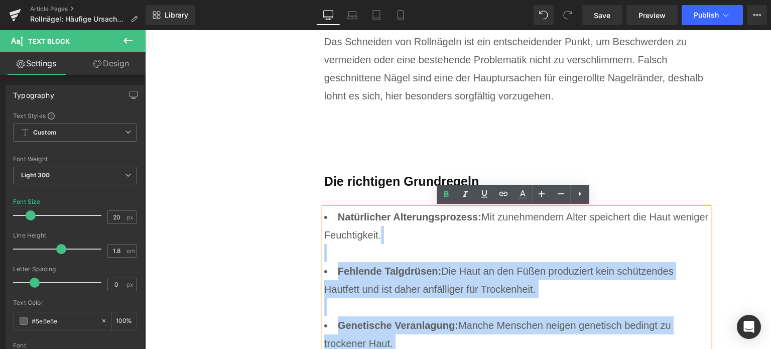
scroll to position [4618, 0]
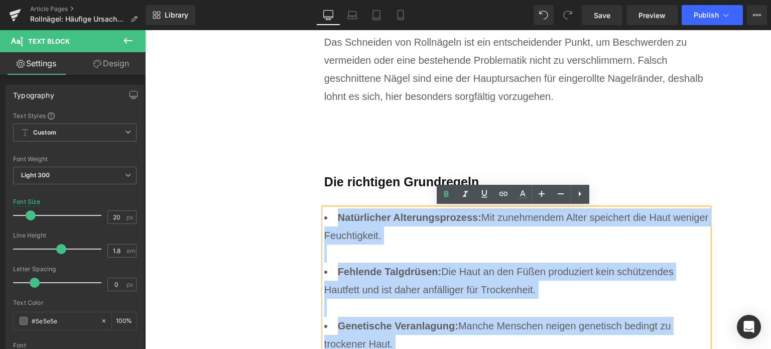
drag, startPoint x: 457, startPoint y: 305, endPoint x: 330, endPoint y: 223, distance: 150.5
paste div
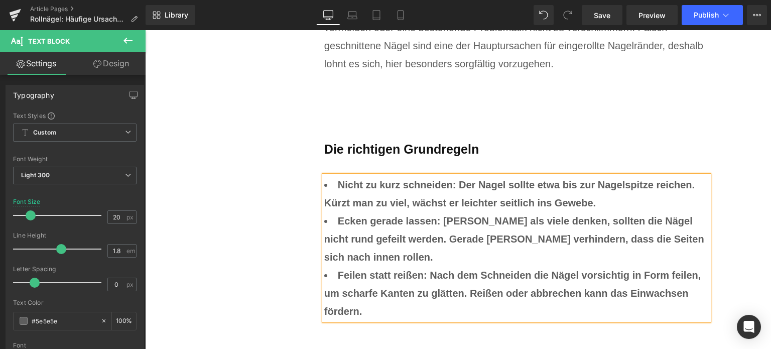
scroll to position [4718, 0]
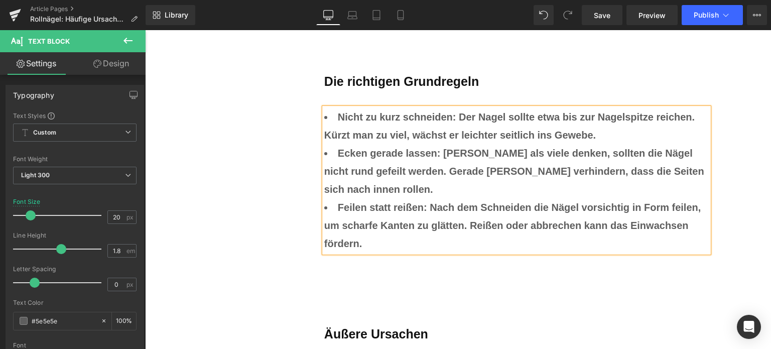
click at [612, 135] on li "Nicht zu kurz schneiden: Der Nagel sollte etwa bis zur Nagelspitze reichen. Kür…" at bounding box center [516, 126] width 385 height 36
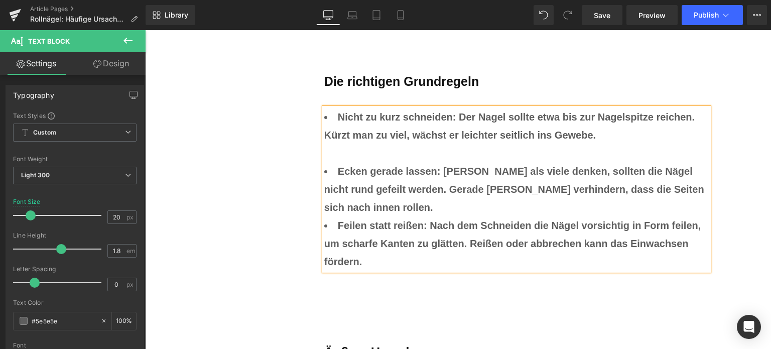
click at [373, 203] on li "Ecken gerade lassen: Anders als viele denken, sollten die Nägel nicht rund gefe…" at bounding box center [516, 189] width 385 height 54
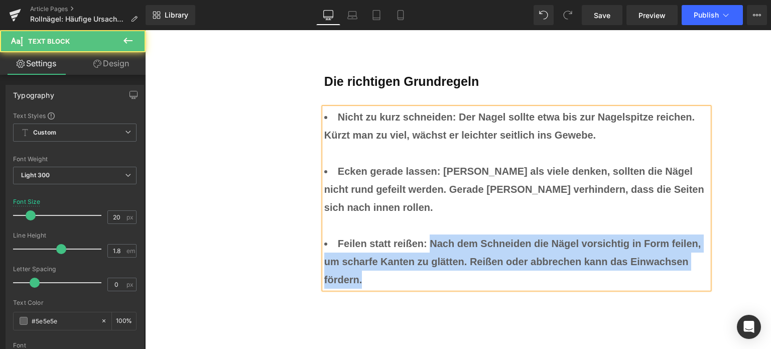
drag, startPoint x: 425, startPoint y: 241, endPoint x: 447, endPoint y: 273, distance: 38.6
click at [447, 273] on li "Feilen statt reißen: Nach dem Schneiden die Nägel vorsichtig in Form feilen, um…" at bounding box center [516, 262] width 385 height 54
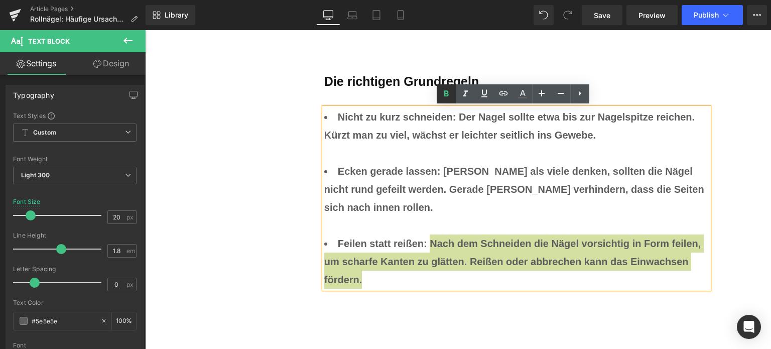
click at [443, 100] on icon at bounding box center [446, 94] width 12 height 12
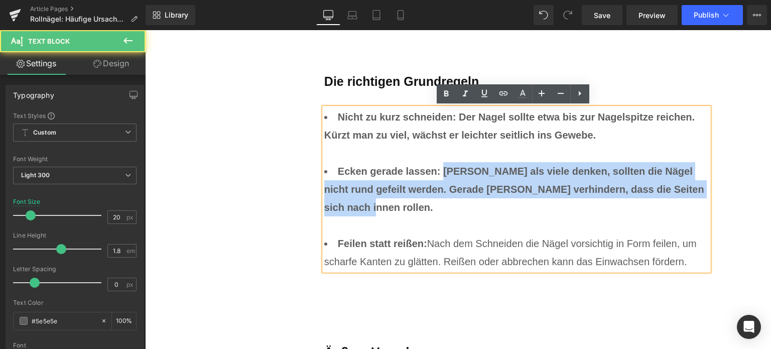
drag, startPoint x: 441, startPoint y: 168, endPoint x: 474, endPoint y: 200, distance: 45.8
click at [474, 204] on li "Ecken gerade lassen: Anders als viele denken, sollten die Nägel nicht rund gefe…" at bounding box center [516, 198] width 385 height 72
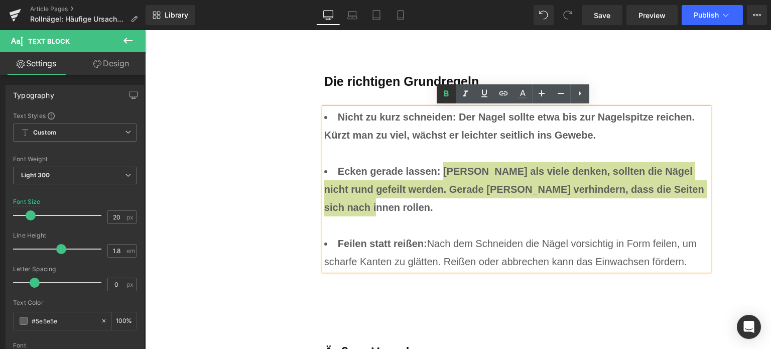
click at [448, 96] on icon at bounding box center [446, 94] width 12 height 12
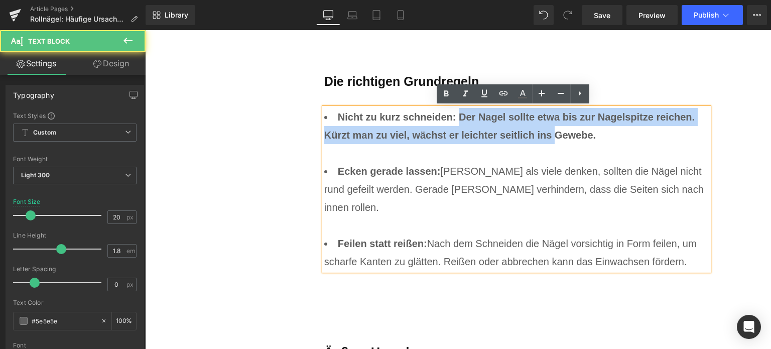
drag, startPoint x: 455, startPoint y: 118, endPoint x: 551, endPoint y: 142, distance: 99.4
click at [551, 142] on li "Nicht zu kurz schneiden: Der Nagel sollte etwa bis zur Nagelspitze reichen. Kür…" at bounding box center [516, 135] width 385 height 54
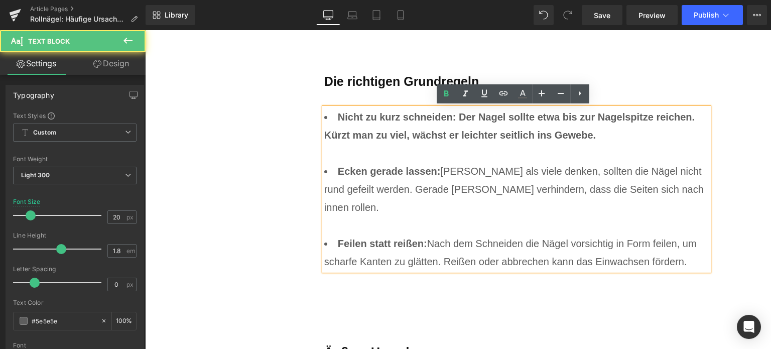
click at [592, 139] on span "Nicht zu kurz schneiden: Der Nagel sollte etwa bis zur Nagelspitze reichen. Kür…" at bounding box center [509, 125] width 371 height 29
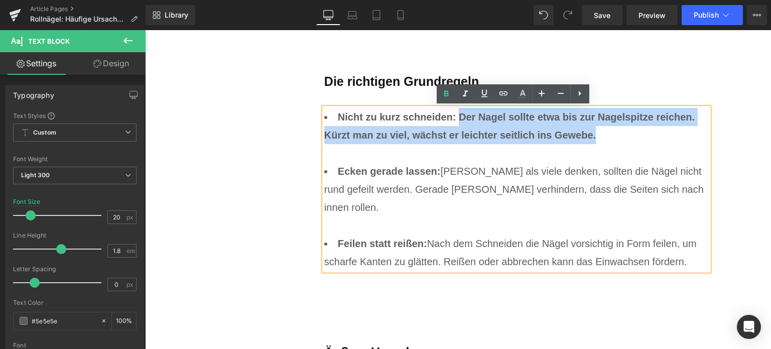
drag, startPoint x: 600, startPoint y: 139, endPoint x: 459, endPoint y: 118, distance: 142.7
click at [459, 118] on li "Nicht zu kurz schneiden: Der Nagel sollte etwa bis zur Nagelspitze reichen. Kür…" at bounding box center [516, 135] width 385 height 54
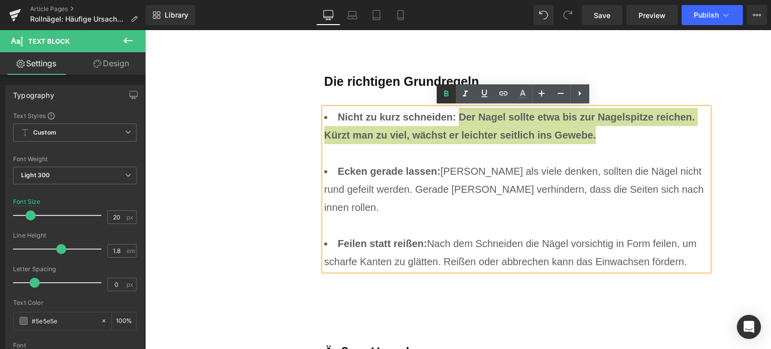
click at [442, 96] on icon at bounding box center [446, 94] width 12 height 12
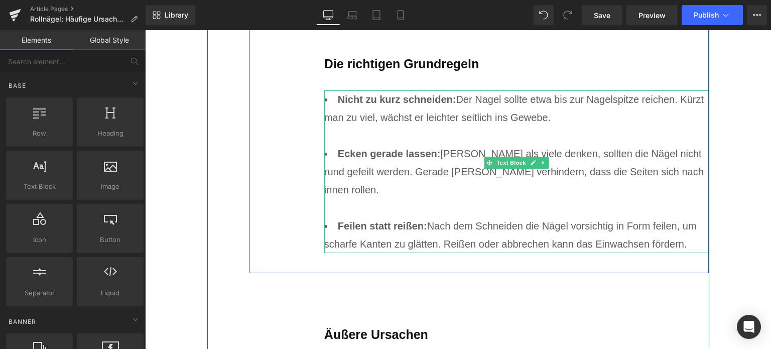
scroll to position [4819, 0]
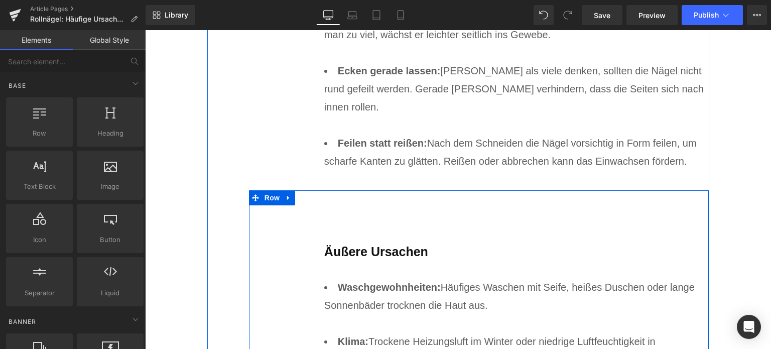
click at [397, 245] on b "Äußere Ursachen" at bounding box center [376, 252] width 104 height 14
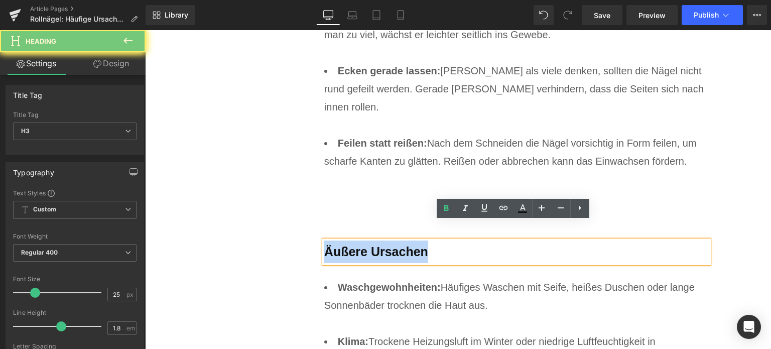
click at [397, 245] on b "Äußere Ursachen" at bounding box center [376, 252] width 104 height 14
paste div
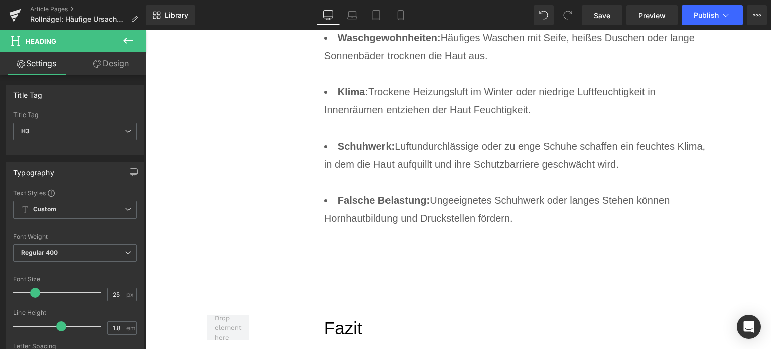
scroll to position [5070, 0]
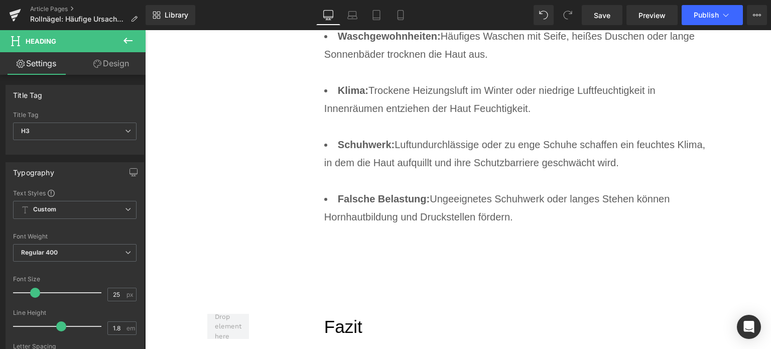
click at [552, 190] on li "Falsche Belastung: Ungeeignetes Schuhwerk oder langes Stehen können Hornhautbil…" at bounding box center [516, 208] width 385 height 36
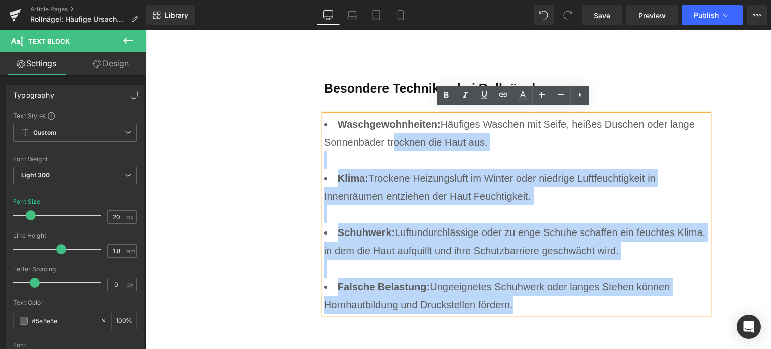
scroll to position [4969, 0]
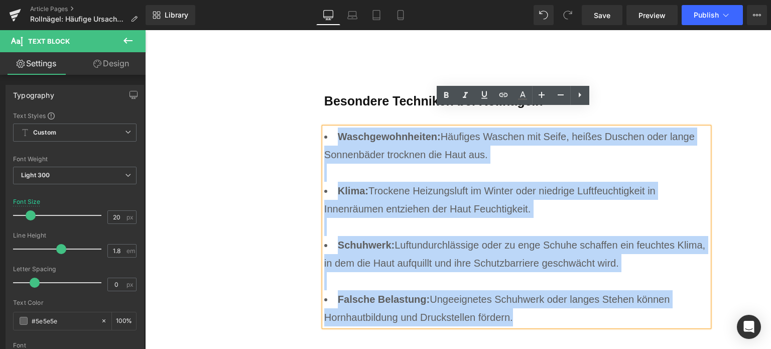
drag, startPoint x: 534, startPoint y: 197, endPoint x: 336, endPoint y: 120, distance: 212.9
click at [336, 128] on ul "Waschgewohnheiten: Häufiges Waschen mit Seife, heißes Duschen oder lange Sonnen…" at bounding box center [516, 227] width 385 height 199
paste div
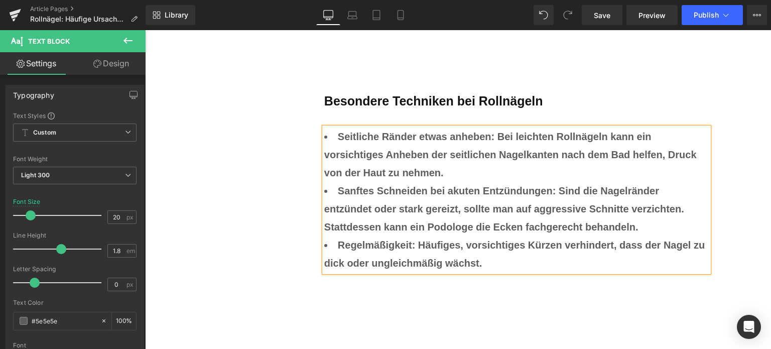
click at [472, 154] on li "Seitliche Ränder etwas anheben: Bei leichten Rollnägeln kann ein vorsichtiges A…" at bounding box center [516, 155] width 385 height 54
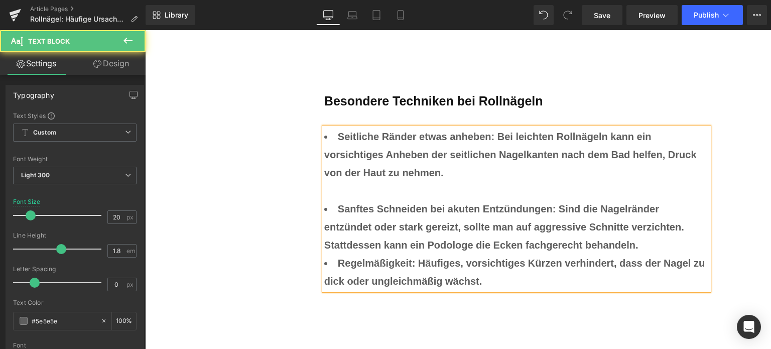
click at [659, 225] on li "Sanftes Schneiden bei akuten Entzündungen: Sind die Nagelränder entzündet oder …" at bounding box center [516, 227] width 385 height 54
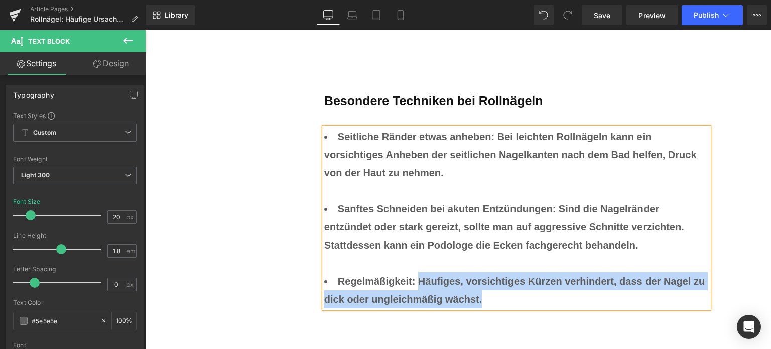
drag, startPoint x: 479, startPoint y: 279, endPoint x: 416, endPoint y: 266, distance: 64.5
click at [416, 272] on li "Regelmäßigkeit: Häufiges, vorsichtiges Kürzen verhindert, dass der Nagel zu dic…" at bounding box center [516, 290] width 385 height 36
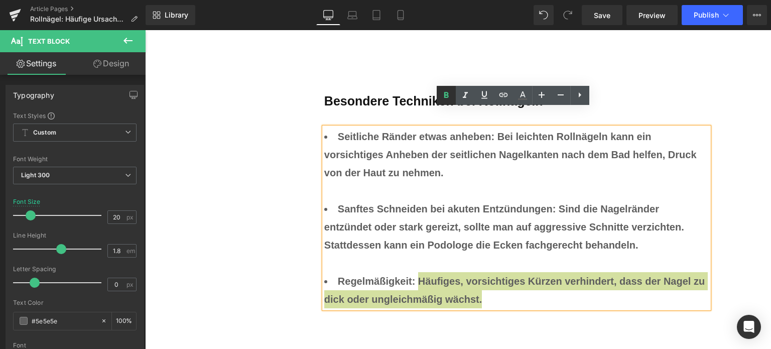
click at [451, 96] on icon at bounding box center [446, 95] width 12 height 12
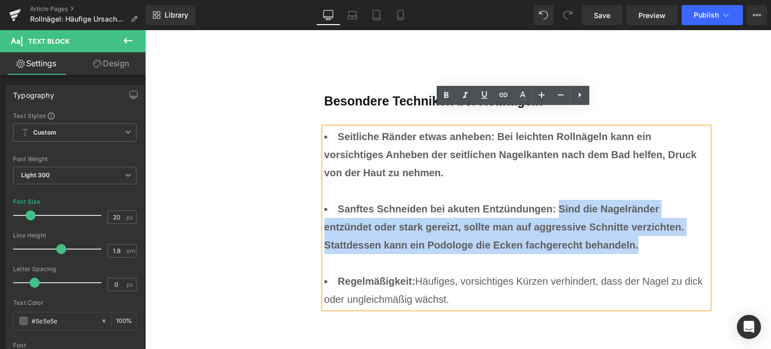
drag, startPoint x: 567, startPoint y: 216, endPoint x: 556, endPoint y: 188, distance: 30.3
click at [556, 200] on li "Sanftes Schneiden bei akuten Entzündungen: Sind die Nagelränder entzündet oder …" at bounding box center [516, 236] width 385 height 72
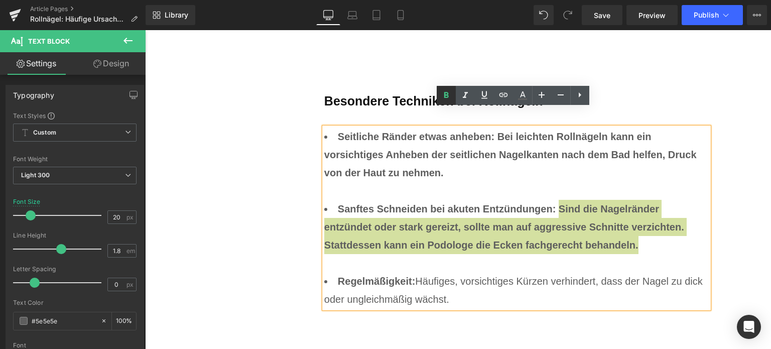
click at [448, 102] on link at bounding box center [446, 95] width 19 height 19
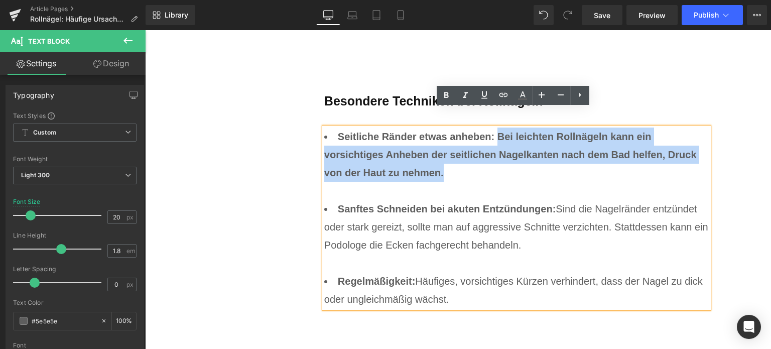
drag, startPoint x: 416, startPoint y: 141, endPoint x: 494, endPoint y: 126, distance: 79.8
click at [494, 128] on li "Seitliche Ränder etwas anheben: Bei leichten Rollnägeln kann ein vorsichtiges A…" at bounding box center [516, 164] width 385 height 72
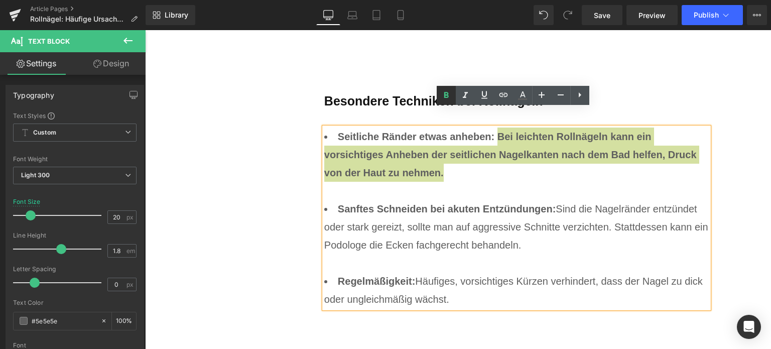
click at [444, 98] on icon at bounding box center [446, 95] width 12 height 12
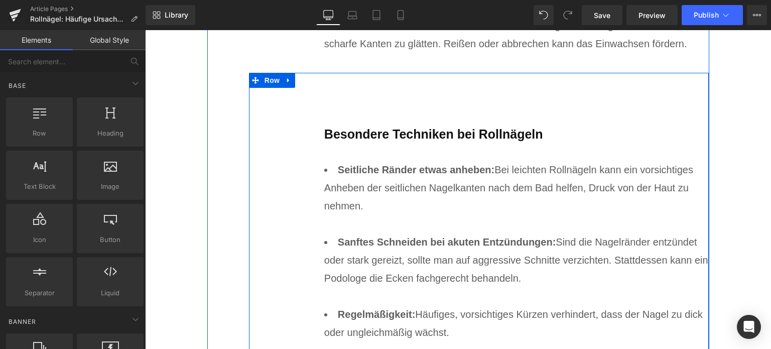
scroll to position [4919, 0]
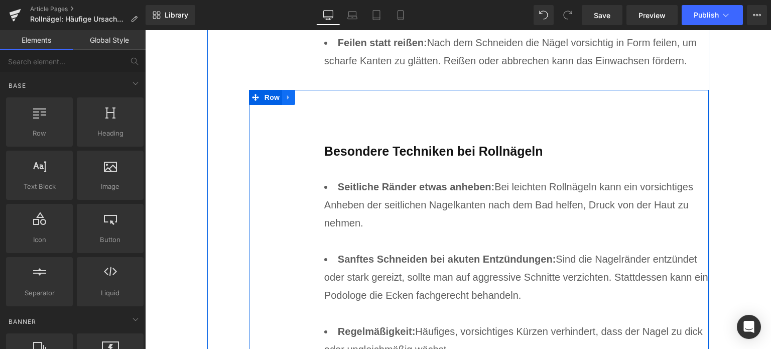
click at [287, 90] on link at bounding box center [288, 97] width 13 height 15
click at [298, 90] on link at bounding box center [301, 97] width 13 height 15
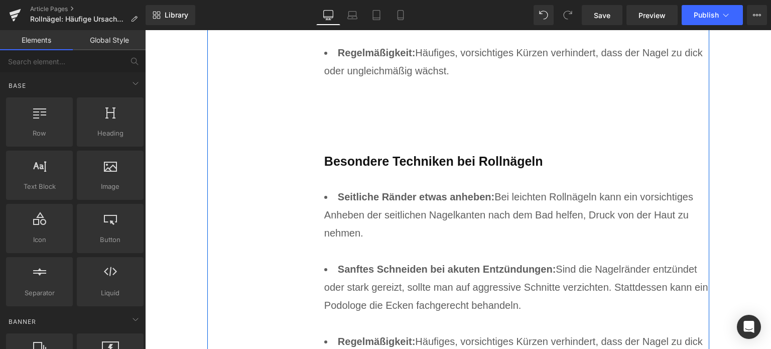
scroll to position [5209, 0]
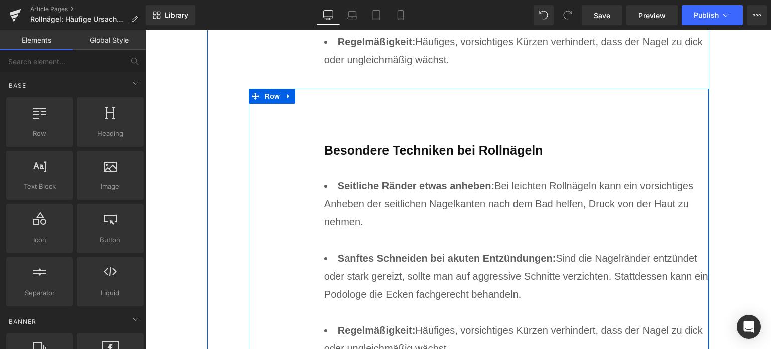
click at [416, 143] on span "Besondere Techniken bei Rollnägeln" at bounding box center [433, 150] width 219 height 14
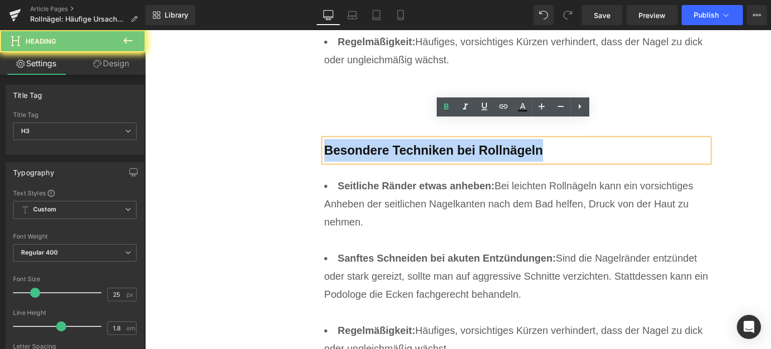
click at [416, 143] on span "Besondere Techniken bei Rollnägeln" at bounding box center [433, 150] width 219 height 14
paste div
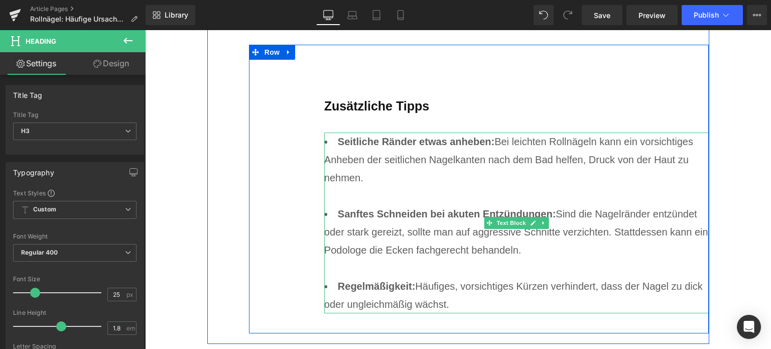
scroll to position [5309, 0]
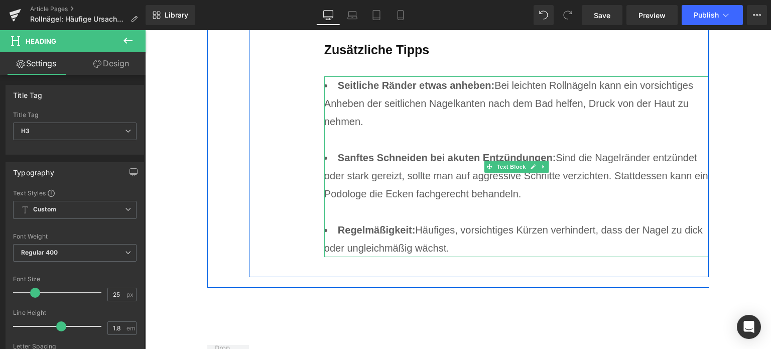
click at [489, 221] on li "Regelmäßigkeit: Häufiges, vorsichtiges Kürzen verhindert, dass der Nagel zu dic…" at bounding box center [516, 239] width 385 height 36
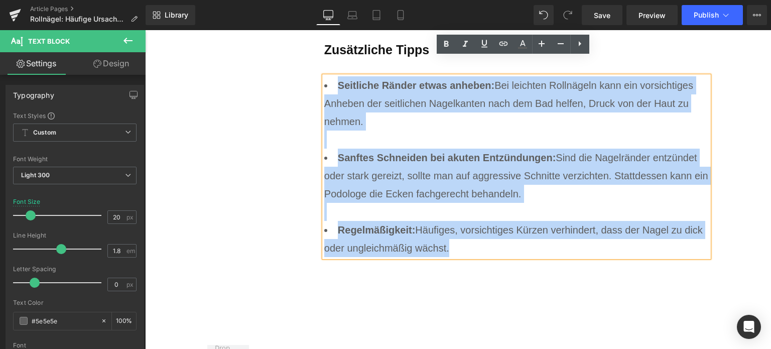
drag, startPoint x: 475, startPoint y: 227, endPoint x: 329, endPoint y: 73, distance: 211.4
click at [329, 76] on ul "Seitliche Ränder etwas anheben: Bei leichten Rollnägeln kann ein vorsichtiges A…" at bounding box center [516, 166] width 385 height 181
paste div
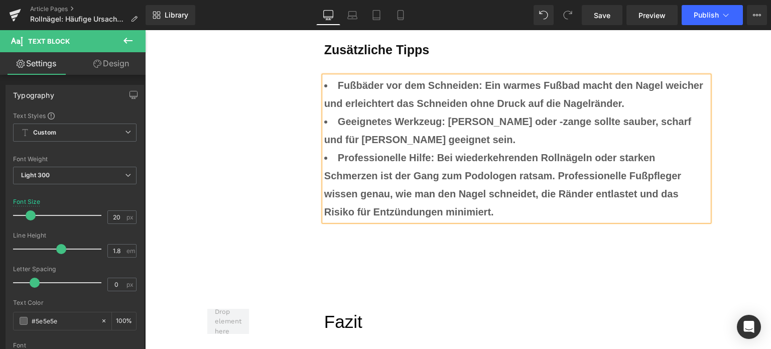
click at [498, 124] on li "Geeignetes Werkzeug: Nagelschere oder -zange sollte sauber, scharf und für dick…" at bounding box center [516, 130] width 385 height 36
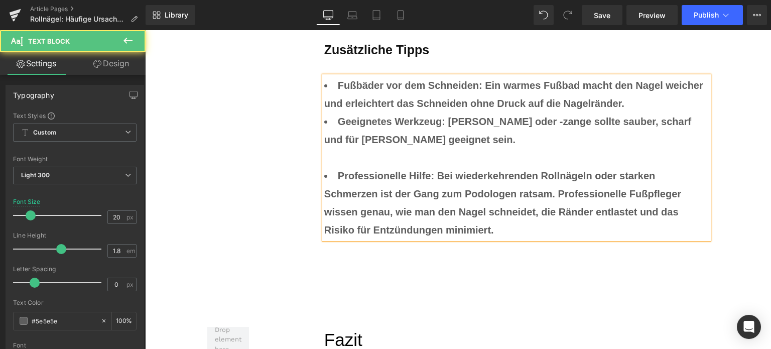
click at [640, 82] on li "Fußbäder vor dem Schneiden: Ein warmes Fußbad macht den Nagel weicher und erlei…" at bounding box center [516, 94] width 385 height 36
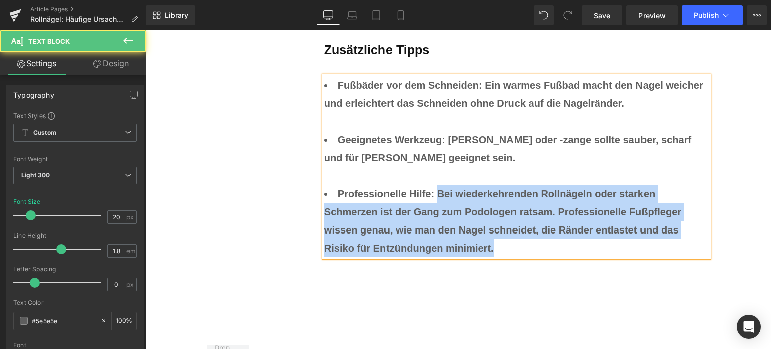
drag, startPoint x: 510, startPoint y: 229, endPoint x: 434, endPoint y: 177, distance: 91.5
click at [434, 185] on li "Professionelle Hilfe: Bei wiederkehrenden Rollnägeln oder starken Schmerzen ist…" at bounding box center [516, 221] width 385 height 72
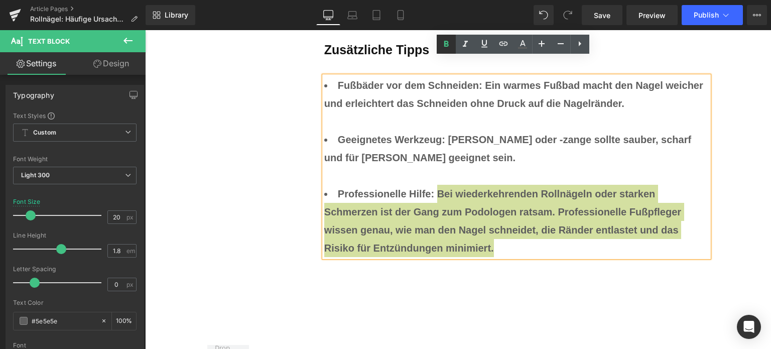
drag, startPoint x: 447, startPoint y: 44, endPoint x: 452, endPoint y: 51, distance: 8.4
click at [447, 44] on icon at bounding box center [446, 44] width 5 height 6
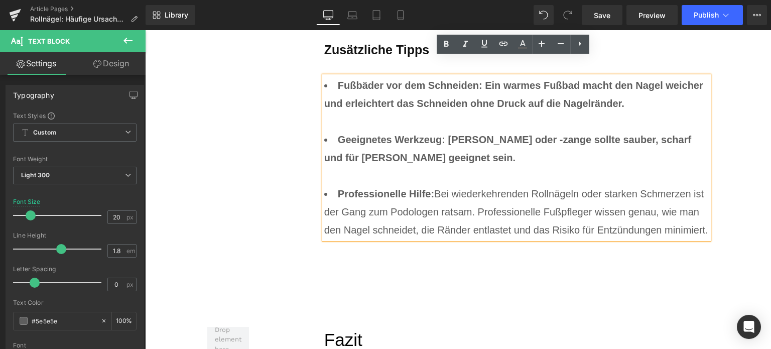
drag, startPoint x: 496, startPoint y: 142, endPoint x: 445, endPoint y: 122, distance: 54.1
click at [445, 131] on li "Geeignetes Werkzeug: Nagelschere oder -zange sollte sauber, scharf und für dick…" at bounding box center [516, 158] width 385 height 54
click at [443, 50] on link at bounding box center [446, 44] width 19 height 19
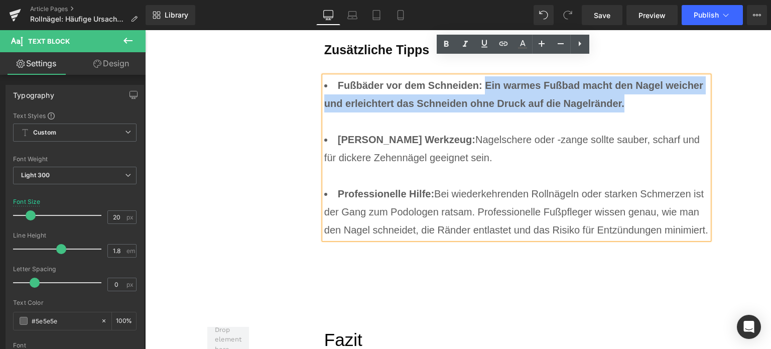
drag, startPoint x: 627, startPoint y: 87, endPoint x: 483, endPoint y: 66, distance: 145.2
click at [483, 76] on li "Fußbäder vor dem Schneiden: Ein warmes Fußbad macht den Nagel weicher und erlei…" at bounding box center [516, 103] width 385 height 54
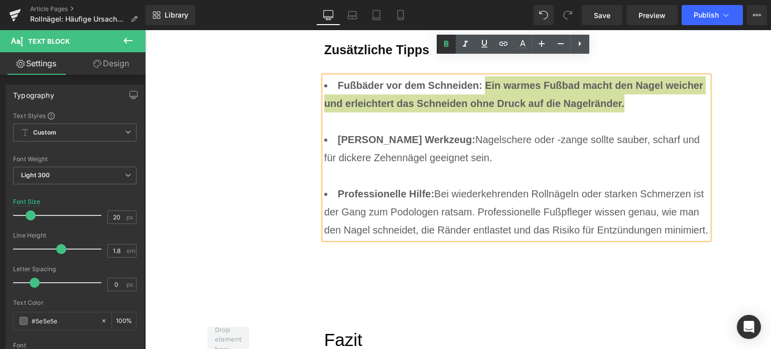
click at [443, 42] on icon at bounding box center [446, 44] width 12 height 12
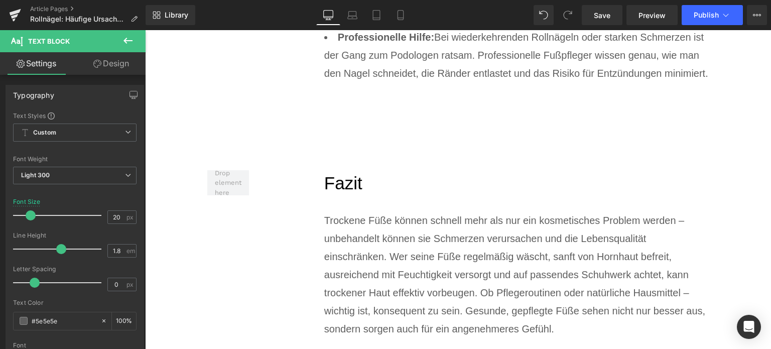
scroll to position [5510, 0]
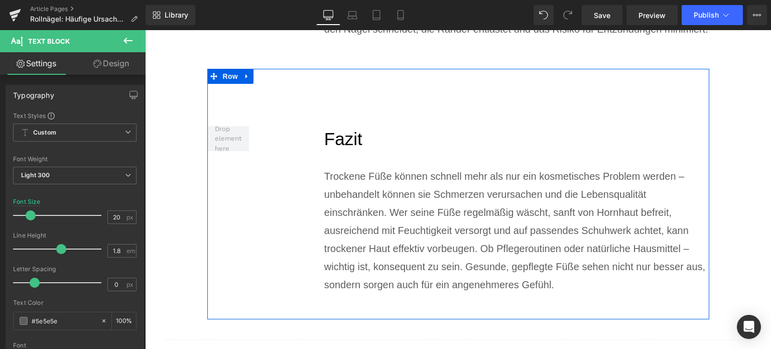
click at [245, 72] on icon at bounding box center [247, 76] width 7 height 8
click at [257, 73] on icon at bounding box center [260, 76] width 7 height 7
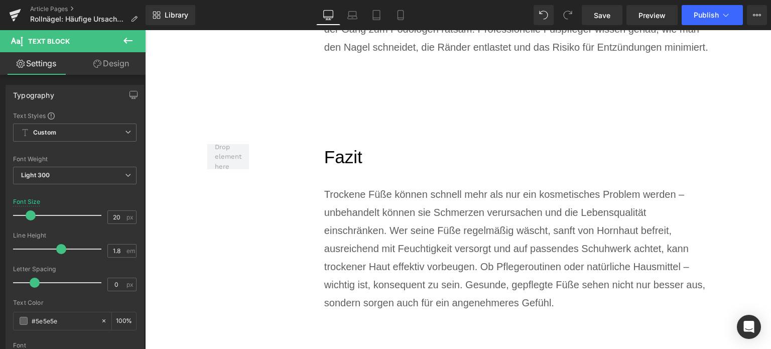
scroll to position [5490, 0]
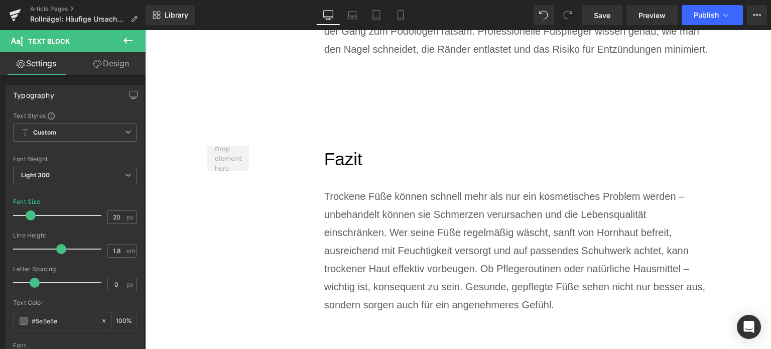
click at [341, 146] on h2 "Fazit" at bounding box center [516, 159] width 385 height 27
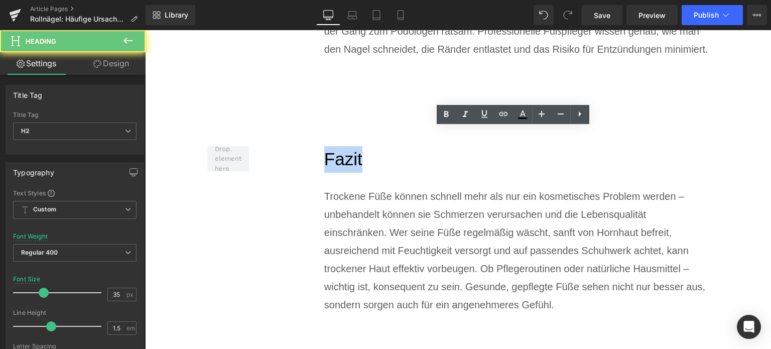
click at [341, 146] on h2 "Fazit" at bounding box center [516, 159] width 385 height 27
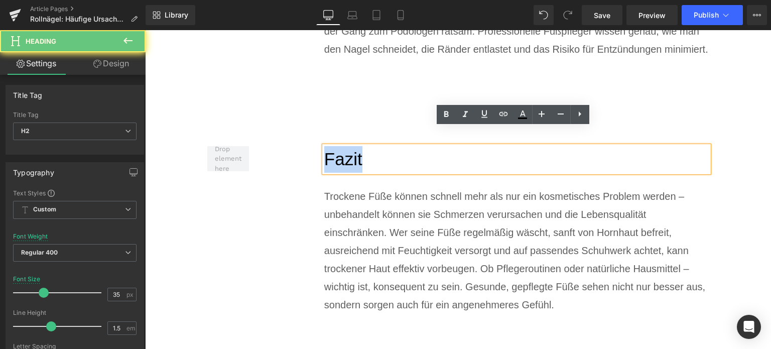
click at [341, 146] on h2 "Fazit" at bounding box center [516, 159] width 385 height 27
paste div
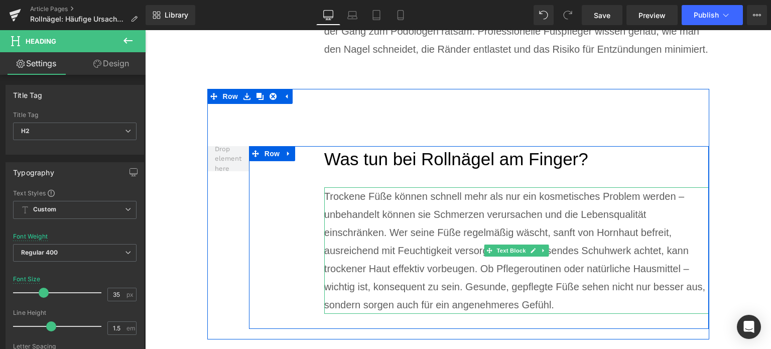
click at [394, 221] on div "Trockene Füße können schnell mehr als nur ein kosmetisches Problem werden – unb…" at bounding box center [516, 250] width 385 height 127
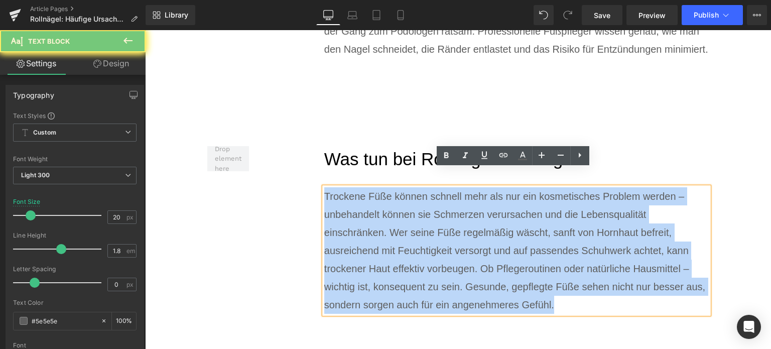
click at [394, 221] on div "Trockene Füße können schnell mehr als nur ein kosmetisches Problem werden – unb…" at bounding box center [516, 250] width 385 height 127
paste div
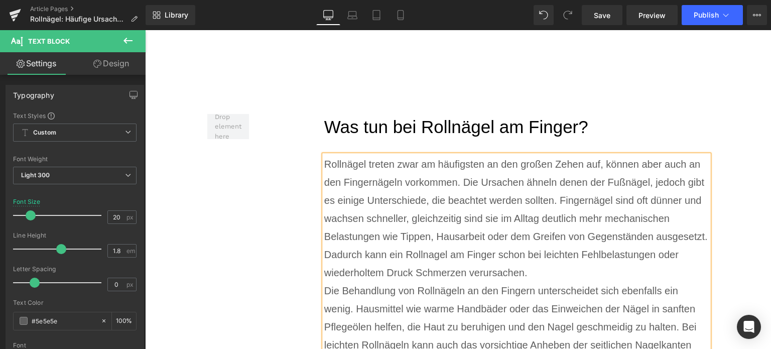
scroll to position [5540, 0]
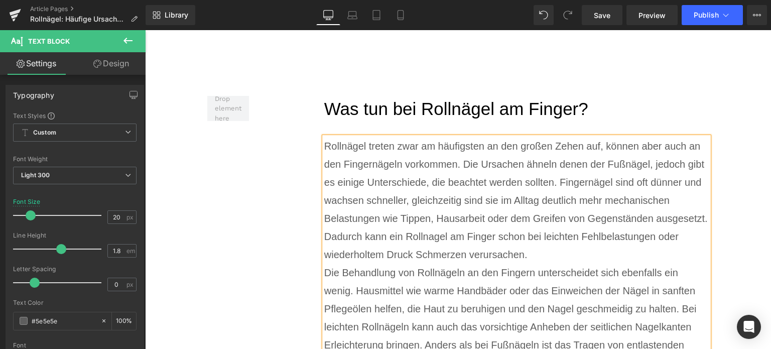
click at [596, 237] on div "Rollnägel treten zwar am häufigsten an den großen Zehen auf, können aber auch a…" at bounding box center [516, 200] width 385 height 127
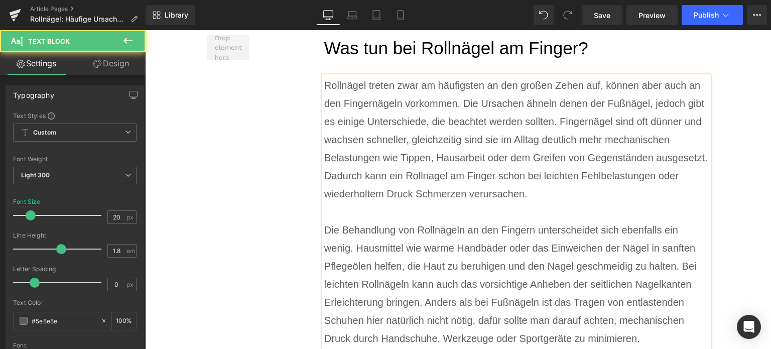
scroll to position [5691, 0]
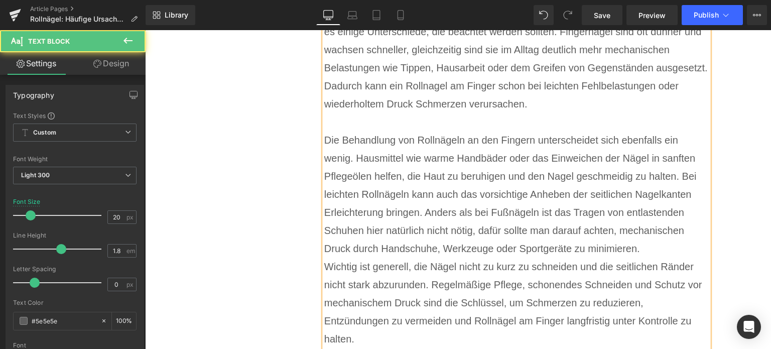
click at [661, 228] on div "Die Behandlung von Rollnägeln an den Fingern unterscheidet sich ebenfalls ein w…" at bounding box center [516, 194] width 385 height 127
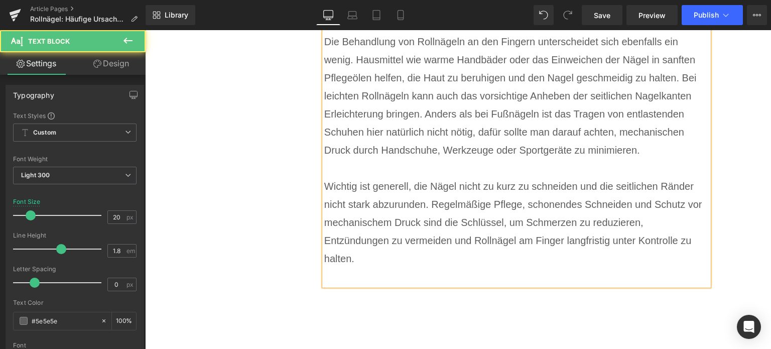
scroll to position [5792, 0]
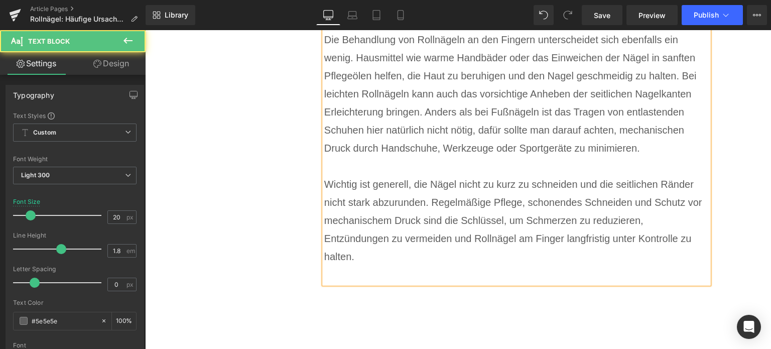
click at [347, 266] on div at bounding box center [516, 275] width 385 height 18
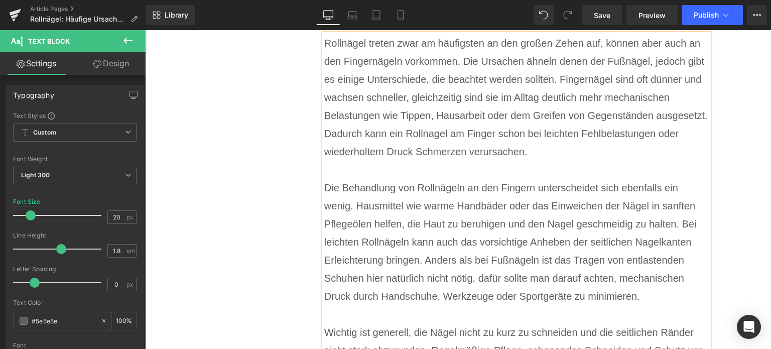
scroll to position [5591, 0]
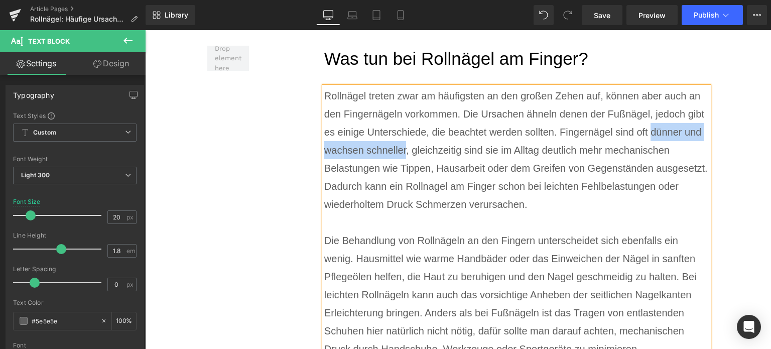
drag, startPoint x: 402, startPoint y: 132, endPoint x: 646, endPoint y: 116, distance: 244.6
click at [647, 116] on div "Rollnägel treten zwar am häufigsten an den großen Zehen auf, können aber auch a…" at bounding box center [516, 150] width 385 height 127
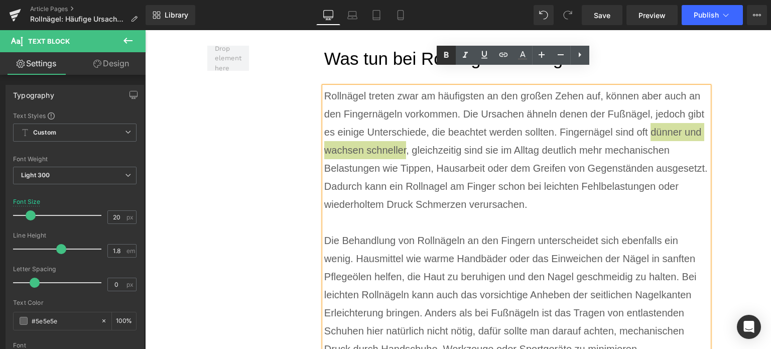
click at [447, 58] on icon at bounding box center [446, 55] width 12 height 12
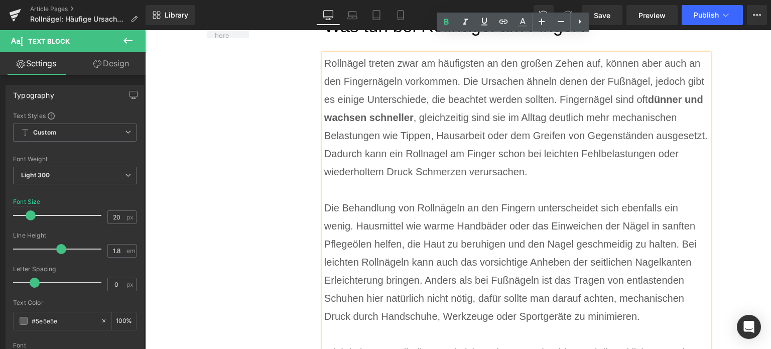
scroll to position [5641, 0]
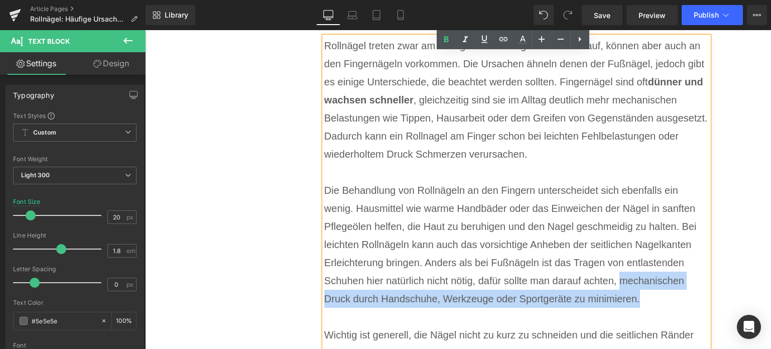
drag, startPoint x: 637, startPoint y: 281, endPoint x: 615, endPoint y: 269, distance: 25.2
click at [615, 269] on div "Die Behandlung von Rollnägeln an den Fingern unterscheidet sich ebenfalls ein w…" at bounding box center [516, 244] width 385 height 127
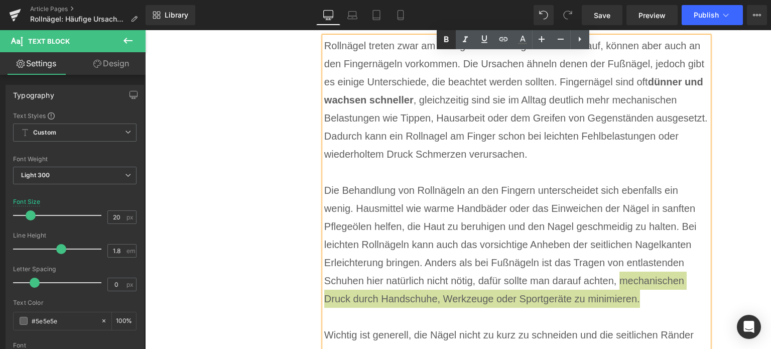
click at [447, 44] on icon at bounding box center [446, 40] width 12 height 12
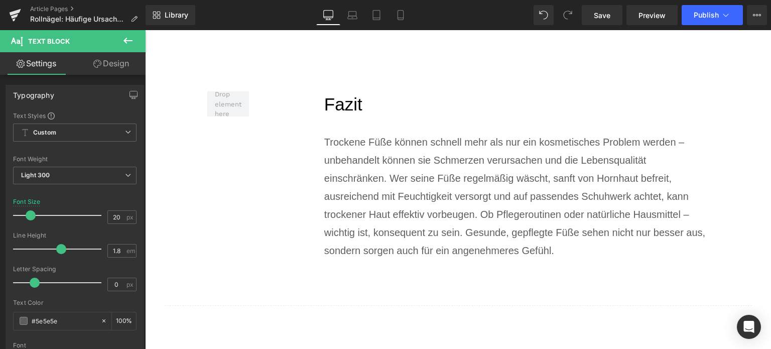
scroll to position [6043, 0]
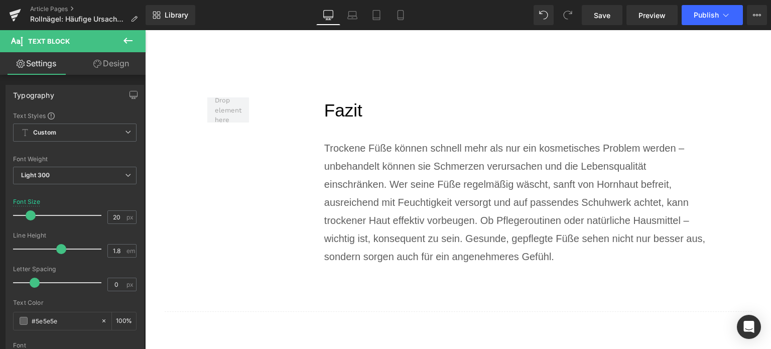
click at [359, 179] on div "Trockene Füße können schnell mehr als nur ein kosmetisches Problem werden – unb…" at bounding box center [516, 202] width 385 height 127
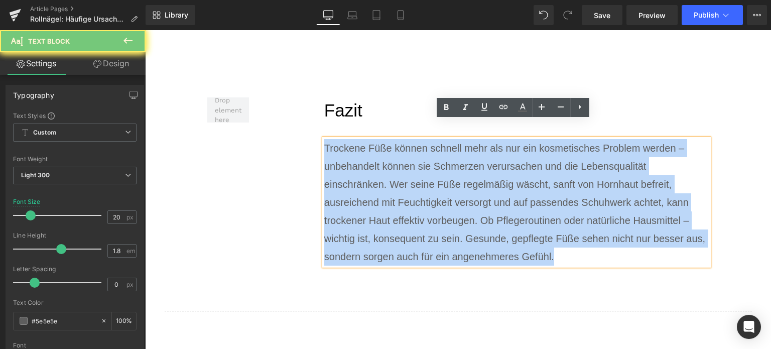
click at [359, 179] on div "Trockene Füße können schnell mehr als nur ein kosmetisches Problem werden – unb…" at bounding box center [516, 202] width 385 height 127
paste div
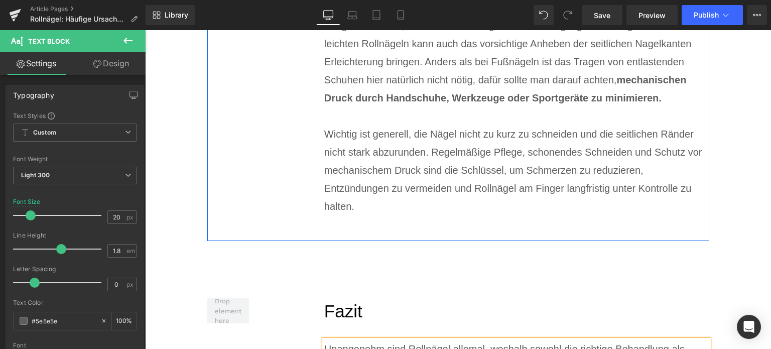
scroll to position [5792, 0]
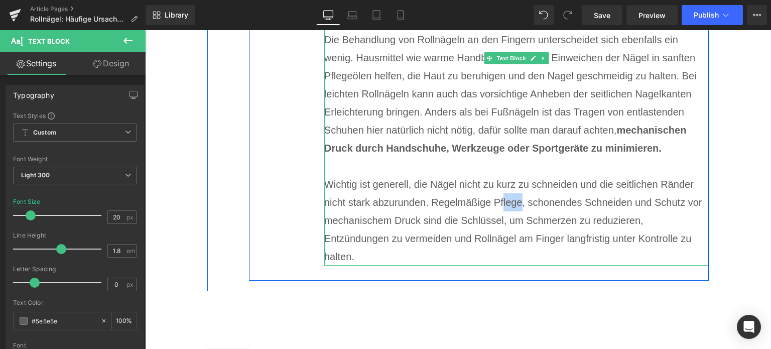
drag, startPoint x: 518, startPoint y: 183, endPoint x: 499, endPoint y: 183, distance: 19.6
click at [499, 183] on div "Wichtig ist generell, die Nägel nicht zu kurz zu schneiden und die seitlichen R…" at bounding box center [516, 220] width 385 height 90
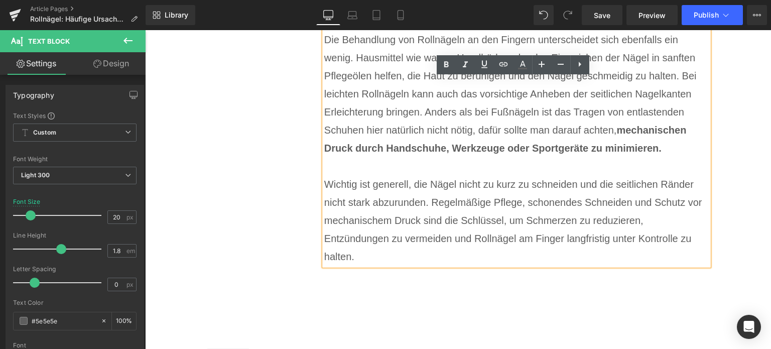
click at [506, 202] on div "Wichtig ist generell, die Nägel nicht zu kurz zu schneiden und die seitlichen R…" at bounding box center [516, 220] width 385 height 90
drag, startPoint x: 518, startPoint y: 184, endPoint x: 430, endPoint y: 184, distance: 88.4
click at [430, 184] on div "Wichtig ist generell, die Nägel nicht zu kurz zu schneiden und die seitlichen R…" at bounding box center [516, 220] width 385 height 90
click at [508, 70] on icon at bounding box center [504, 64] width 12 height 12
click at [611, 0] on div "Text Color Highlight Color rgba(0, 113, 193, 1) #0071c1 100 % transparent trans…" at bounding box center [385, 0] width 771 height 0
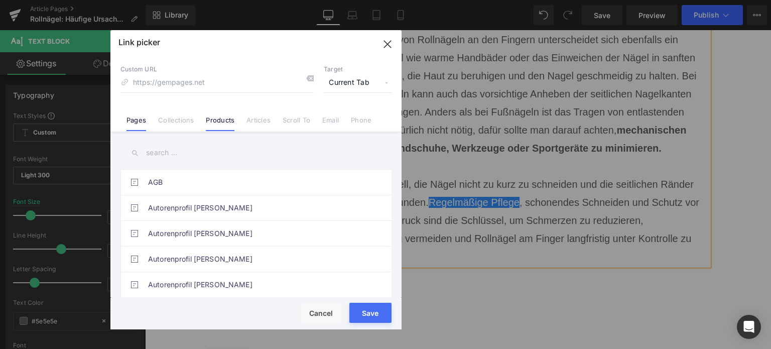
click at [214, 121] on link "Products" at bounding box center [220, 123] width 29 height 15
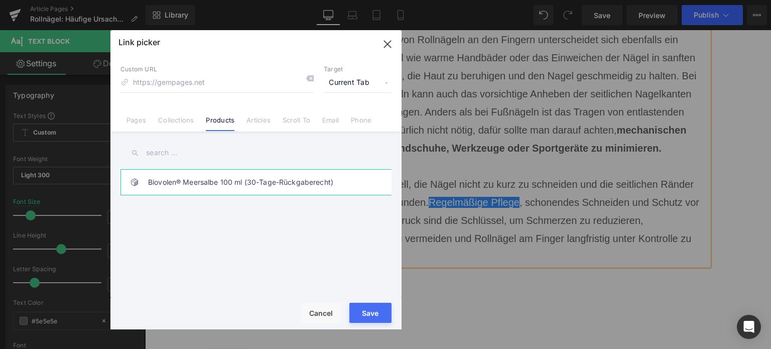
click at [179, 184] on link "Biovolen® Meersalbe 100 ml (30-Tage-Rückgaberecht)" at bounding box center [258, 182] width 221 height 25
type input "/products/aktiv-meersalbe-100-ml"
click at [364, 316] on button "Save" at bounding box center [371, 313] width 42 height 20
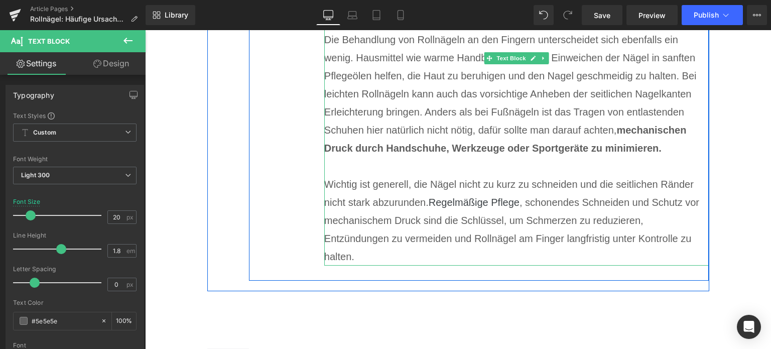
click at [550, 185] on div "Wichtig ist generell, die Nägel nicht zu kurz zu schneiden und die seitlichen R…" at bounding box center [516, 220] width 385 height 90
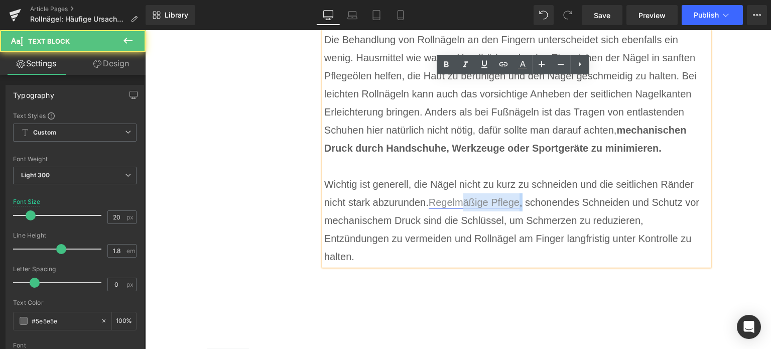
drag, startPoint x: 520, startPoint y: 184, endPoint x: 465, endPoint y: 182, distance: 55.8
click at [465, 182] on div "Wichtig ist generell, die Nägel nicht zu kurz zu schneiden und die seitlichen R…" at bounding box center [516, 220] width 385 height 90
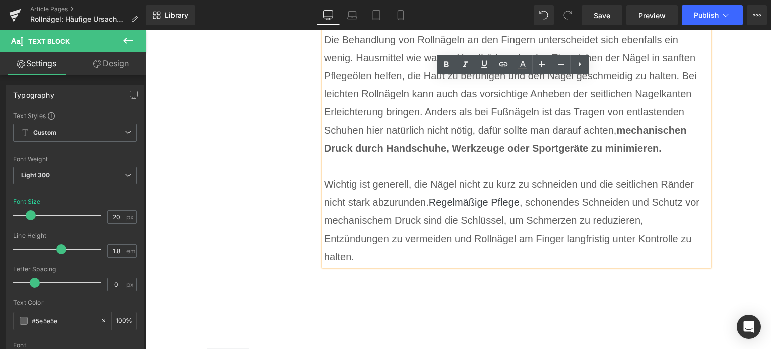
click at [592, 222] on div "Wichtig ist generell, die Nägel nicht zu kurz zu schneiden und die seitlichen R…" at bounding box center [516, 220] width 385 height 90
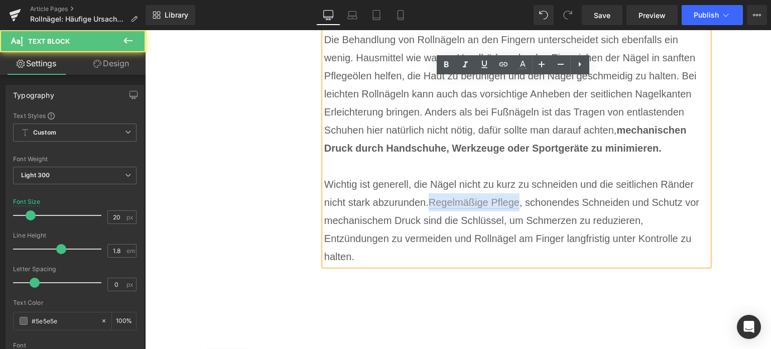
drag, startPoint x: 520, startPoint y: 184, endPoint x: 428, endPoint y: 184, distance: 91.9
click at [428, 184] on div "Wichtig ist generell, die Nägel nicht zu kurz zu schneiden und die seitlichen R…" at bounding box center [516, 220] width 385 height 90
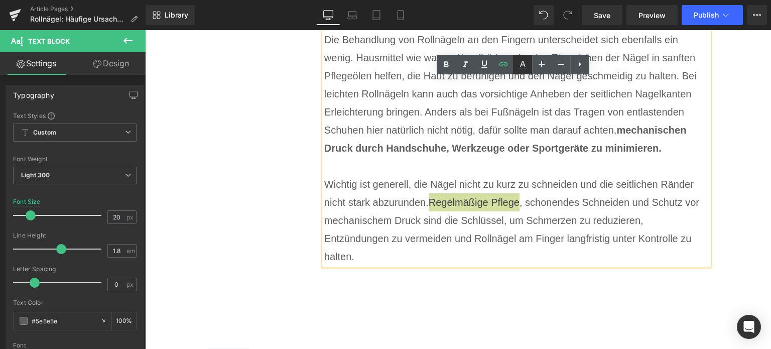
click at [522, 66] on icon at bounding box center [523, 65] width 12 height 12
type input "#3d4246"
type input "100"
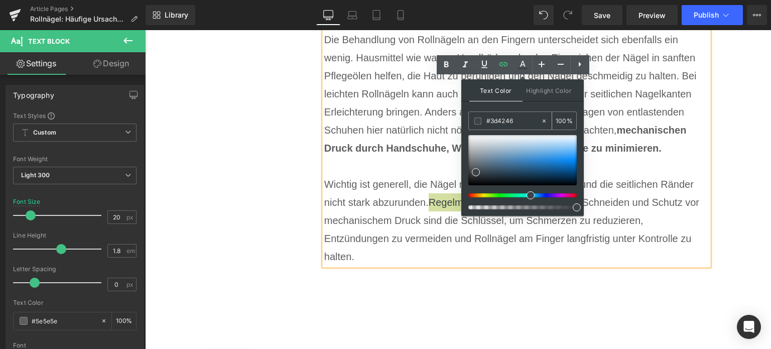
click at [498, 118] on input "#3d4246" at bounding box center [514, 121] width 54 height 11
paste input "0071C1"
type input "#0071c1"
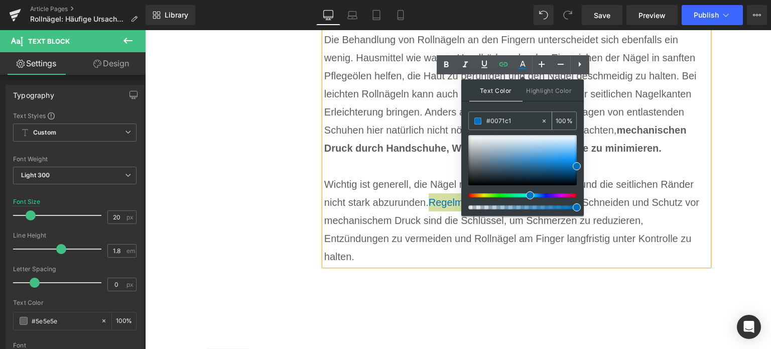
click at [480, 123] on span at bounding box center [478, 121] width 7 height 7
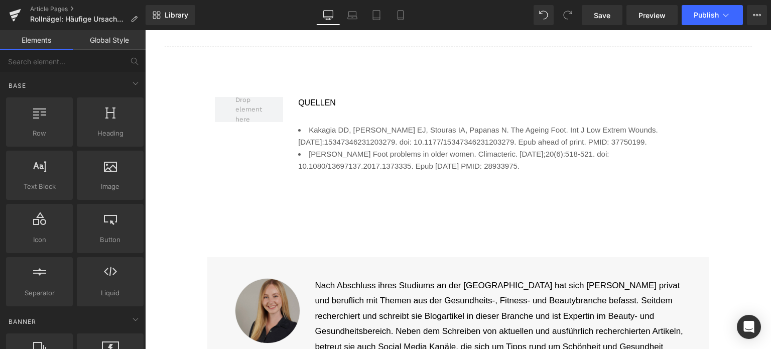
scroll to position [6444, 0]
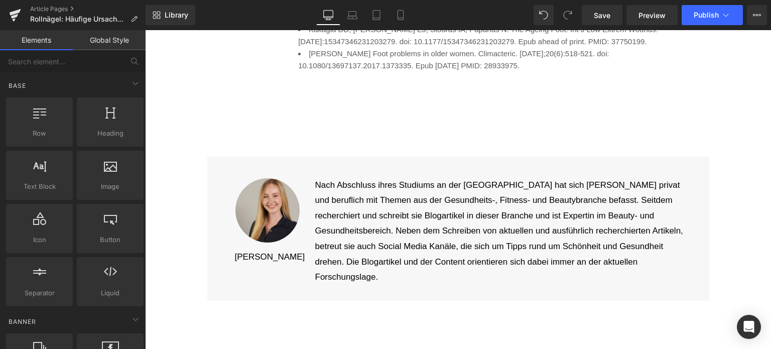
click at [270, 135] on div "QUELLEN Text Block Kakagia DD, Karadimas EJ, Stouras IA, Papanas N. The Ageing …" at bounding box center [458, 65] width 502 height 181
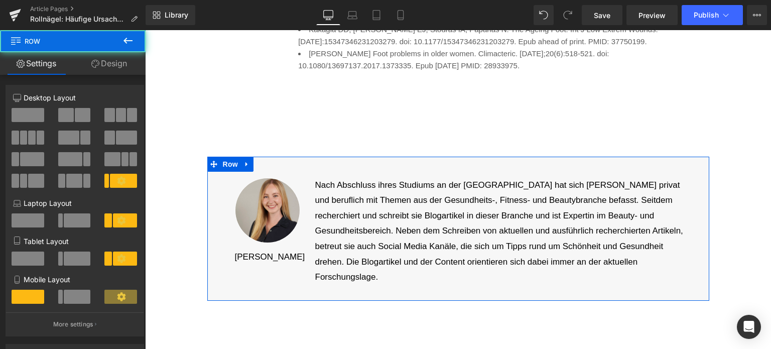
click at [235, 157] on div "Image Lina Mattern Text Block Nach Abschluss ihres Studiums an der Hochschule K…" at bounding box center [458, 229] width 502 height 144
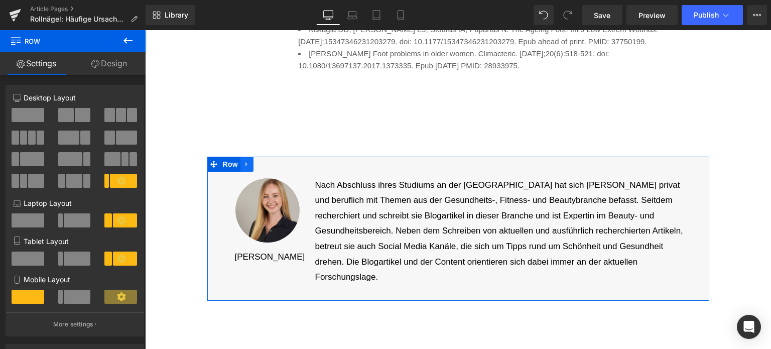
click at [244, 160] on icon at bounding box center [247, 164] width 7 height 8
click at [267, 157] on link at bounding box center [273, 164] width 13 height 15
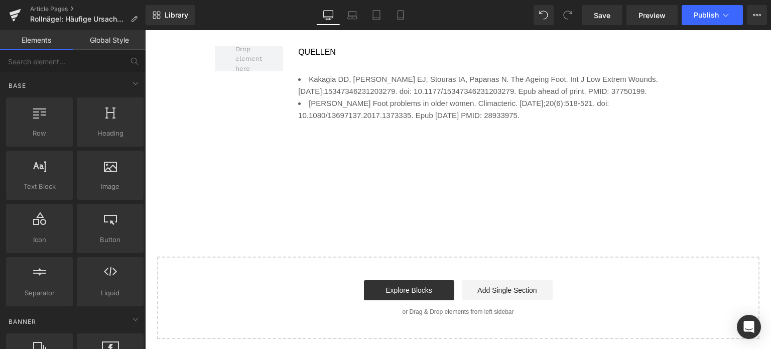
scroll to position [6376, 0]
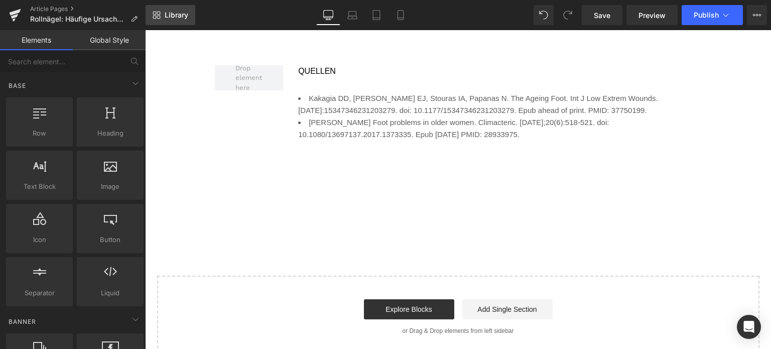
click at [180, 15] on span "Library" at bounding box center [177, 15] width 24 height 9
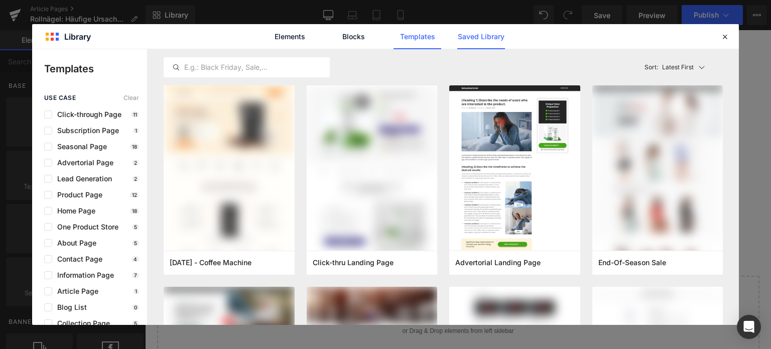
click at [499, 34] on link "Saved Library" at bounding box center [482, 36] width 48 height 25
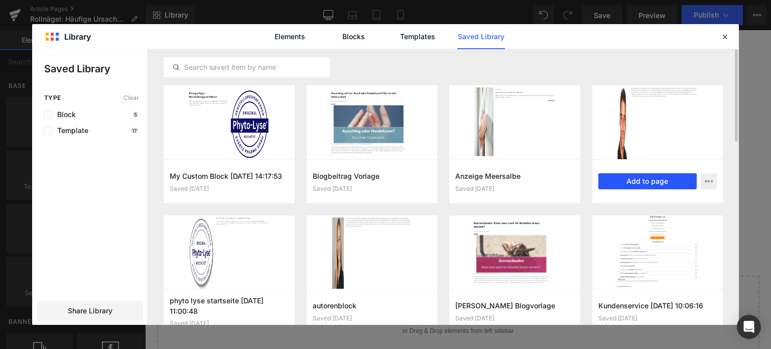
click at [637, 180] on button "Add to page" at bounding box center [648, 181] width 99 height 16
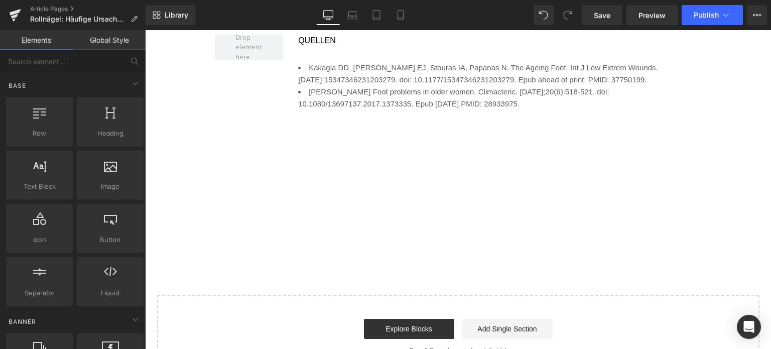
scroll to position [6431, 0]
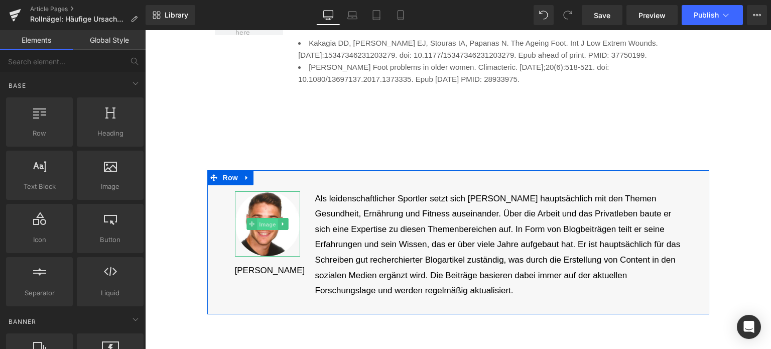
click at [265, 218] on span "Image" at bounding box center [267, 224] width 21 height 12
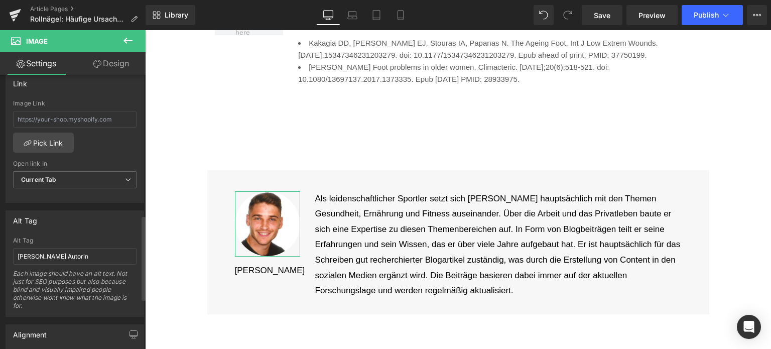
scroll to position [452, 0]
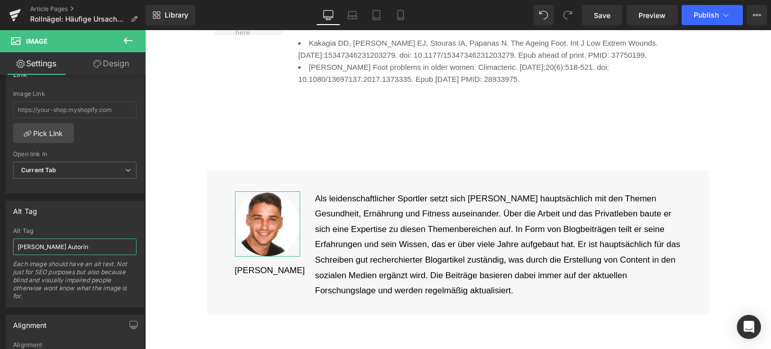
drag, startPoint x: 89, startPoint y: 241, endPoint x: -22, endPoint y: 232, distance: 110.9
click at [0, 232] on html "Image You are previewing how the will restyle your page. You can not edit Eleme…" at bounding box center [385, 174] width 771 height 349
type input "Autor Simon Engelhardt"
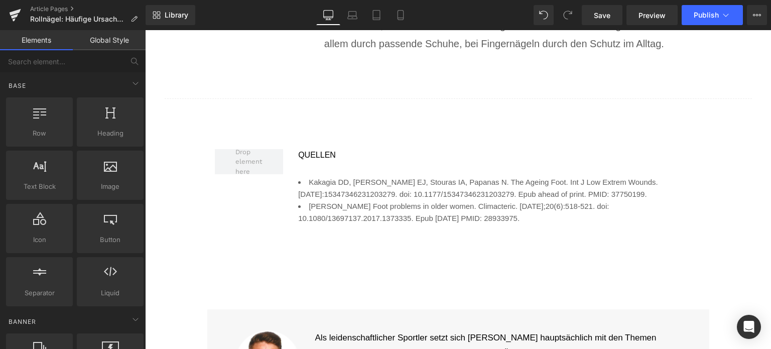
scroll to position [6280, 0]
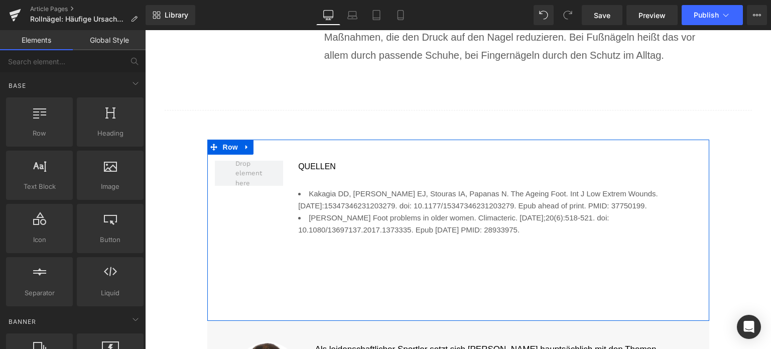
click at [420, 212] on li "Guidozzi F. Foot problems in older women. Climacteric. 2017 Dec;20(6):518-521. …" at bounding box center [499, 224] width 403 height 24
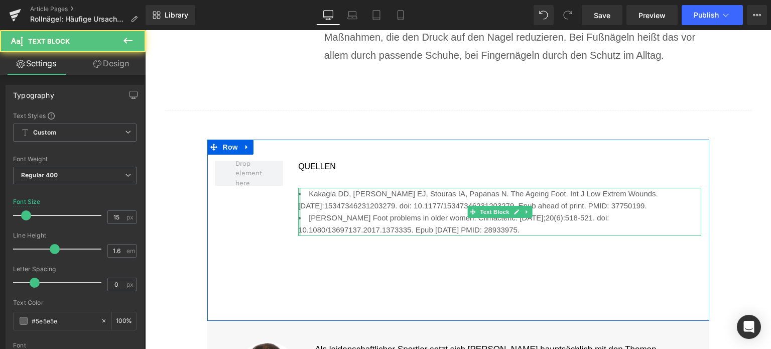
drag, startPoint x: 559, startPoint y: 212, endPoint x: 296, endPoint y: 178, distance: 265.8
click at [298, 188] on div "Kakagia DD, Karadimas EJ, Stouras IA, Papanas N. The Ageing Foot. Int J Low Ext…" at bounding box center [499, 212] width 403 height 48
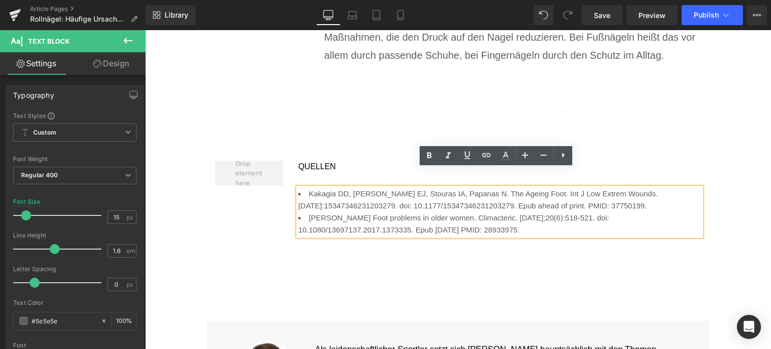
paste div
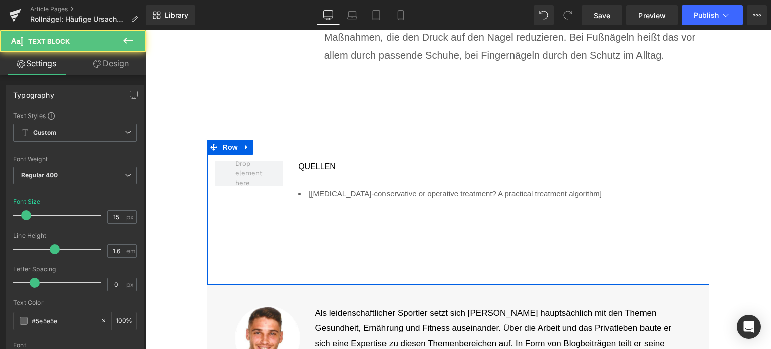
click at [613, 188] on li "[Unguis incarnatus-conservative or operative treatment? A practical treatment a…" at bounding box center [499, 194] width 403 height 12
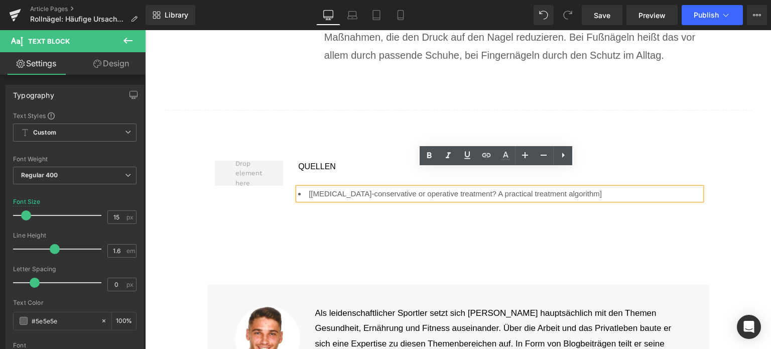
click at [304, 188] on li "[Unguis incarnatus-conservative or operative treatment? A practical treatment a…" at bounding box center [499, 194] width 403 height 12
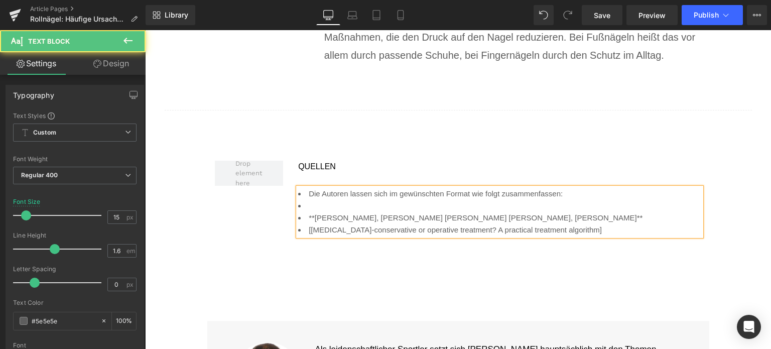
click at [585, 212] on li "**N. Moellhoff, H. Polzer, S. F. Baumbach, K. G. Kanz, W. Böcker, V. Bogner-Fla…" at bounding box center [499, 218] width 403 height 12
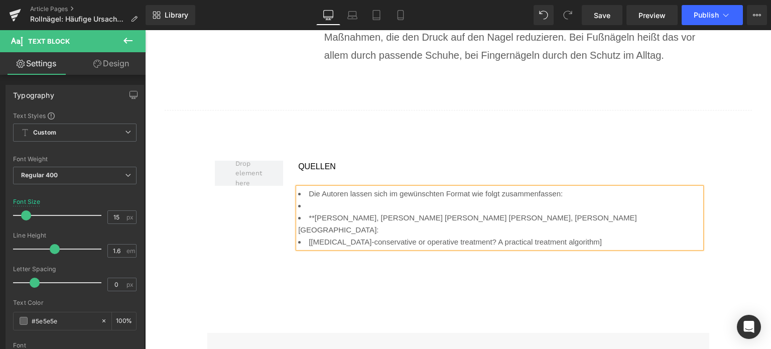
click at [303, 236] on li "[Unguis incarnatus-conservative or operative treatment? A practical treatment a…" at bounding box center [499, 242] width 403 height 12
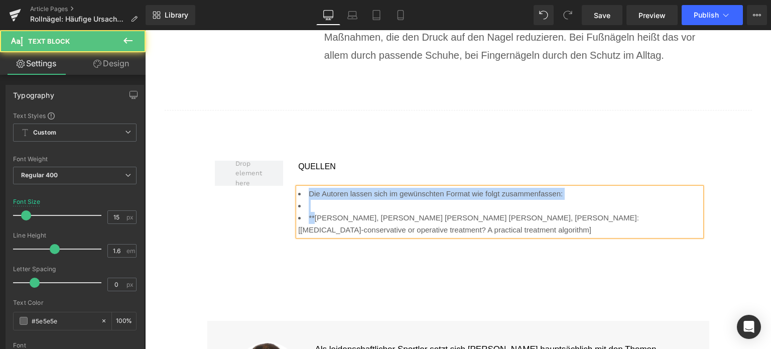
drag, startPoint x: 313, startPoint y: 197, endPoint x: 294, endPoint y: 172, distance: 31.5
click at [298, 188] on ul "Die Autoren lassen sich im gewünschten Format wie folgt zusammenfassen: **N. M…" at bounding box center [499, 212] width 403 height 48
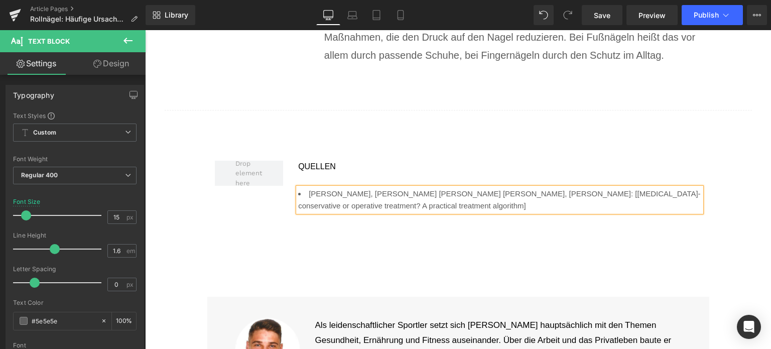
click at [501, 188] on li "N. Moellhoff, H. Polzer, S. F. Baumbach, K. G. Kanz, W. Böcker, V. Bogner-Flatz…" at bounding box center [499, 200] width 403 height 24
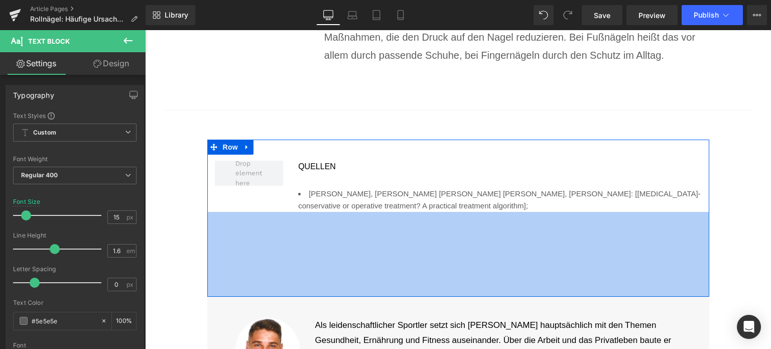
drag, startPoint x: 474, startPoint y: 194, endPoint x: 479, endPoint y: 188, distance: 7.5
click at [474, 212] on div "169px" at bounding box center [458, 254] width 502 height 85
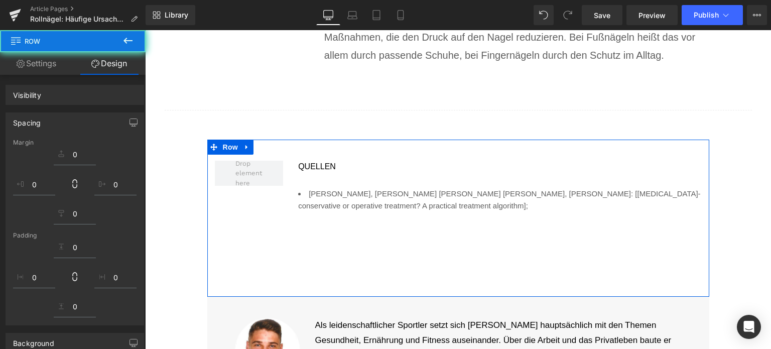
click at [479, 188] on li "N. Moellhoff, H. Polzer, S. F. Baumbach, K. G. Kanz, W. Böcker, V. Bogner-Flatz…" at bounding box center [499, 200] width 403 height 24
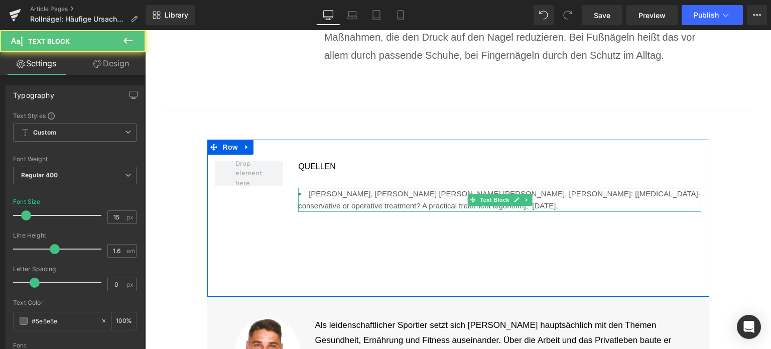
click at [555, 190] on li "N. Moellhoff, H. Polzer, S. F. Baumbach, K. G. Kanz, W. Böcker, V. Bogner-Flatz…" at bounding box center [499, 200] width 403 height 24
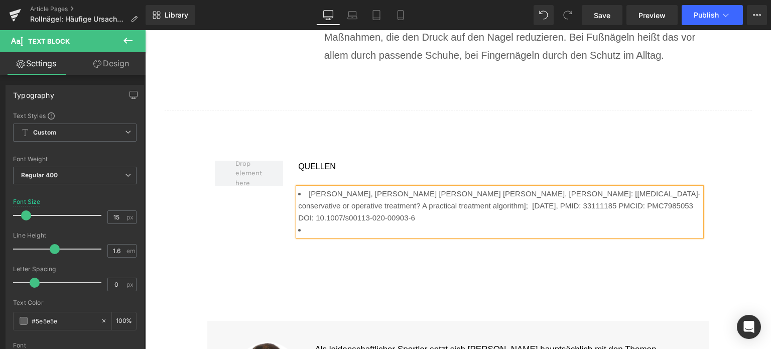
click at [328, 224] on li at bounding box center [499, 230] width 403 height 12
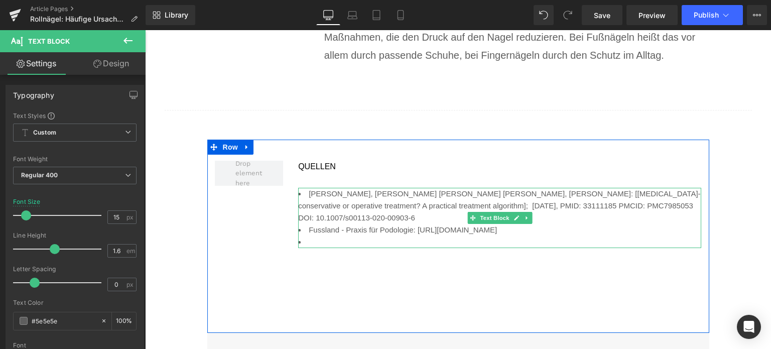
click at [341, 236] on li at bounding box center [499, 242] width 403 height 12
click at [561, 236] on li "Ingrown toenails (unguis incarnatus): Nail braces/bracing treatment:" at bounding box center [499, 242] width 403 height 12
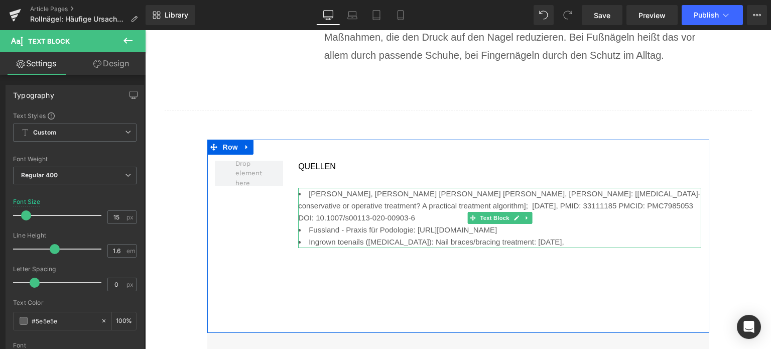
click at [584, 236] on li "Ingrown toenails (unguis incarnatus): Nail braces/bracing treatment: 2014 Apr," at bounding box center [499, 242] width 403 height 12
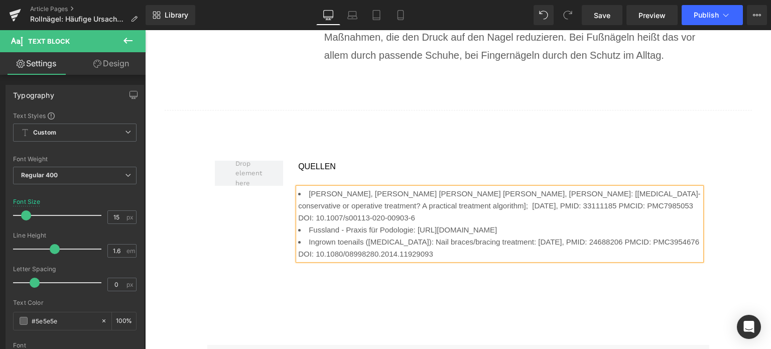
click at [305, 238] on span "Ingrown toenails (unguis incarnatus): Nail braces/bracing treatment: 2014 Apr, …" at bounding box center [498, 248] width 401 height 21
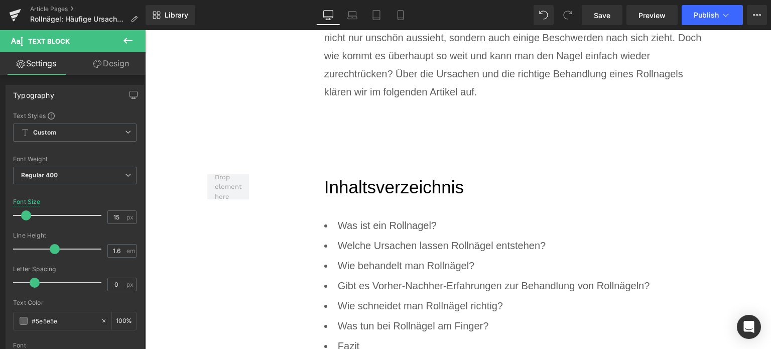
scroll to position [603, 0]
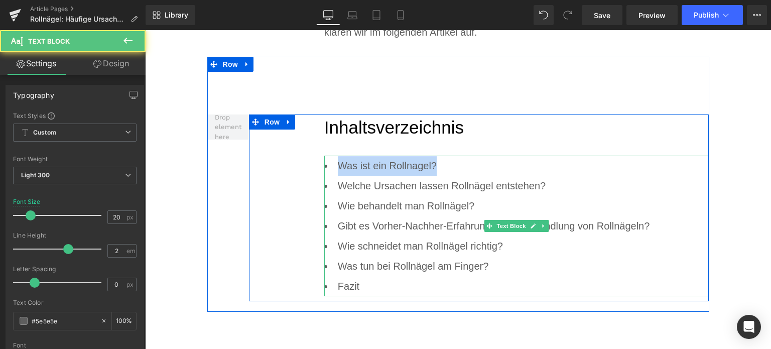
drag, startPoint x: 434, startPoint y: 164, endPoint x: 329, endPoint y: 164, distance: 104.5
click at [329, 164] on li "Was ist ein Rollnagel?" at bounding box center [516, 166] width 385 height 20
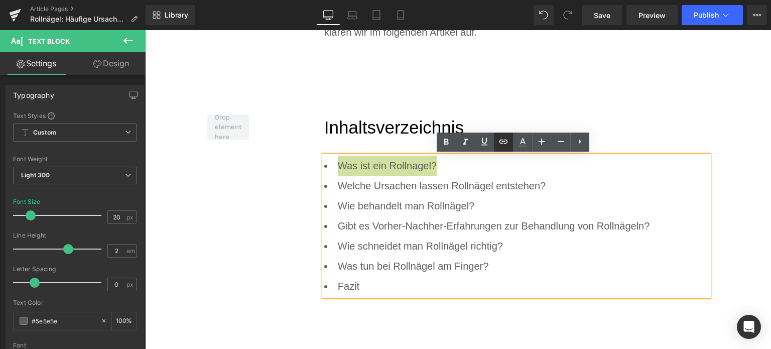
click at [507, 146] on icon at bounding box center [504, 142] width 12 height 12
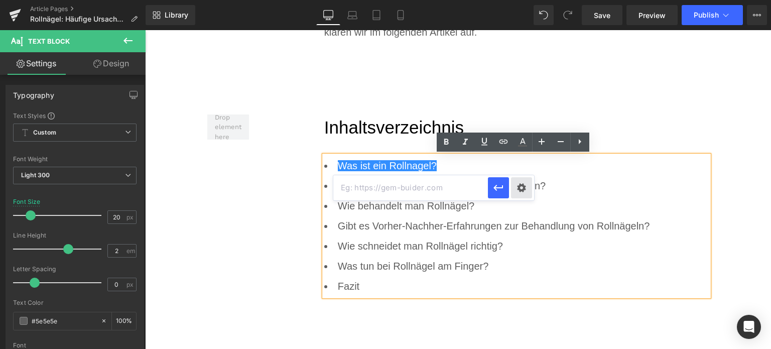
click at [518, 0] on div "Text Color Highlight Color rgba(0, 113, 193, 1) #0071c1 100 % transparent trans…" at bounding box center [385, 0] width 771 height 0
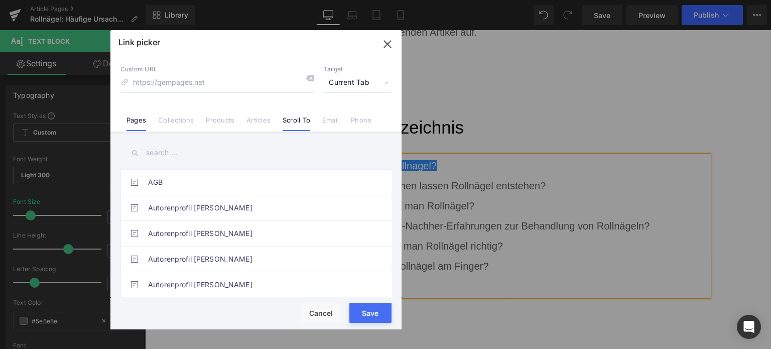
click at [302, 120] on link "Scroll To" at bounding box center [297, 123] width 28 height 15
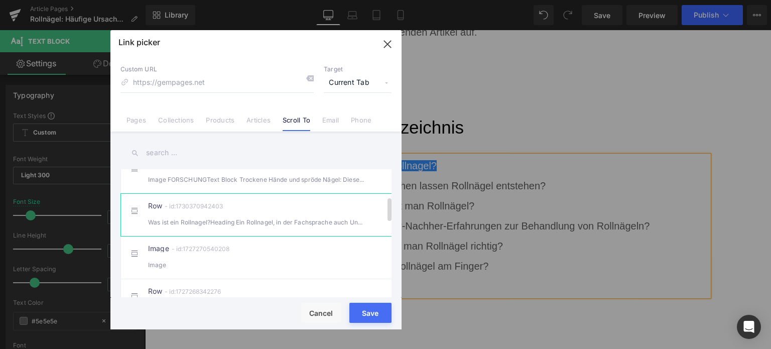
scroll to position [151, 0]
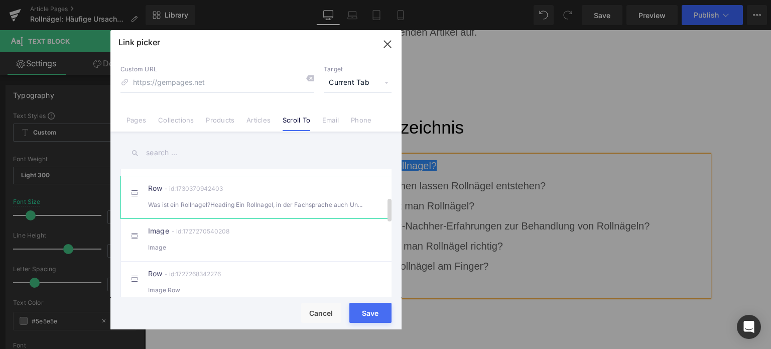
click at [197, 210] on div "Was ist ein Rollnagel?Heading Ein Rollnagel, in der Fachsprache auch Unguis c" at bounding box center [256, 204] width 216 height 11
type input "#r-1730370942403"
click at [366, 320] on button "Save" at bounding box center [371, 313] width 42 height 20
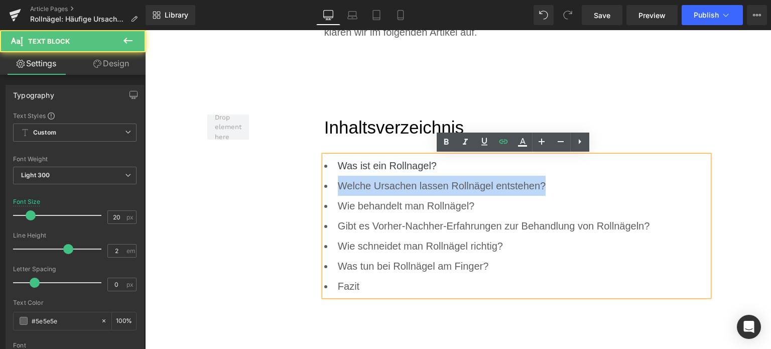
drag, startPoint x: 548, startPoint y: 189, endPoint x: 310, endPoint y: 192, distance: 238.6
click at [310, 192] on div "Inhaltsverzeichnis Heading Was ist ein Rollnagel? Welche Ursachen lassen Rolln…" at bounding box center [479, 208] width 461 height 187
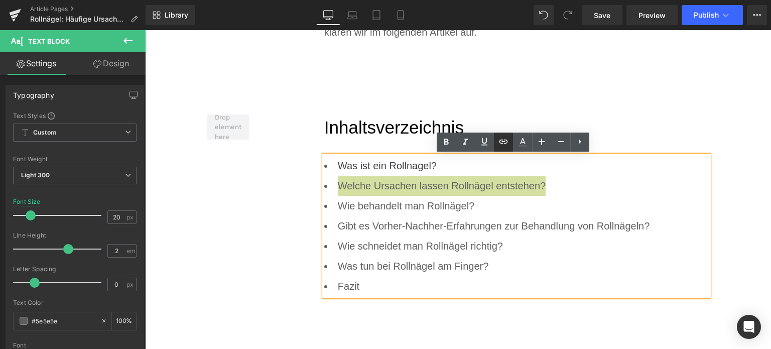
click at [504, 141] on icon at bounding box center [503, 142] width 9 height 4
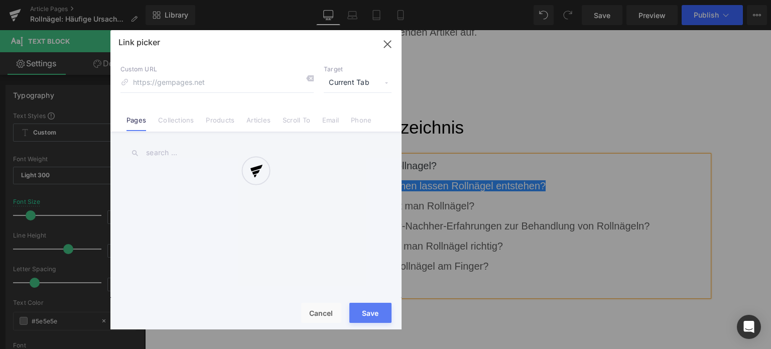
click at [577, 0] on div "Text Color Highlight Color rgba(0, 113, 193, 1) #0071c1 100 % transparent trans…" at bounding box center [385, 0] width 771 height 0
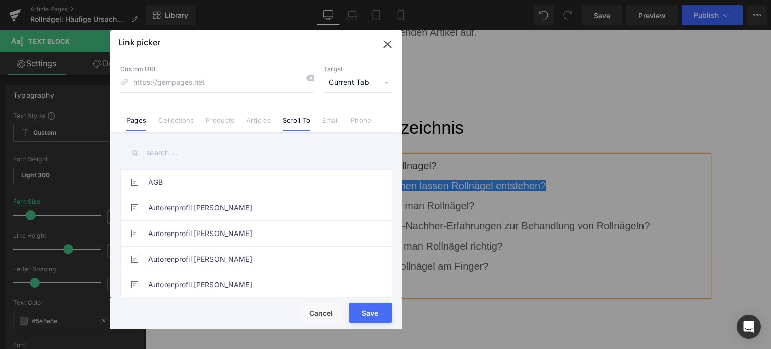
click at [278, 124] on li "Scroll To" at bounding box center [297, 116] width 40 height 18
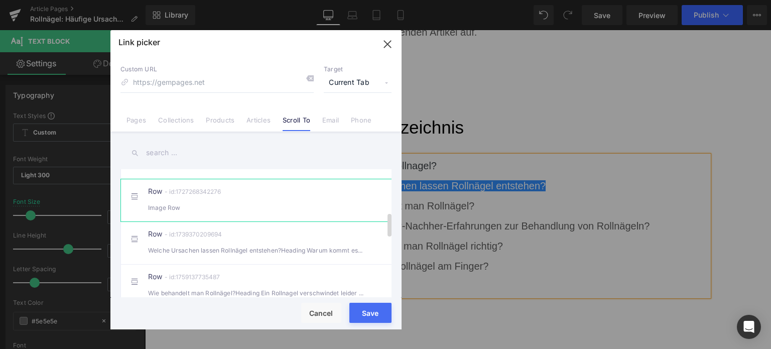
scroll to position [251, 0]
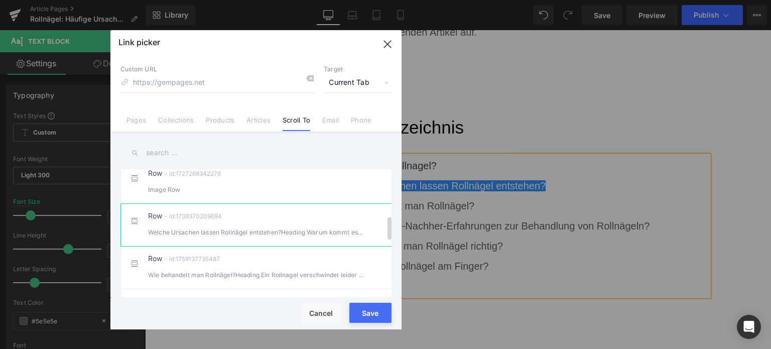
click at [240, 236] on div "Welche Ursachen lassen Rollnägel entstehen?Heading Warum kommt es überhaupt d" at bounding box center [256, 232] width 216 height 11
type input "#r-1739370209694"
click at [359, 317] on button "Save" at bounding box center [371, 313] width 42 height 20
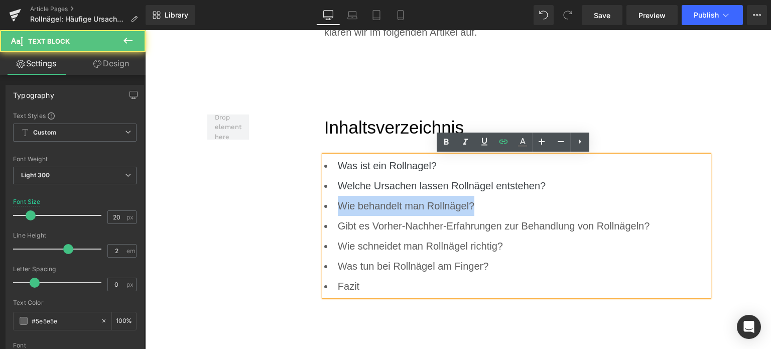
drag, startPoint x: 496, startPoint y: 208, endPoint x: 335, endPoint y: 208, distance: 160.7
click at [335, 208] on li "Wie behandelt man Rollnägel?" at bounding box center [516, 206] width 385 height 20
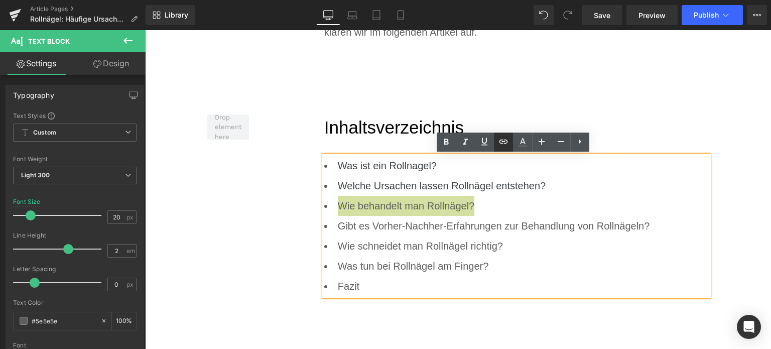
click at [506, 140] on icon at bounding box center [503, 142] width 9 height 4
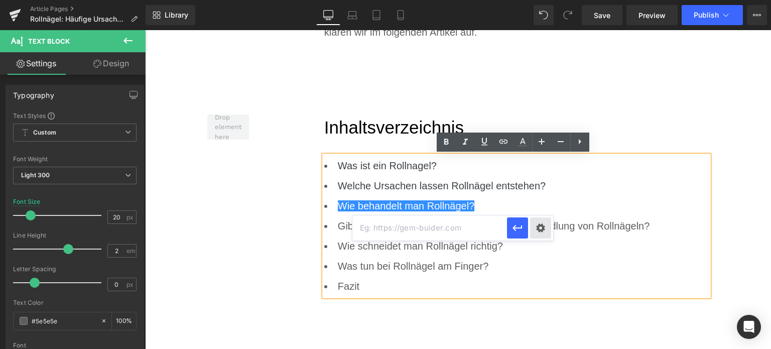
click at [537, 0] on div "Text Color Highlight Color rgba(0, 113, 193, 1) #0071c1 100 % transparent trans…" at bounding box center [385, 0] width 771 height 0
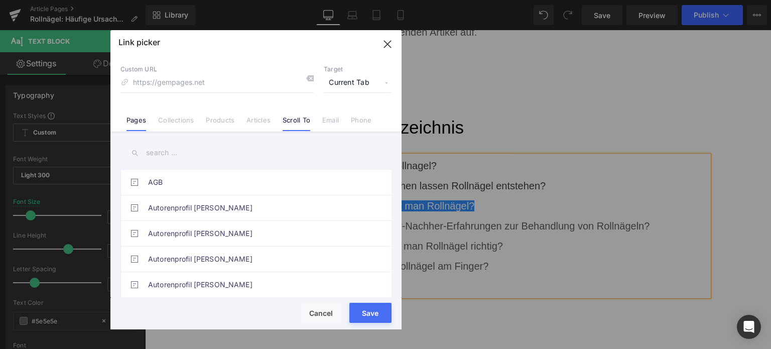
click at [293, 121] on link "Scroll To" at bounding box center [297, 123] width 28 height 15
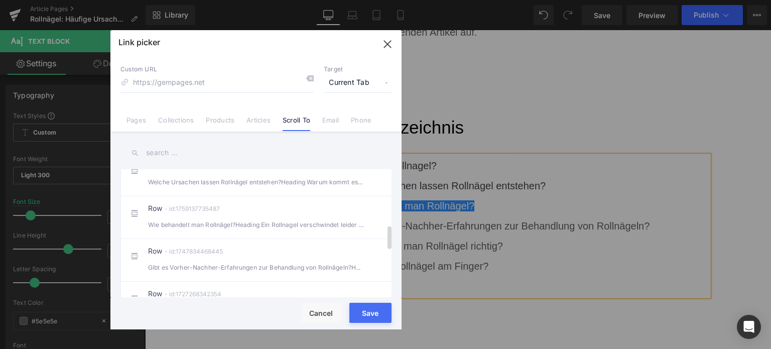
scroll to position [352, 0]
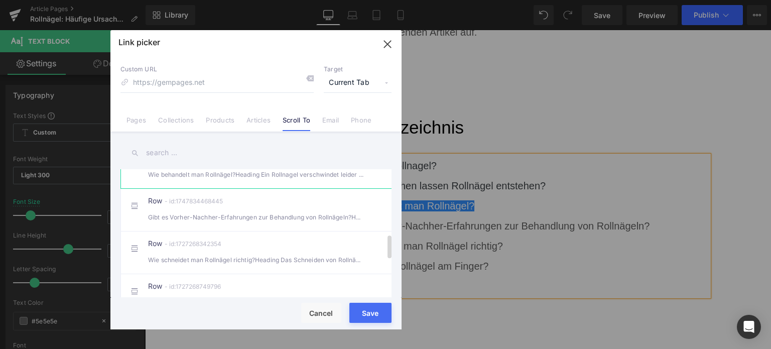
click at [231, 180] on div "Wie behandelt man Rollnägel?Heading Ein Rollnagel verschwindet leider nicht v" at bounding box center [256, 174] width 216 height 11
type input "#r-1759137735487"
click at [364, 317] on button "Save" at bounding box center [371, 313] width 42 height 20
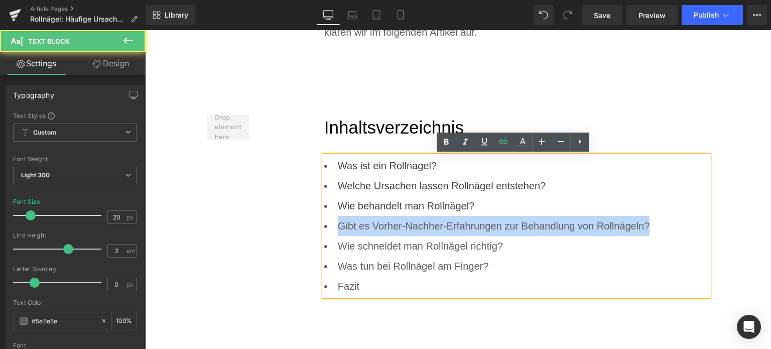
drag, startPoint x: 659, startPoint y: 227, endPoint x: 329, endPoint y: 227, distance: 329.5
click at [329, 227] on li "Gibt es Vorher-Nachher-Erfahrungen zur Behandlung von Rollnägeln?" at bounding box center [516, 226] width 385 height 20
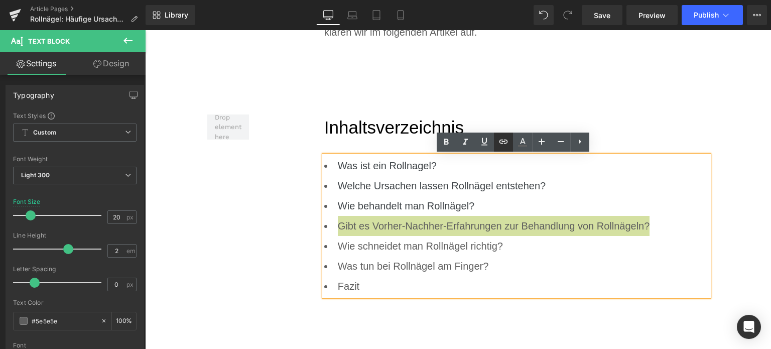
click at [500, 146] on icon at bounding box center [504, 142] width 12 height 12
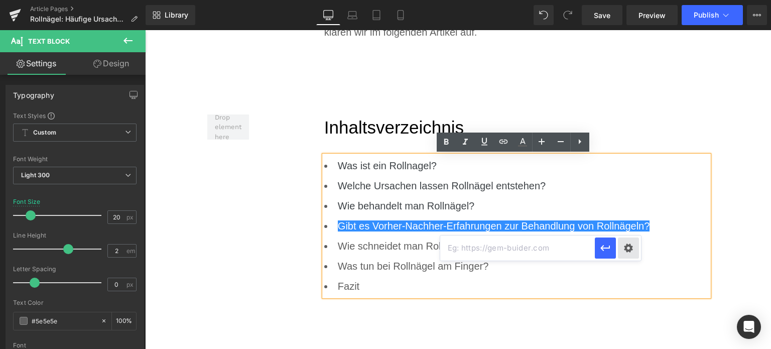
click at [625, 0] on div "Text Color Highlight Color rgba(0, 113, 193, 1) #0071c1 100 % transparent trans…" at bounding box center [385, 0] width 771 height 0
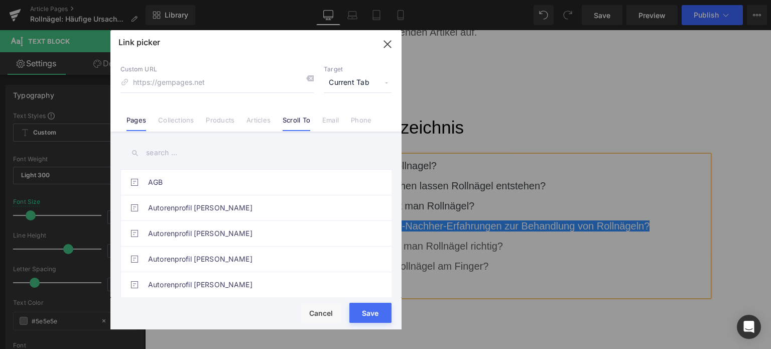
click at [296, 115] on li "Scroll To" at bounding box center [297, 116] width 40 height 18
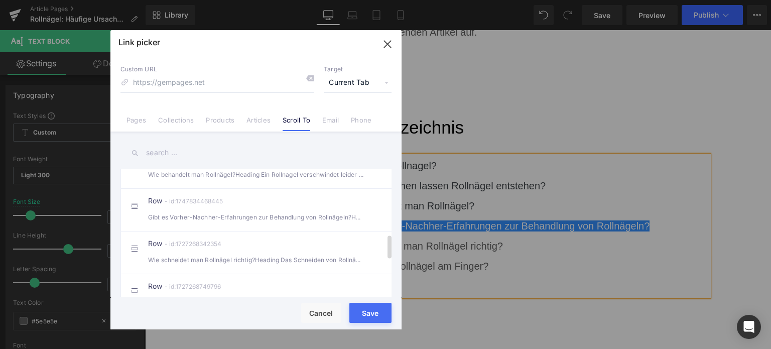
scroll to position [402, 0]
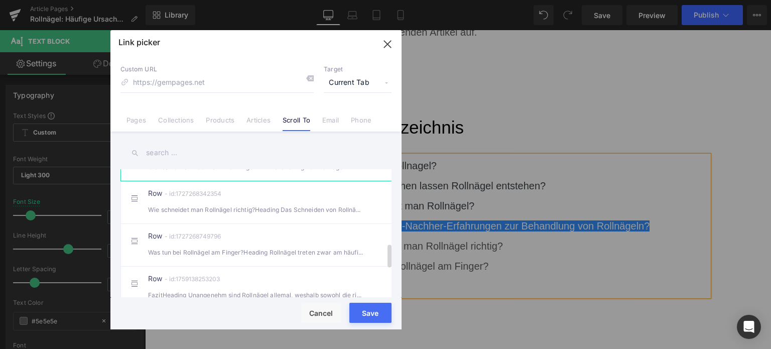
click at [207, 181] on li "Row - id:1747834468445 Gibt es Vorher-Nachher-Erfahrungen zur Behandlung von Ro…" at bounding box center [258, 159] width 275 height 43
type input "#r-1747834468445"
click at [369, 319] on button "Save" at bounding box center [371, 313] width 42 height 20
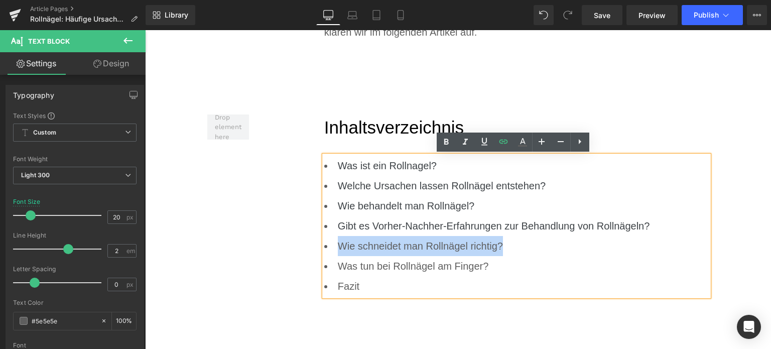
drag, startPoint x: 509, startPoint y: 245, endPoint x: 331, endPoint y: 241, distance: 177.3
click at [331, 241] on li "Wie schneidet man Rollnägel richtig?" at bounding box center [516, 246] width 385 height 20
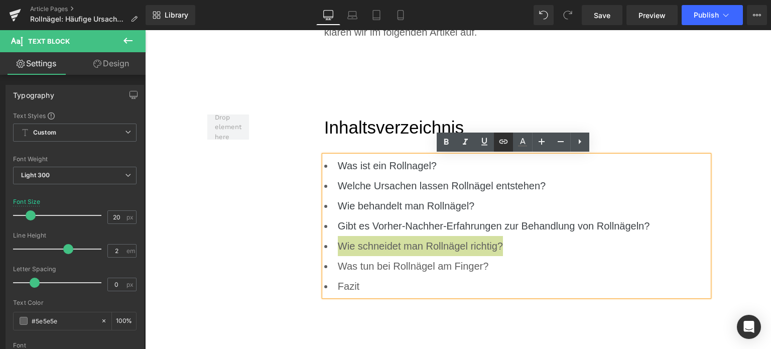
click at [504, 142] on icon at bounding box center [504, 142] width 12 height 12
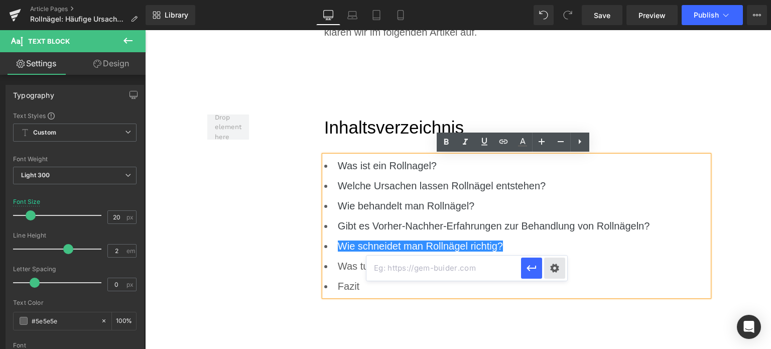
click at [553, 0] on div "Text Color Highlight Color rgba(0, 113, 193, 1) #0071c1 100 % transparent trans…" at bounding box center [385, 0] width 771 height 0
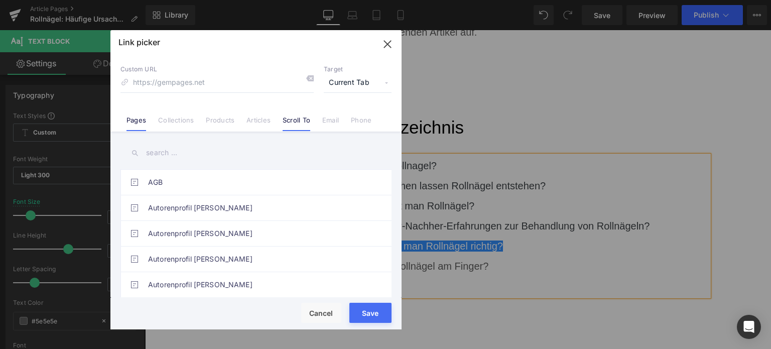
click at [284, 119] on link "Scroll To" at bounding box center [297, 123] width 28 height 15
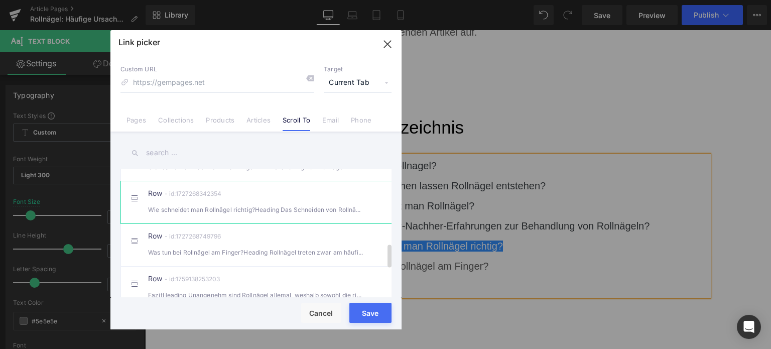
click at [225, 213] on div "Wie schneidet man Rollnägel richtig?Heading Das Schneiden von Rollnägeln ist" at bounding box center [256, 209] width 216 height 11
type input "#r-1727268342354"
click at [377, 317] on button "Save" at bounding box center [371, 313] width 42 height 20
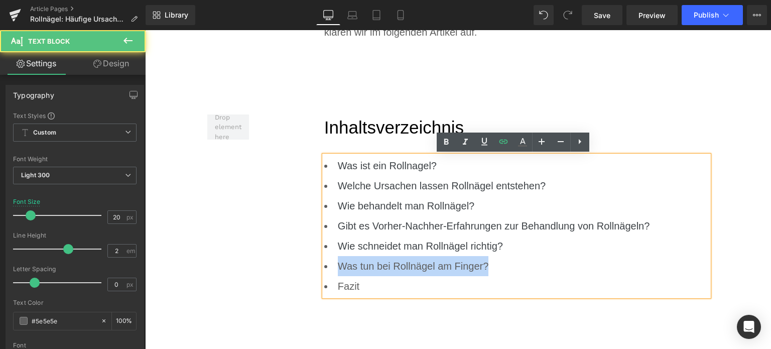
drag, startPoint x: 474, startPoint y: 265, endPoint x: 322, endPoint y: 262, distance: 151.2
click at [324, 262] on li "Was tun bei Rollnägel am Finger?" at bounding box center [516, 266] width 385 height 20
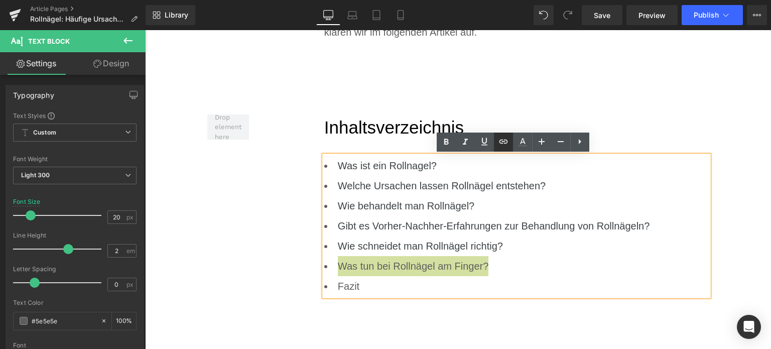
click at [505, 144] on icon at bounding box center [503, 142] width 9 height 4
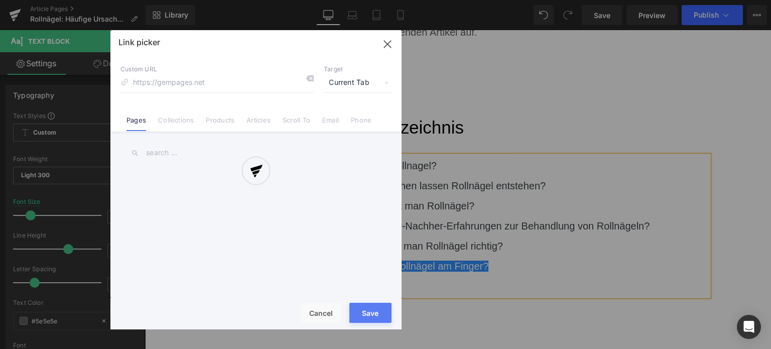
click at [553, 0] on div "Text Color Highlight Color rgba(0, 113, 193, 1) #0071c1 100 % transparent trans…" at bounding box center [385, 0] width 771 height 0
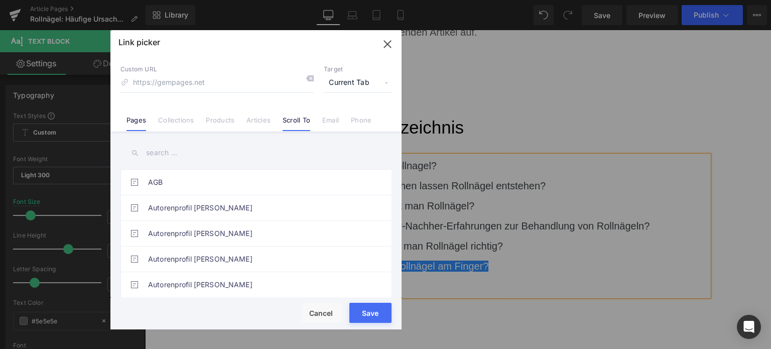
click at [283, 124] on link "Scroll To" at bounding box center [297, 123] width 28 height 15
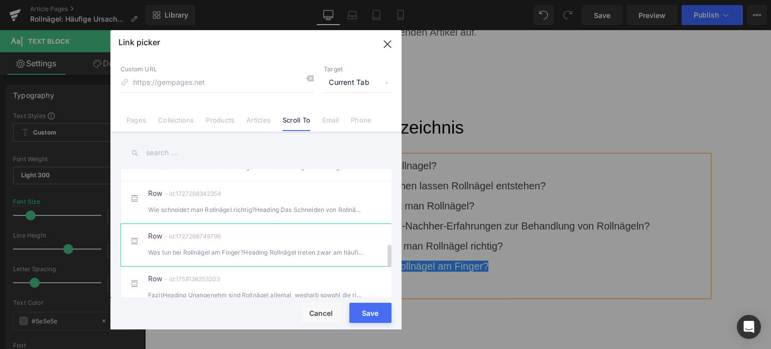
click at [218, 258] on div "Was tun bei Rollnägel am Finger?Heading Rollnägel treten zwar am häufigsten a" at bounding box center [256, 252] width 216 height 11
type input "#r-1727268749796"
click at [371, 317] on button "Save" at bounding box center [371, 313] width 42 height 20
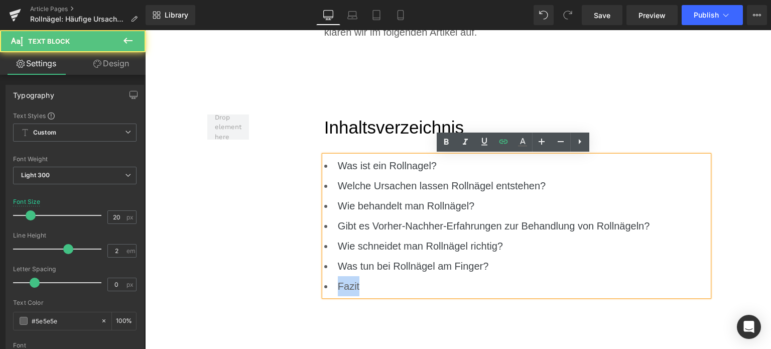
drag, startPoint x: 388, startPoint y: 281, endPoint x: 322, endPoint y: 282, distance: 65.3
click at [324, 282] on li "Fazit" at bounding box center [516, 286] width 385 height 20
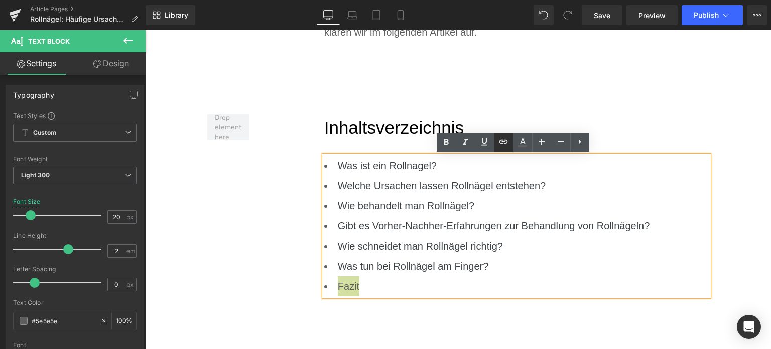
click at [501, 141] on icon at bounding box center [504, 142] width 12 height 12
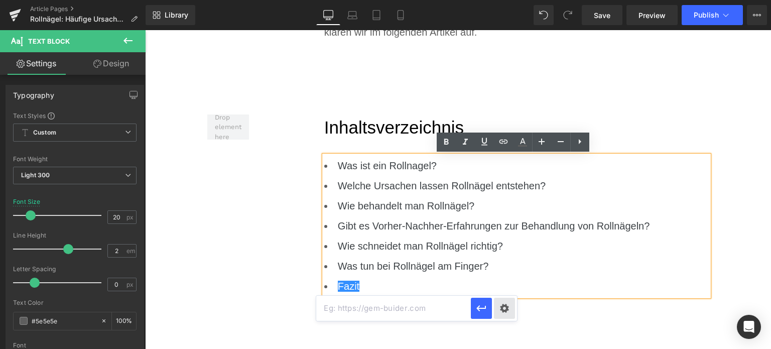
click at [508, 0] on div "Text Color Highlight Color rgba(0, 113, 193, 1) #0071c1 100 % transparent trans…" at bounding box center [385, 0] width 771 height 0
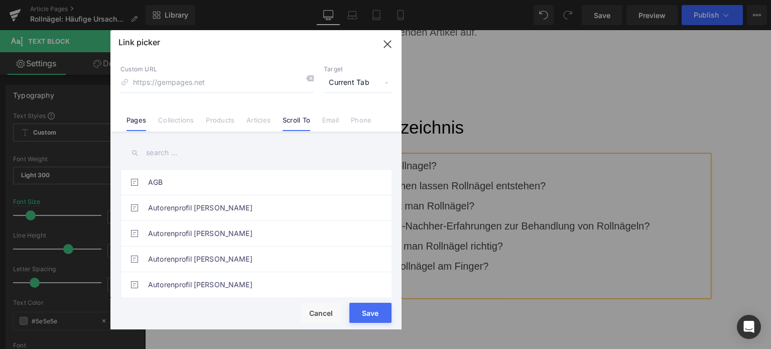
click at [293, 121] on link "Scroll To" at bounding box center [297, 123] width 28 height 15
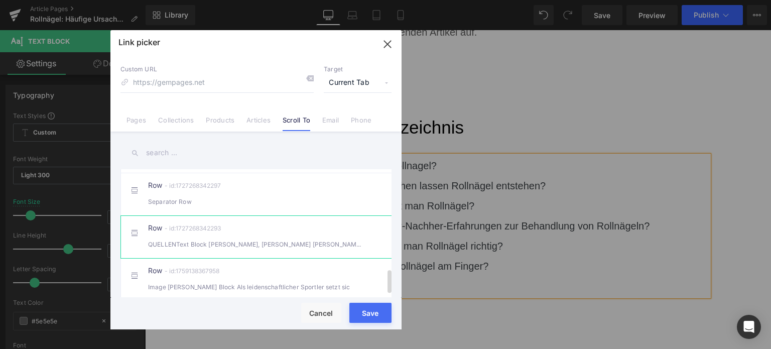
scroll to position [502, 0]
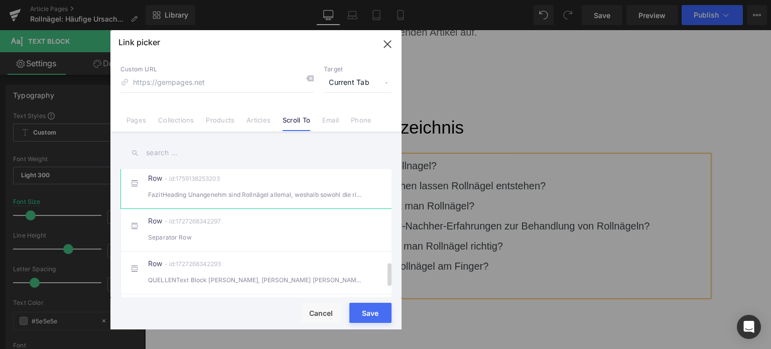
click at [188, 200] on div "FazitHeading Unangenehm sind Rollnägel allemal, weshalb sowohl die richtige B" at bounding box center [256, 194] width 216 height 11
type input "#r-1759138253203"
click at [367, 316] on button "Save" at bounding box center [371, 313] width 42 height 20
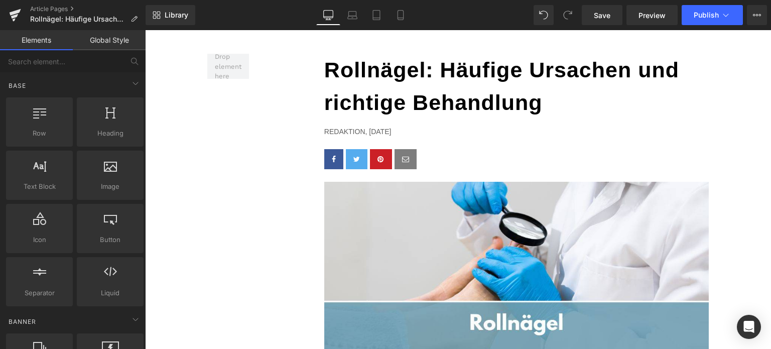
scroll to position [0, 0]
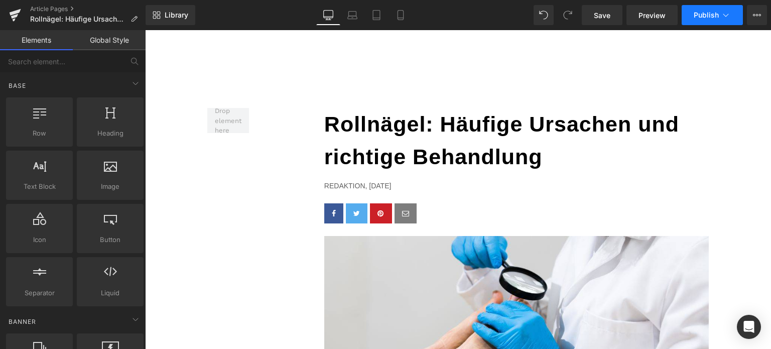
click at [700, 20] on button "Publish" at bounding box center [712, 15] width 61 height 20
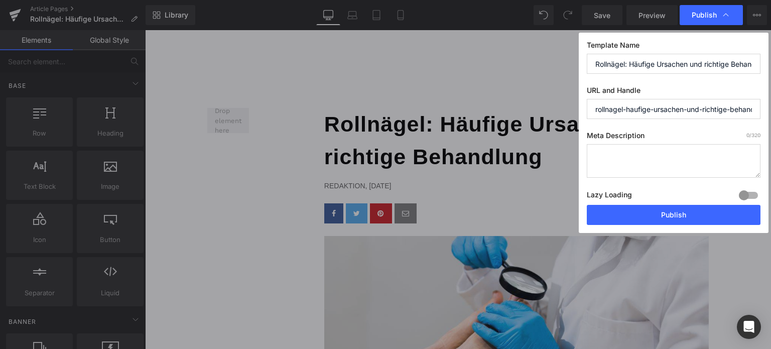
click at [615, 111] on input "rollnagel-haufige-ursachen-und-richtige-behandlung" at bounding box center [674, 109] width 174 height 20
drag, startPoint x: 627, startPoint y: 108, endPoint x: 771, endPoint y: 109, distance: 144.1
click at [771, 109] on div "Publish Template Name Rollnägel: Häufige Ursachen und richtige Behandlung URL a…" at bounding box center [385, 174] width 771 height 349
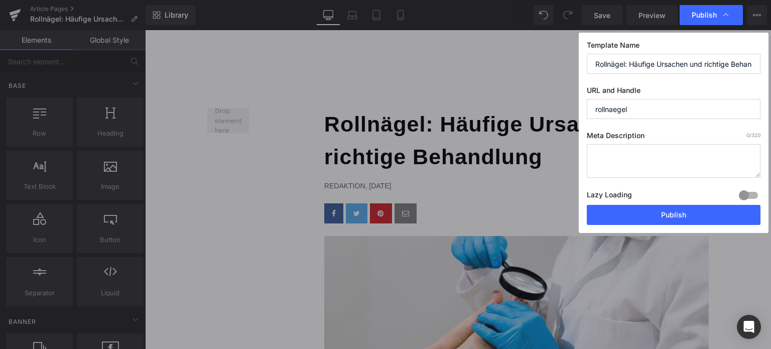
type input "rollnaegel"
click at [615, 154] on textarea at bounding box center [674, 161] width 174 height 34
click at [644, 170] on textarea "Bei Rollnägeln löst die verkrümmte Nagelform immer wieder beschwerden im Alltag…" at bounding box center [674, 161] width 174 height 34
click at [646, 167] on textarea "Bei Rollnägeln löst die verkrümmte Nagelform immer wieder beschwerden im Alltag…" at bounding box center [674, 161] width 174 height 34
click at [745, 170] on textarea "Bei Rollnägeln löst die verkrümmte Nagelform immer wieder Beschwerden im Alltag…" at bounding box center [674, 161] width 174 height 34
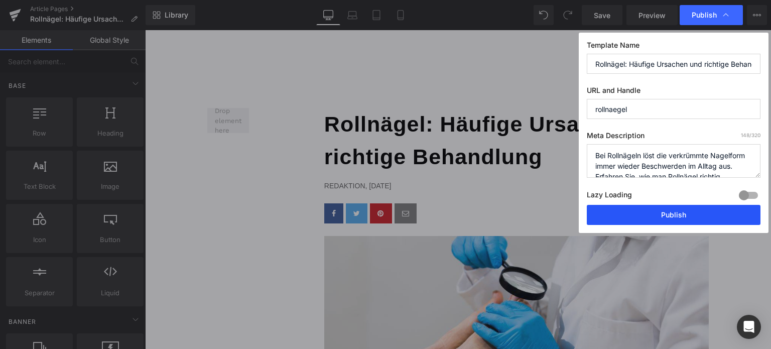
type textarea "Bei Rollnägeln löst die verkrümmte Nagelform immer wieder Beschwerden im Alltag…"
click at [695, 212] on button "Publish" at bounding box center [674, 215] width 174 height 20
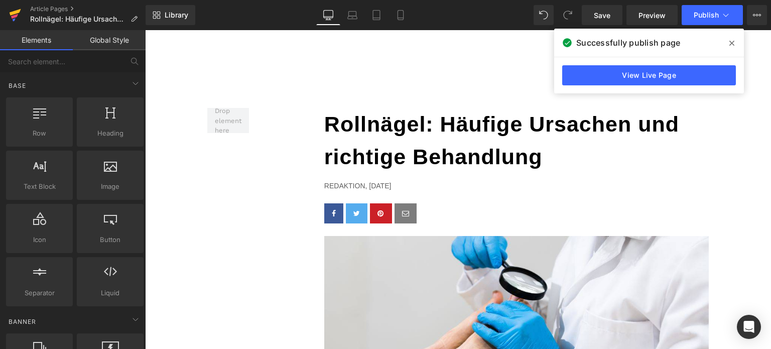
click at [21, 13] on icon at bounding box center [15, 15] width 12 height 25
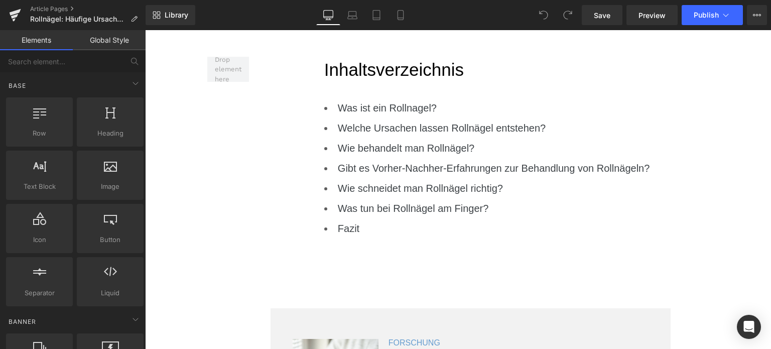
scroll to position [653, 0]
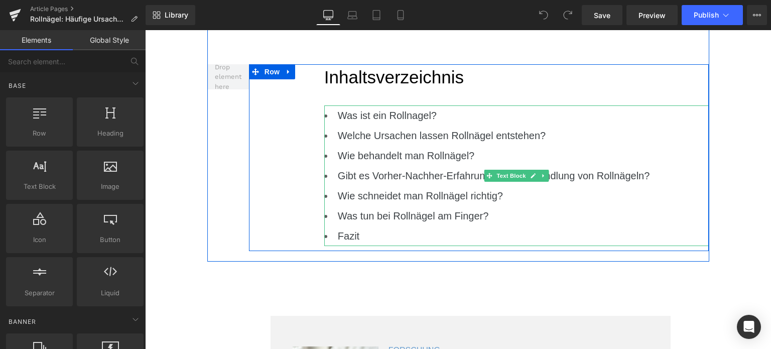
click at [512, 218] on li "Was tun bei Rollnägel am Finger?" at bounding box center [516, 216] width 385 height 20
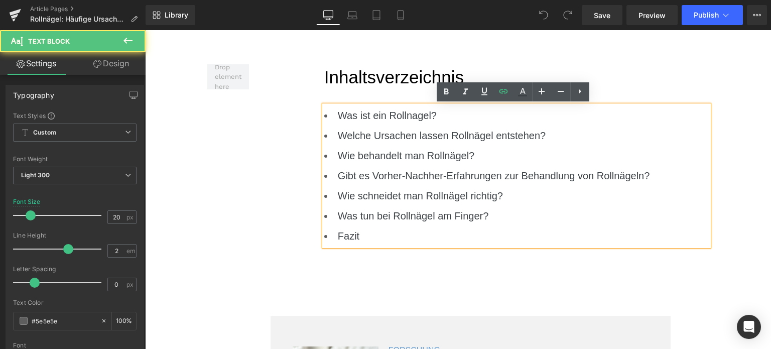
click at [498, 215] on li "Was tun bei Rollnägel am Finger?" at bounding box center [516, 216] width 385 height 20
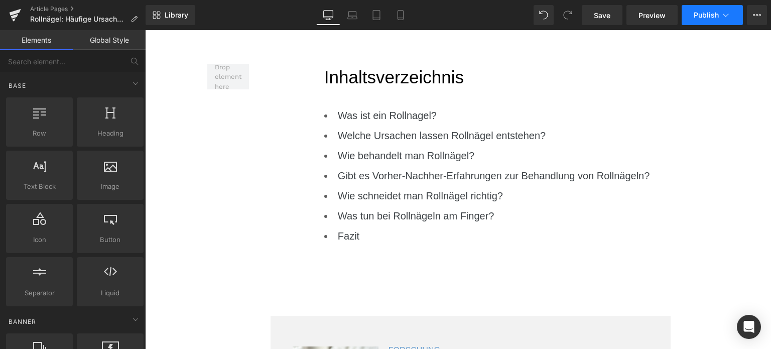
click at [699, 14] on span "Publish" at bounding box center [706, 15] width 25 height 8
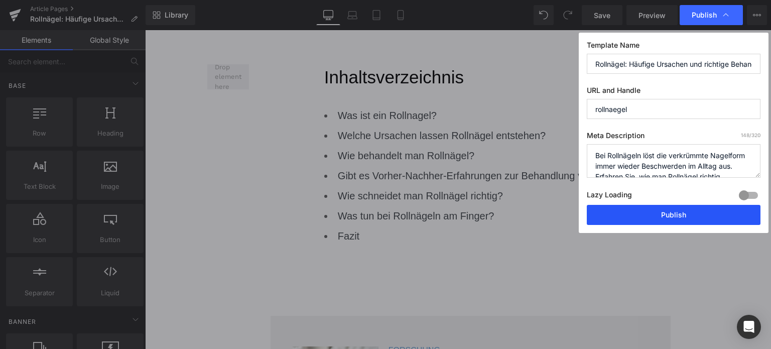
drag, startPoint x: 687, startPoint y: 212, endPoint x: 537, endPoint y: 182, distance: 152.7
click at [687, 212] on button "Publish" at bounding box center [674, 215] width 174 height 20
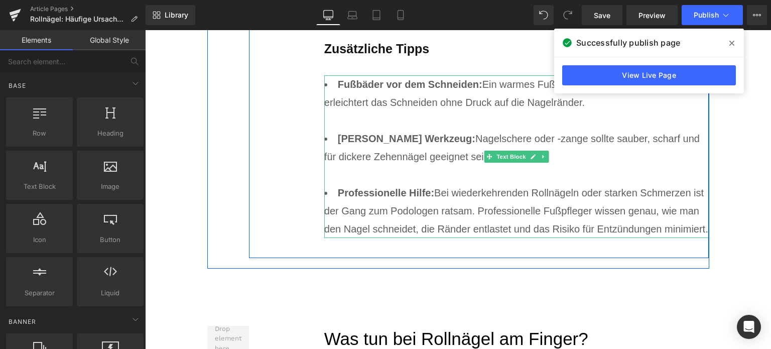
scroll to position [5501, 0]
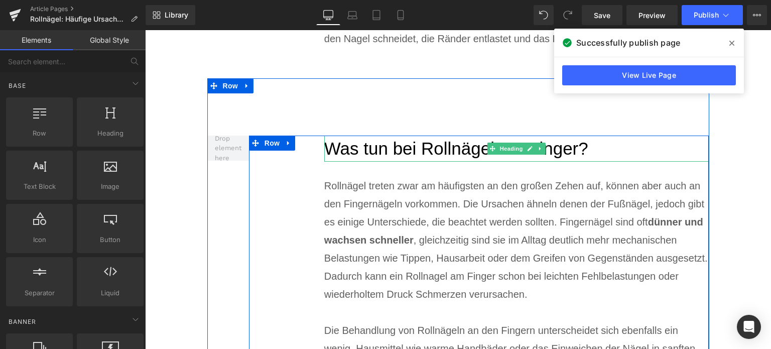
click at [451, 136] on h2 "Was tun bei Rollnägel am Finger?" at bounding box center [516, 149] width 385 height 27
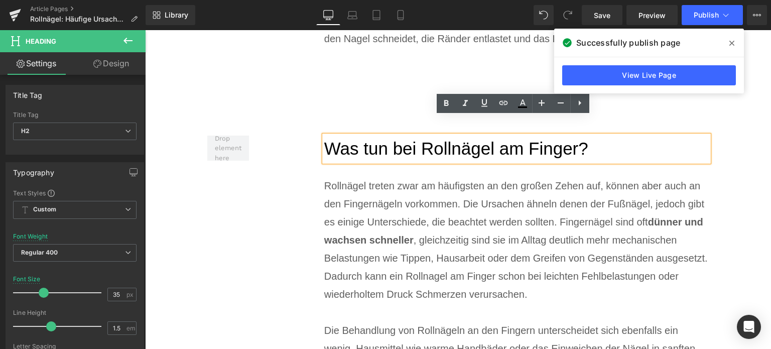
click at [493, 136] on h2 "Was tun bei Rollnägel am Finger?" at bounding box center [516, 149] width 385 height 27
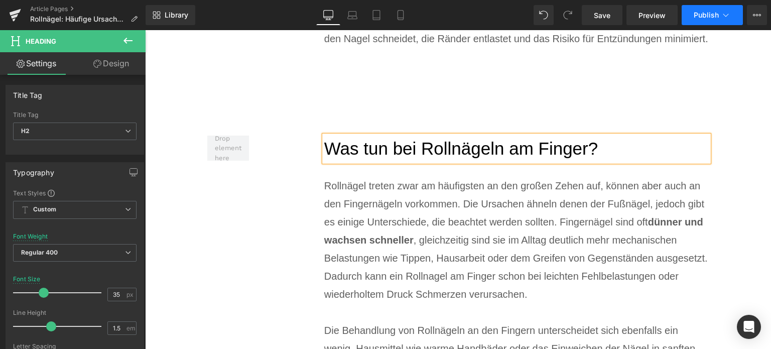
click at [699, 23] on button "Publish" at bounding box center [712, 15] width 61 height 20
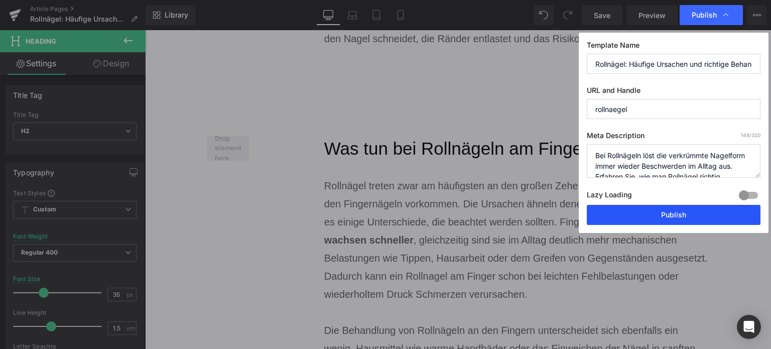
click at [669, 215] on button "Publish" at bounding box center [674, 215] width 174 height 20
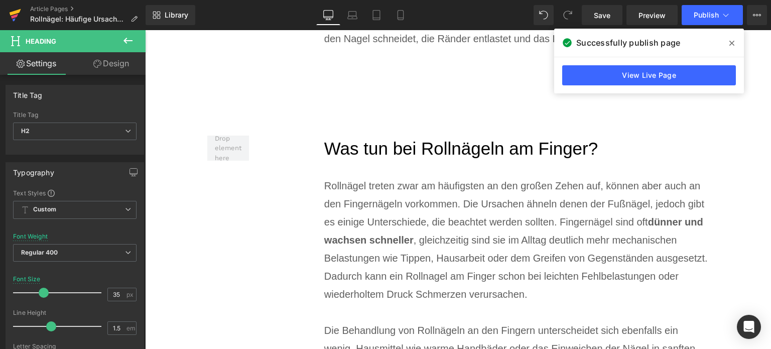
click at [20, 18] on icon at bounding box center [15, 15] width 12 height 25
